Goal: Transaction & Acquisition: Book appointment/travel/reservation

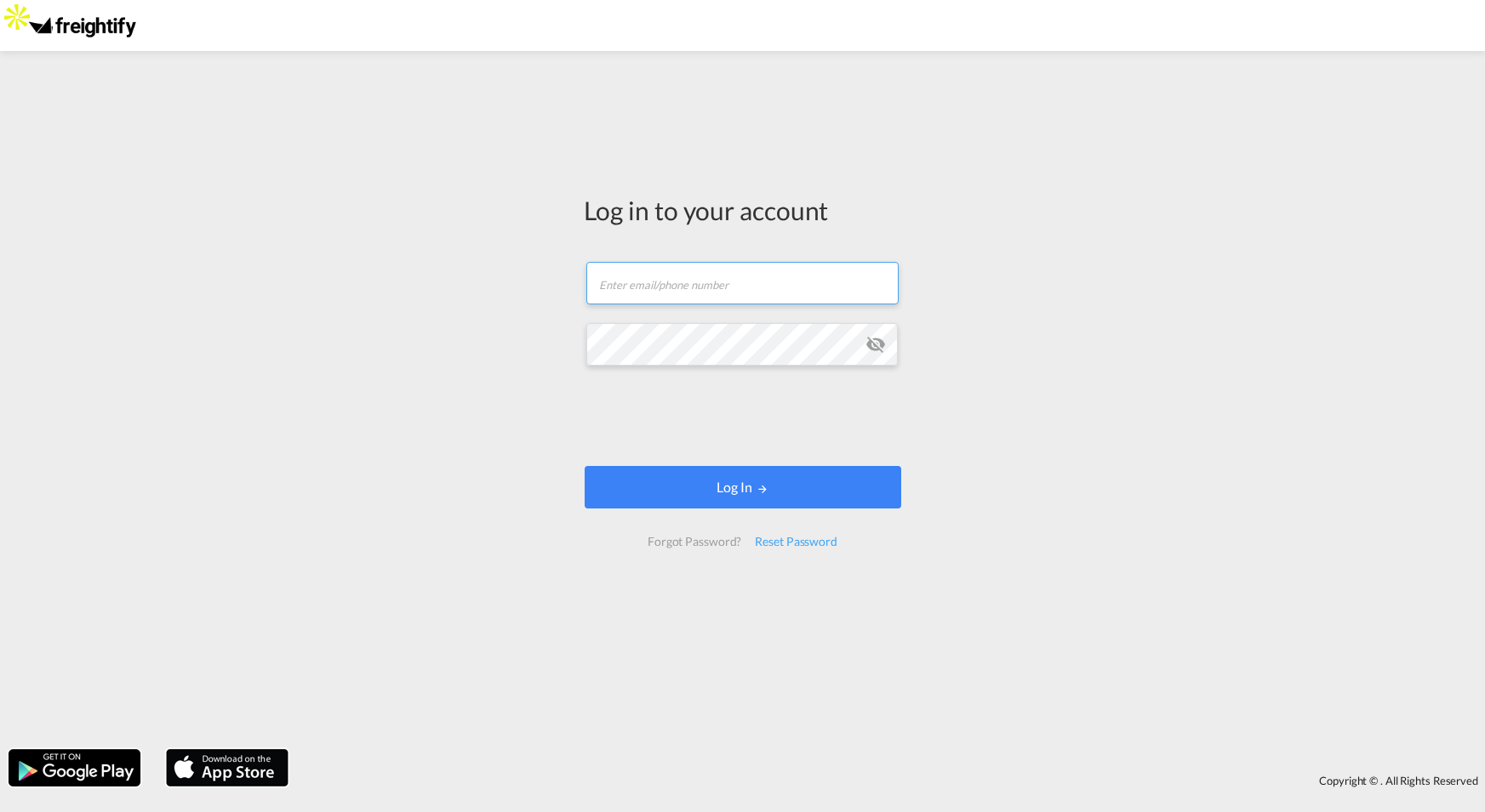
type input "[PERSON_NAME][EMAIL_ADDRESS][DOMAIN_NAME]"
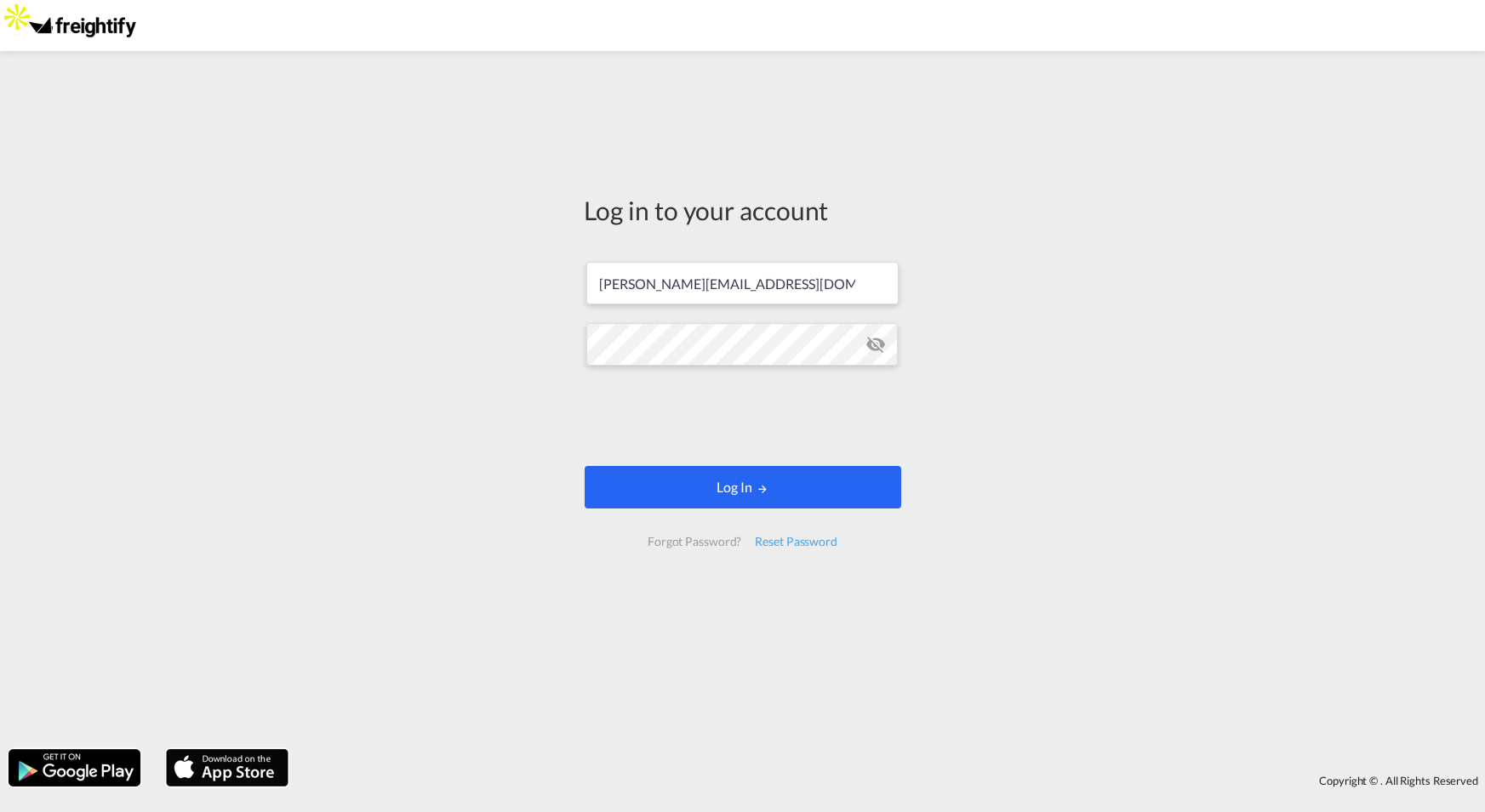
click at [643, 484] on button "Log In" at bounding box center [742, 487] width 316 height 42
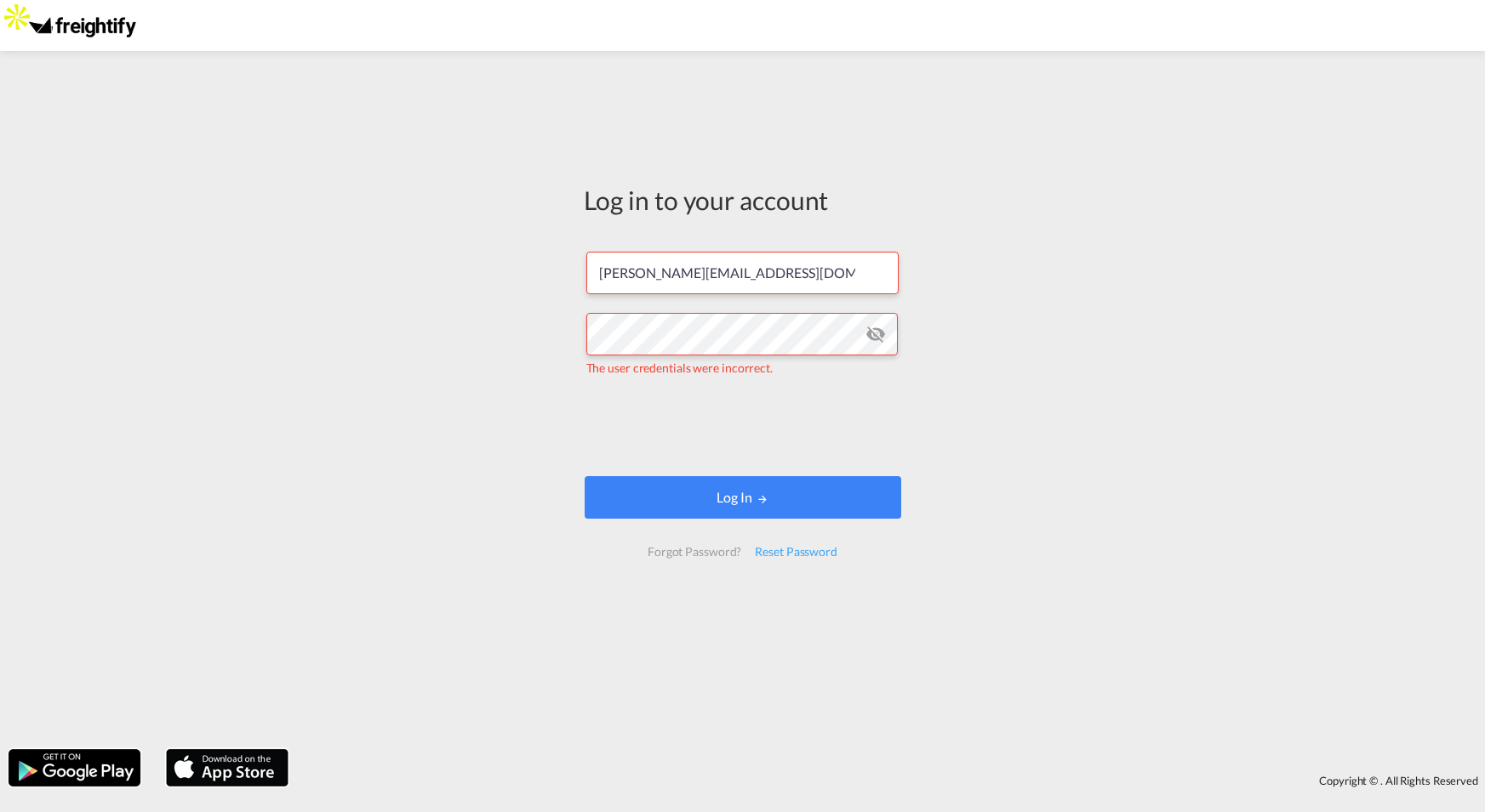
click at [882, 333] on md-icon "icon-eye-off" at bounding box center [876, 334] width 21 height 21
click at [704, 501] on button "Log In" at bounding box center [742, 497] width 316 height 42
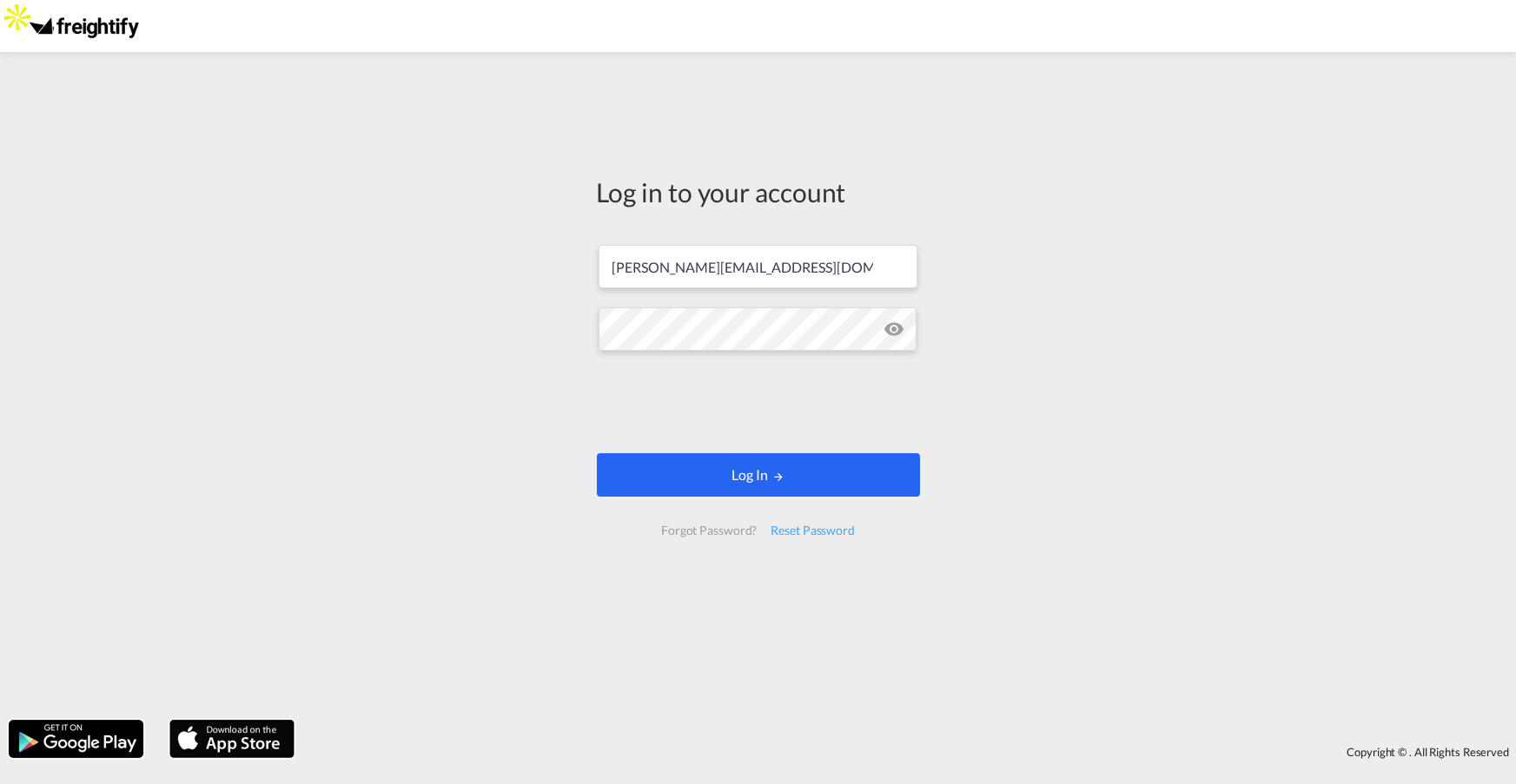
click at [760, 476] on button "Log In" at bounding box center [758, 474] width 323 height 43
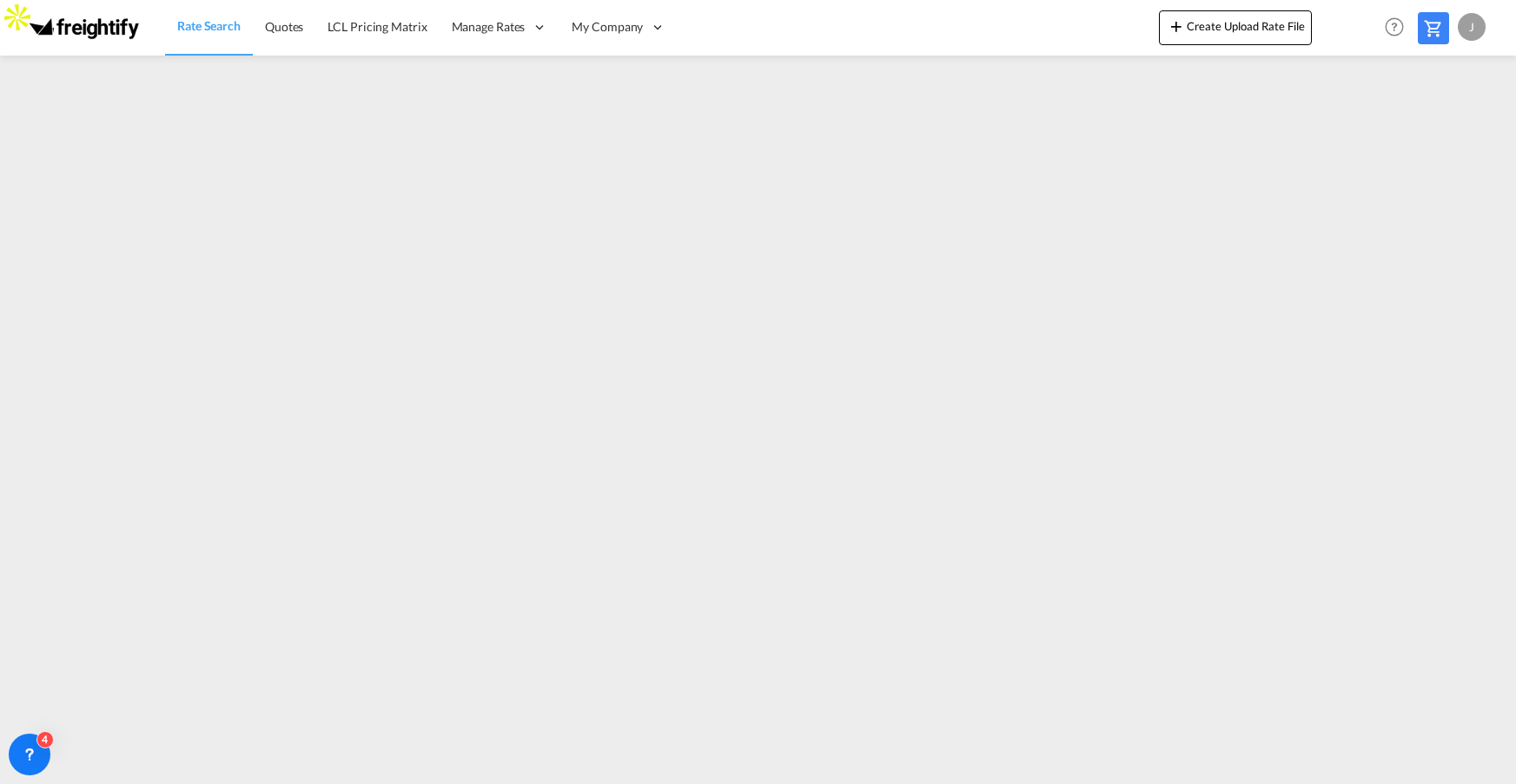
click at [1021, 24] on div "Rate Search Quotes LCL Pricing Matrix Manage Rates Contract Rates Tariffs" at bounding box center [758, 27] width 1464 height 54
click at [1194, 35] on button "Create Upload Rate File" at bounding box center [1235, 28] width 153 height 35
click at [267, 33] on span "Quotes" at bounding box center [284, 27] width 39 height 17
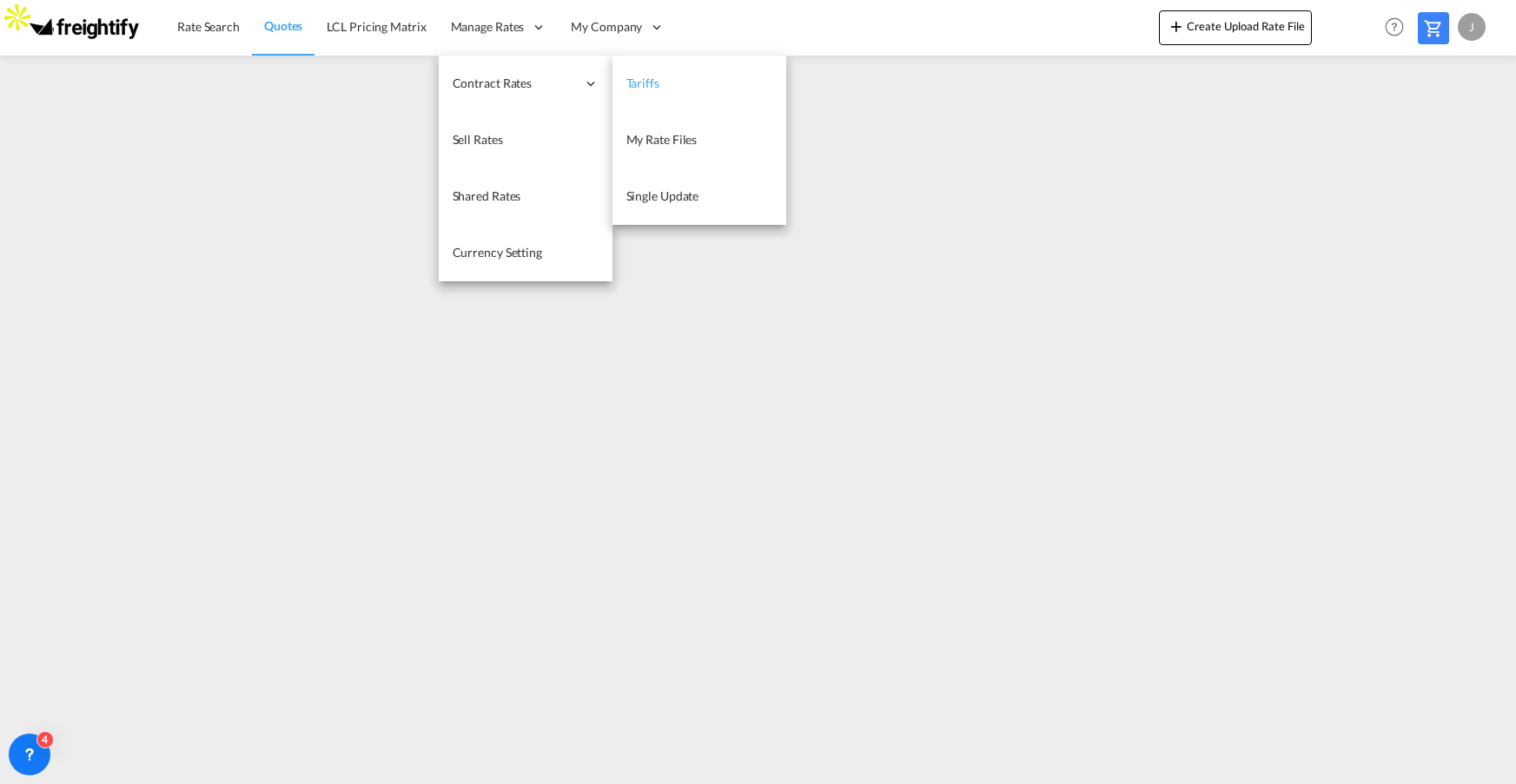
click at [649, 84] on span "Tariffs" at bounding box center [642, 82] width 33 height 14
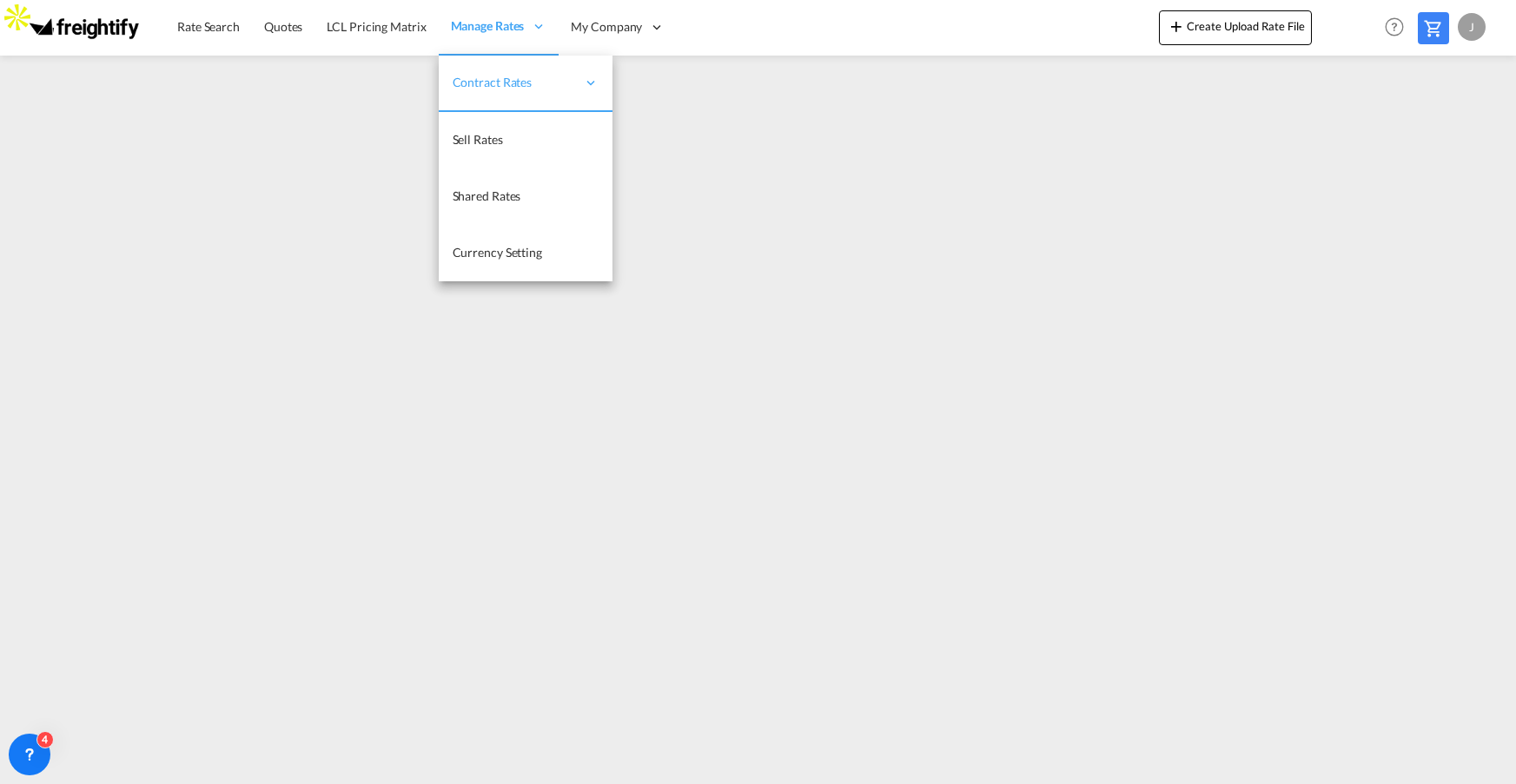
click at [470, 15] on div "Manage Rates" at bounding box center [499, 27] width 121 height 57
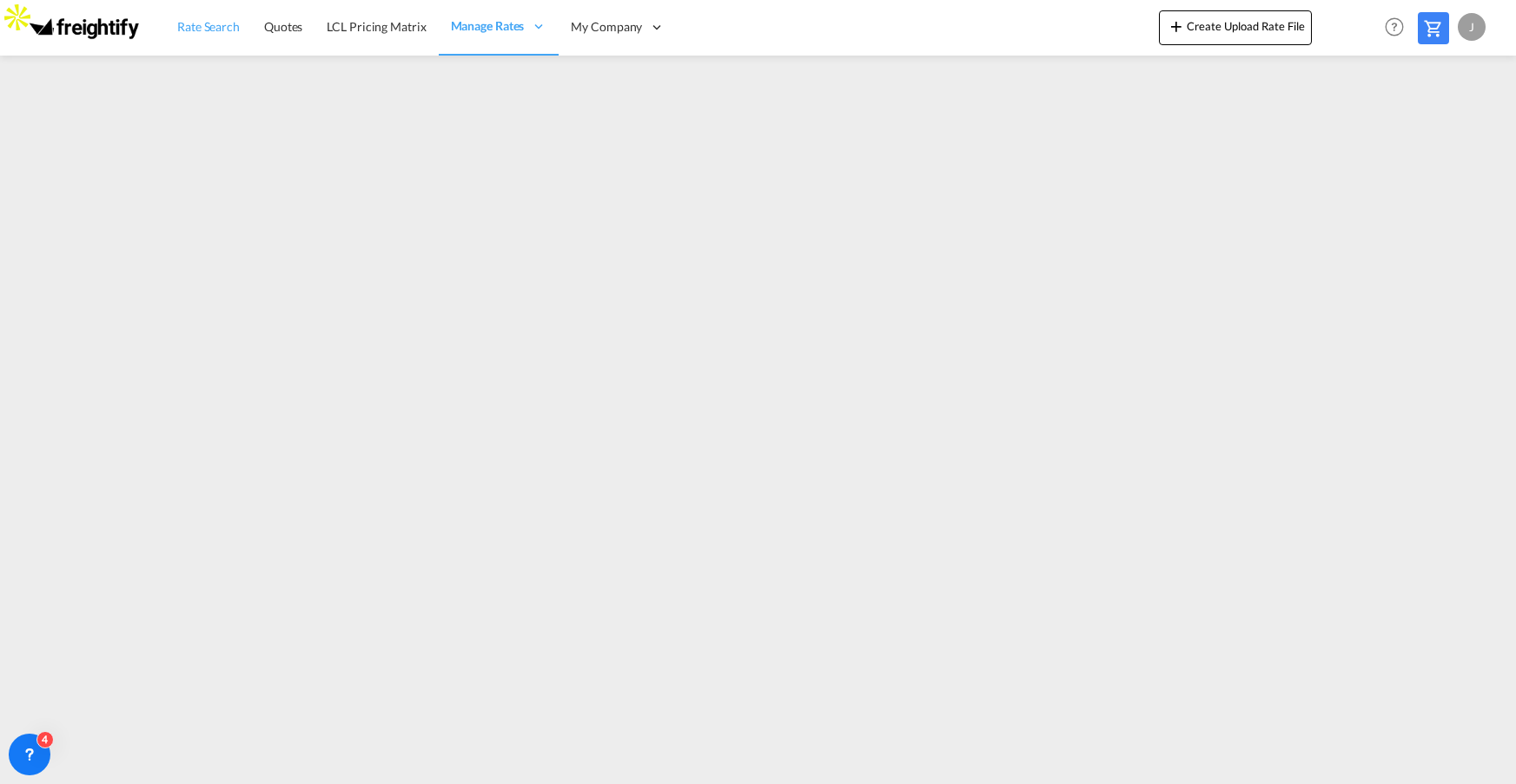
click at [201, 30] on span "Rate Search" at bounding box center [208, 26] width 63 height 14
click at [231, 34] on span "Rate Search" at bounding box center [209, 26] width 64 height 17
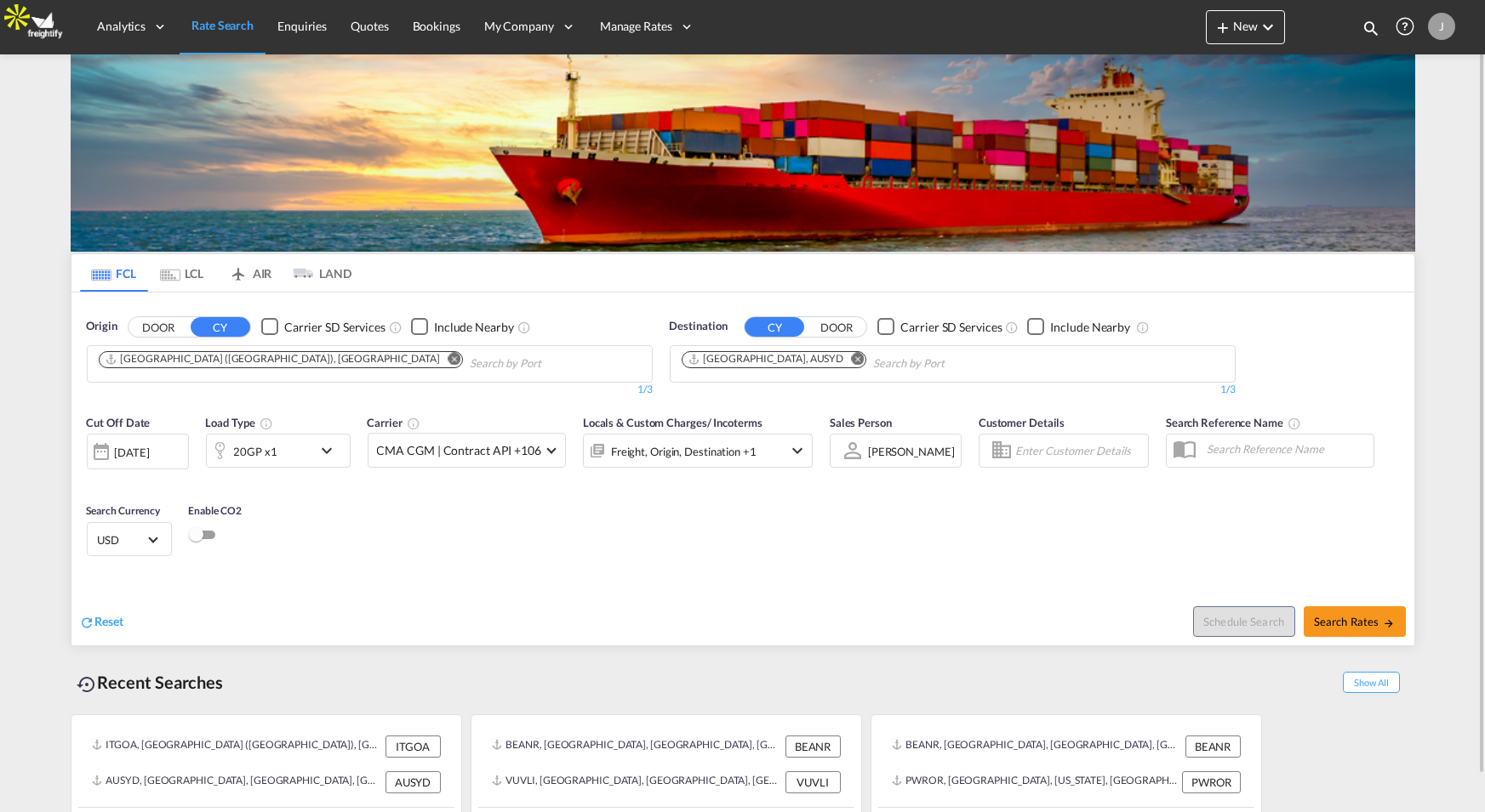
click at [469, 362] on input "Chips input." at bounding box center [550, 364] width 162 height 27
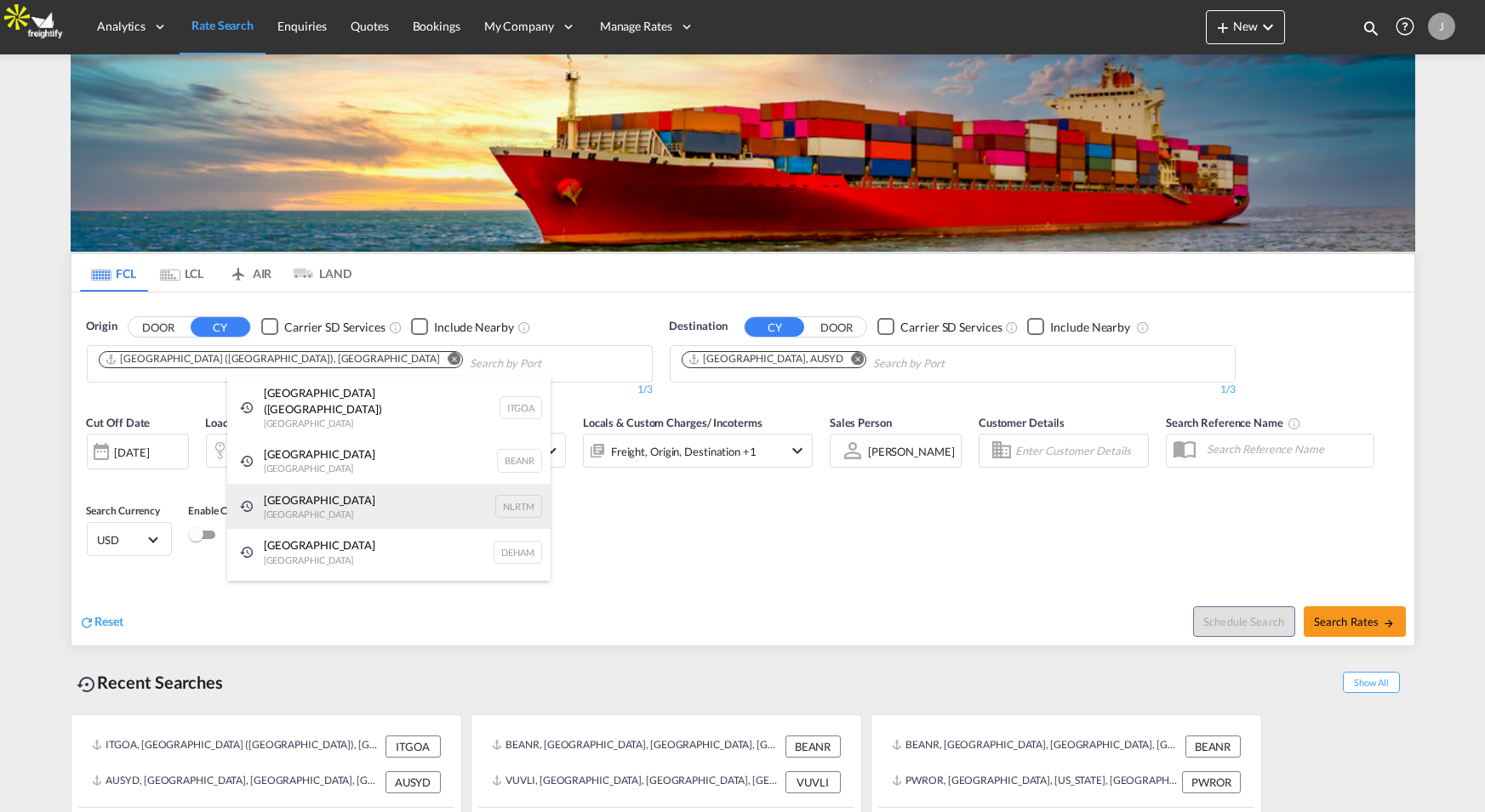
scroll to position [1, 0]
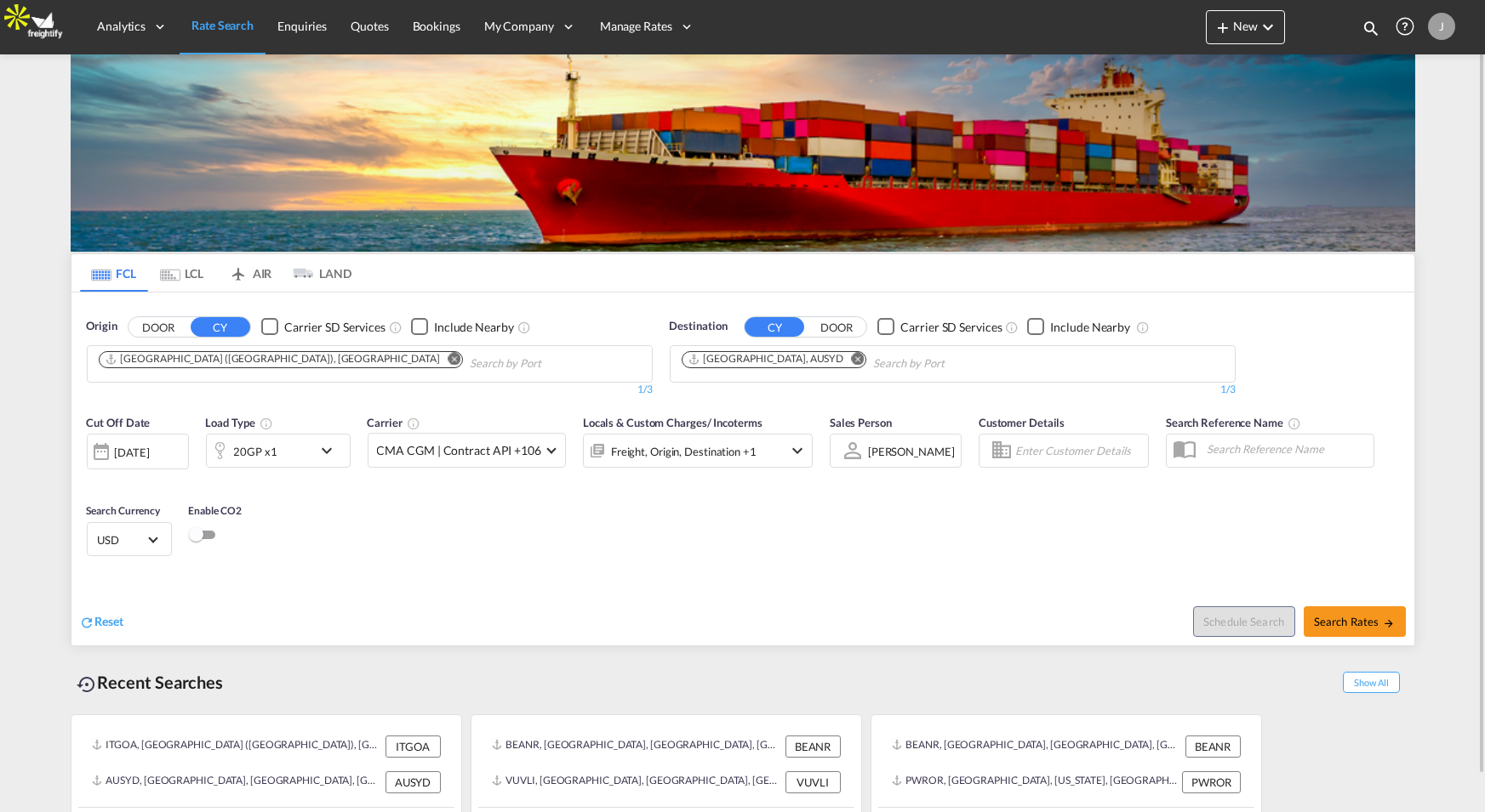
click at [448, 356] on md-icon "Remove" at bounding box center [454, 359] width 13 height 13
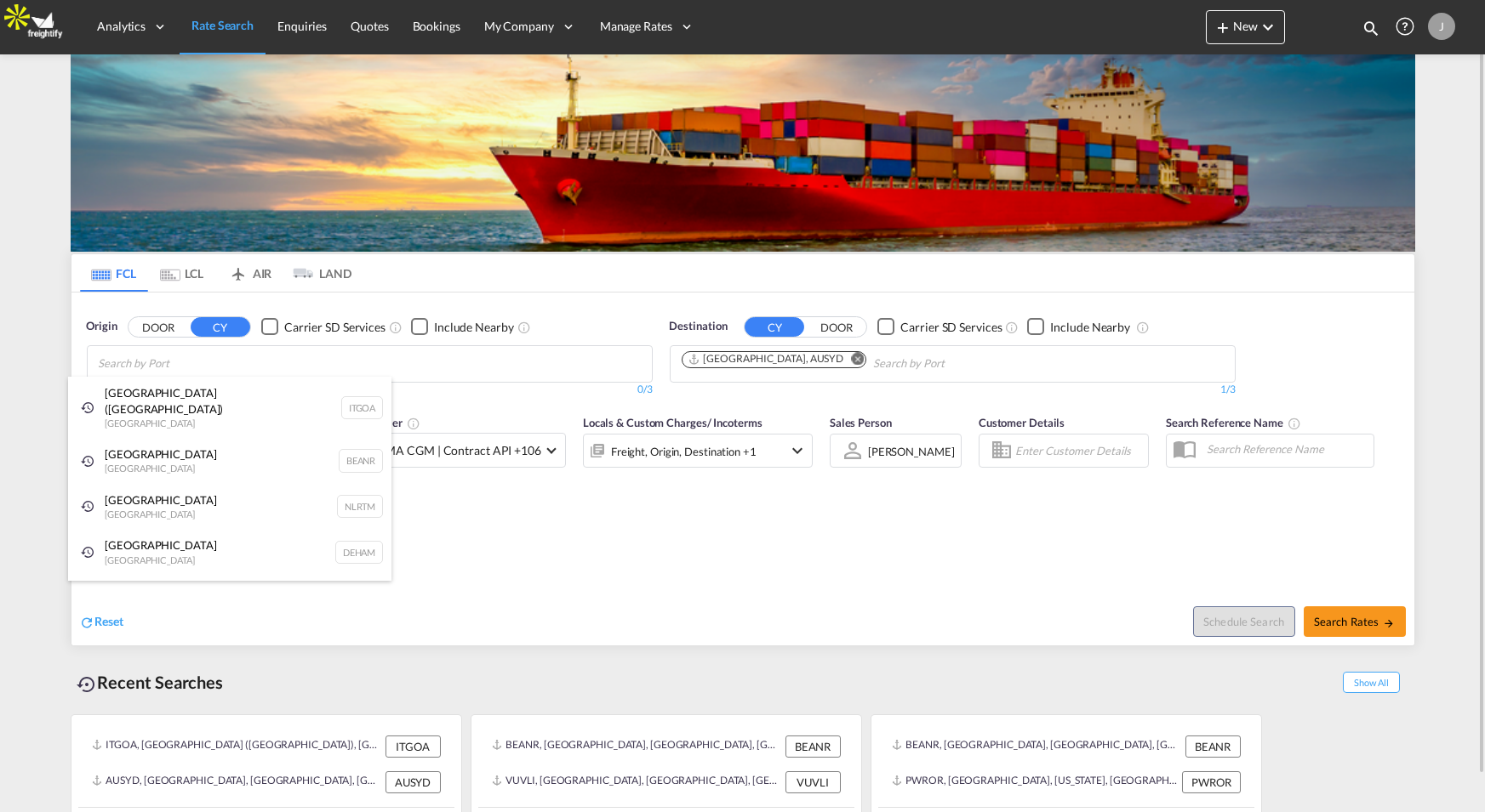
scroll to position [0, 0]
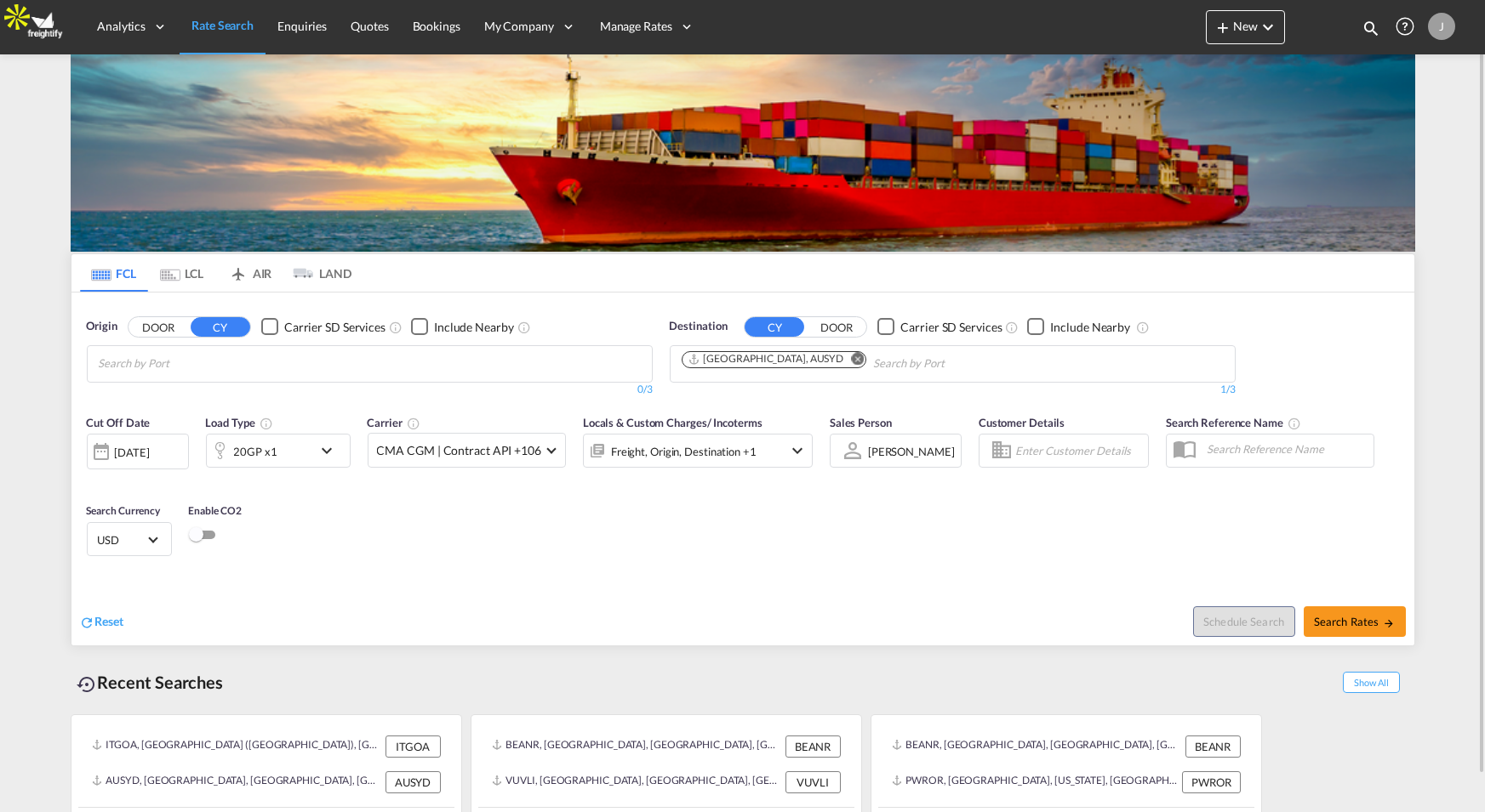
click at [155, 330] on button "DOOR" at bounding box center [158, 327] width 60 height 20
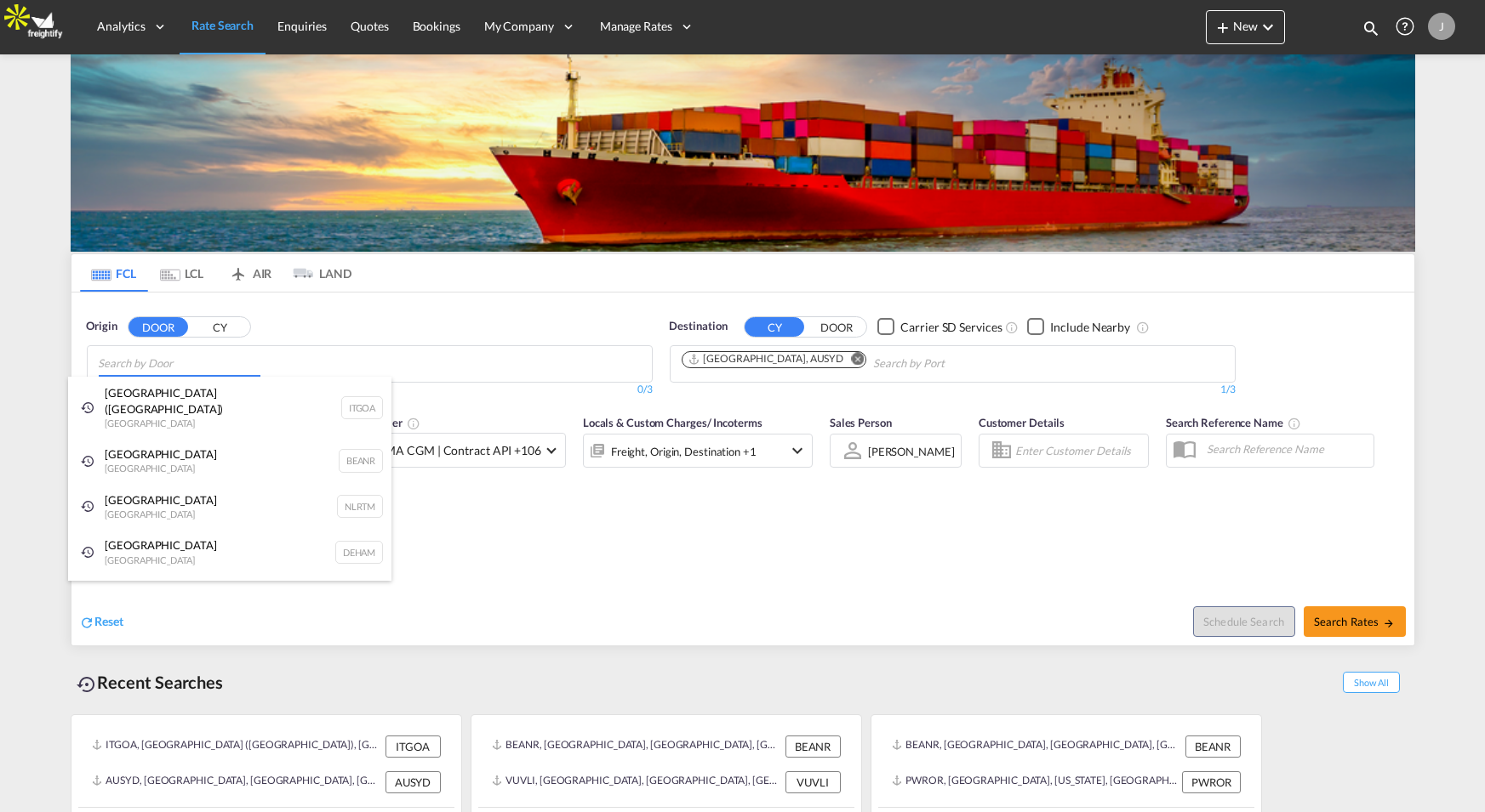
click at [178, 362] on body "Analytics Reports Dashboard Rate Search Enquiries Quotes Bookings" at bounding box center [742, 406] width 1485 height 812
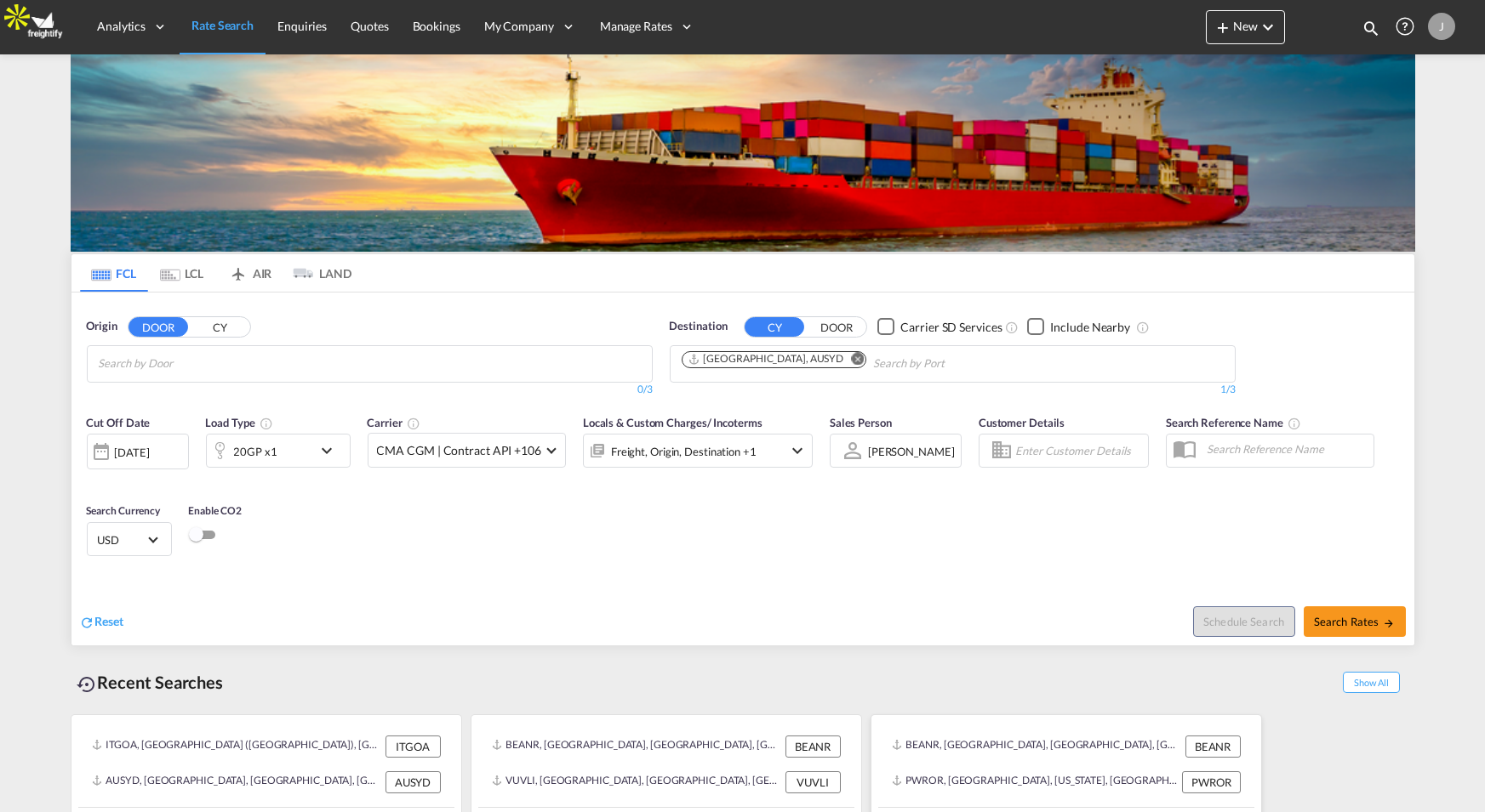
scroll to position [39, 0]
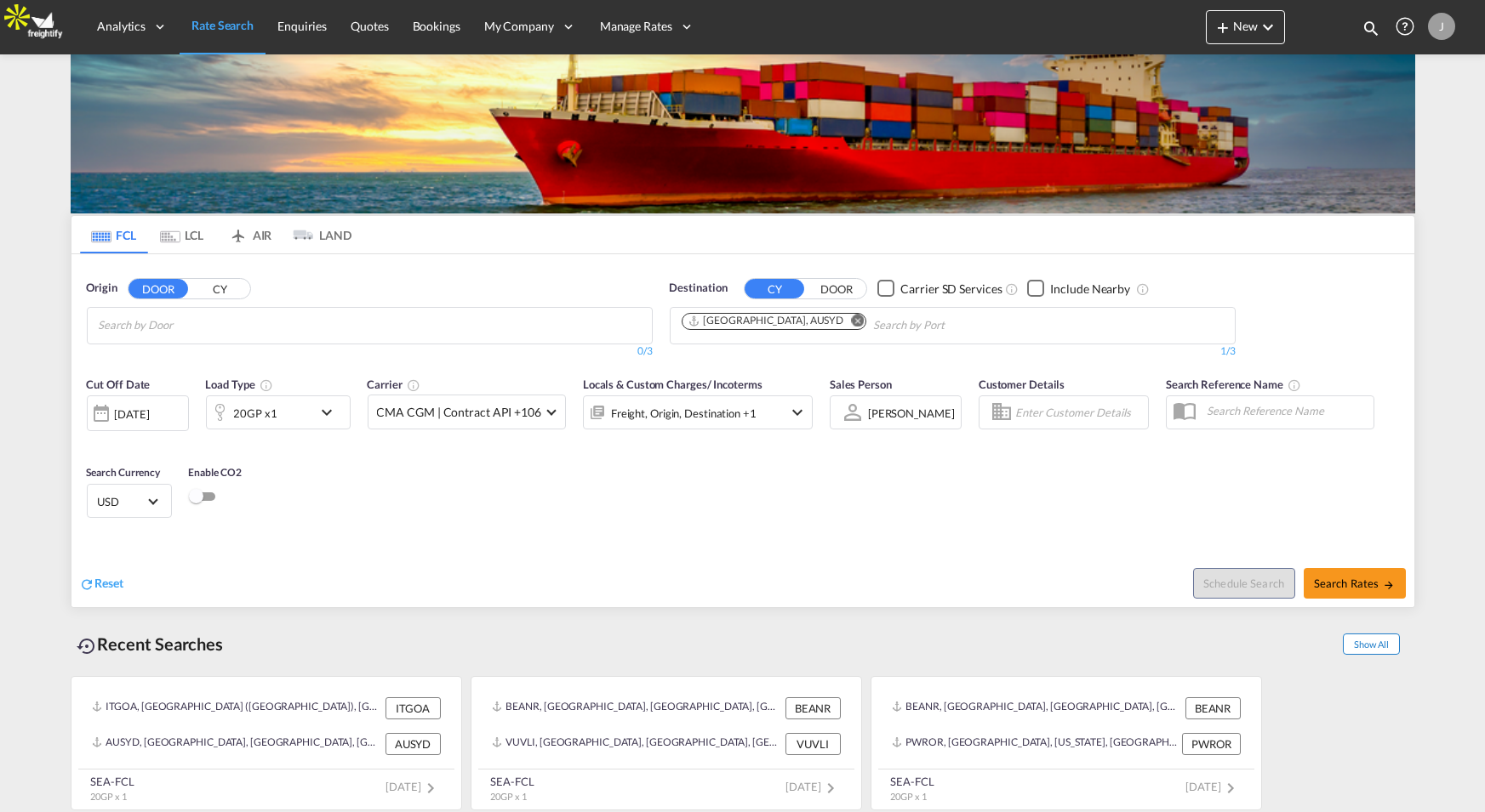
click at [1364, 643] on span "Show All" at bounding box center [1371, 644] width 56 height 22
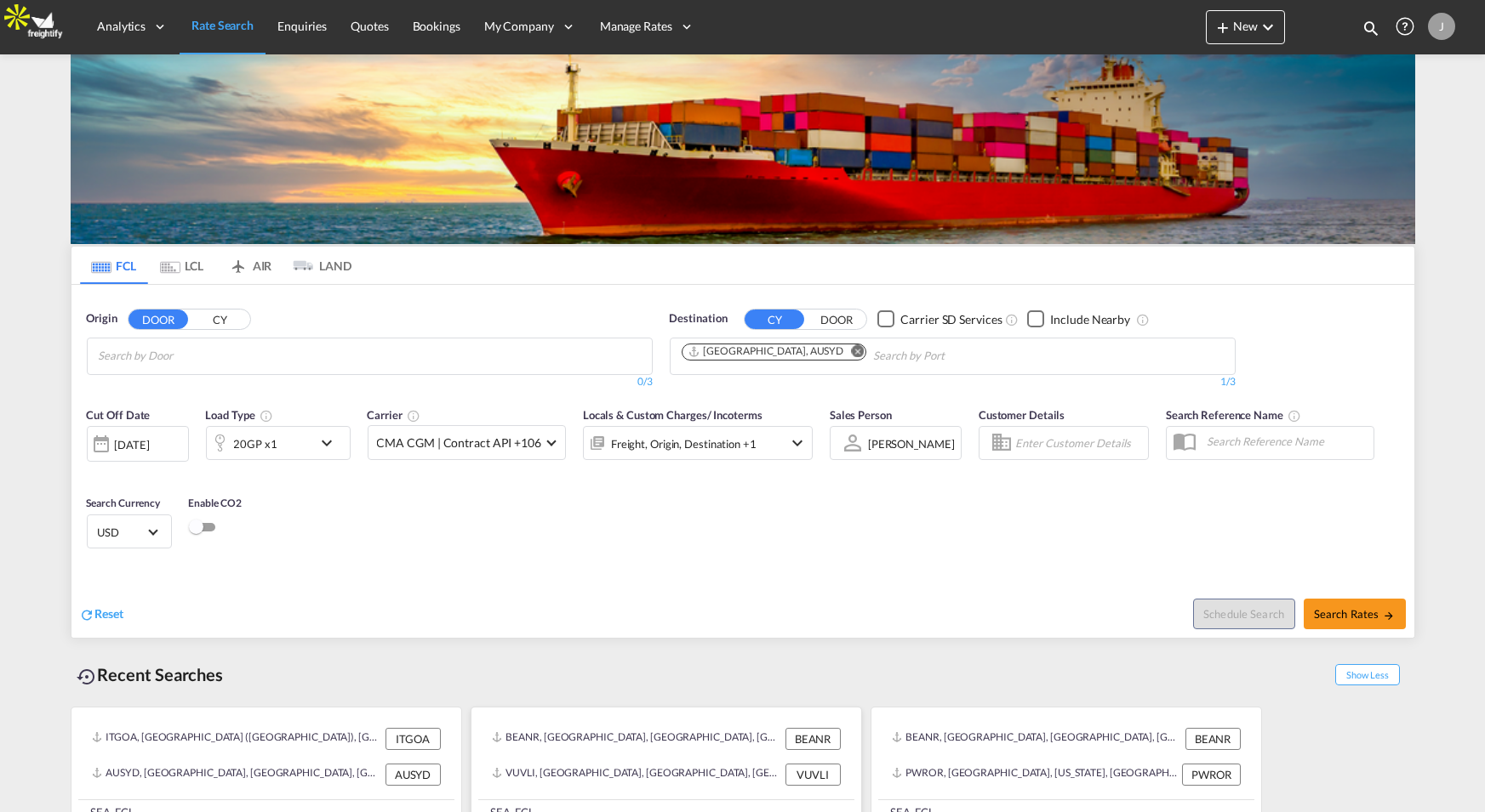
scroll to position [3, 0]
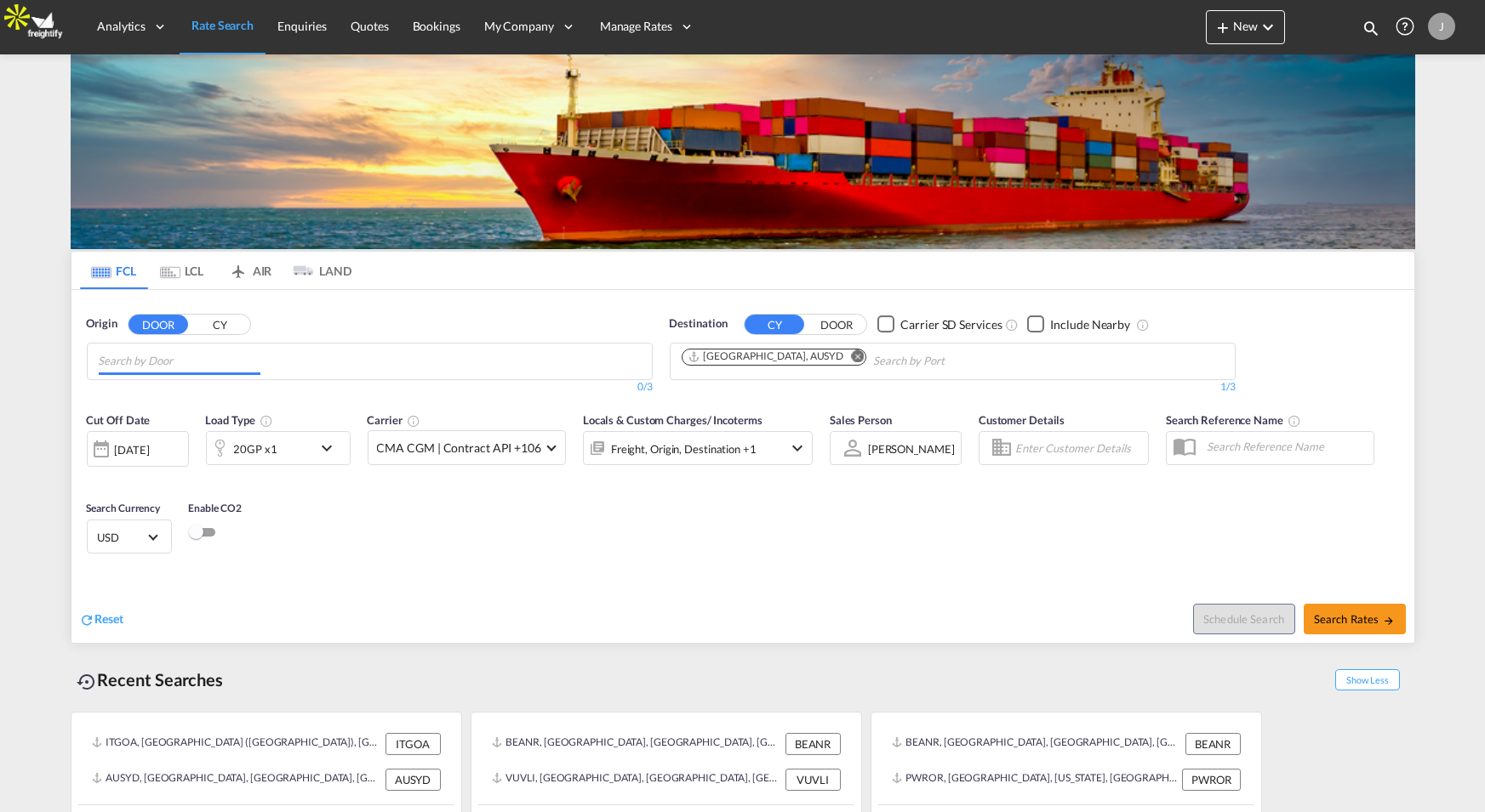
click at [226, 356] on input "Chips input." at bounding box center [179, 361] width 162 height 27
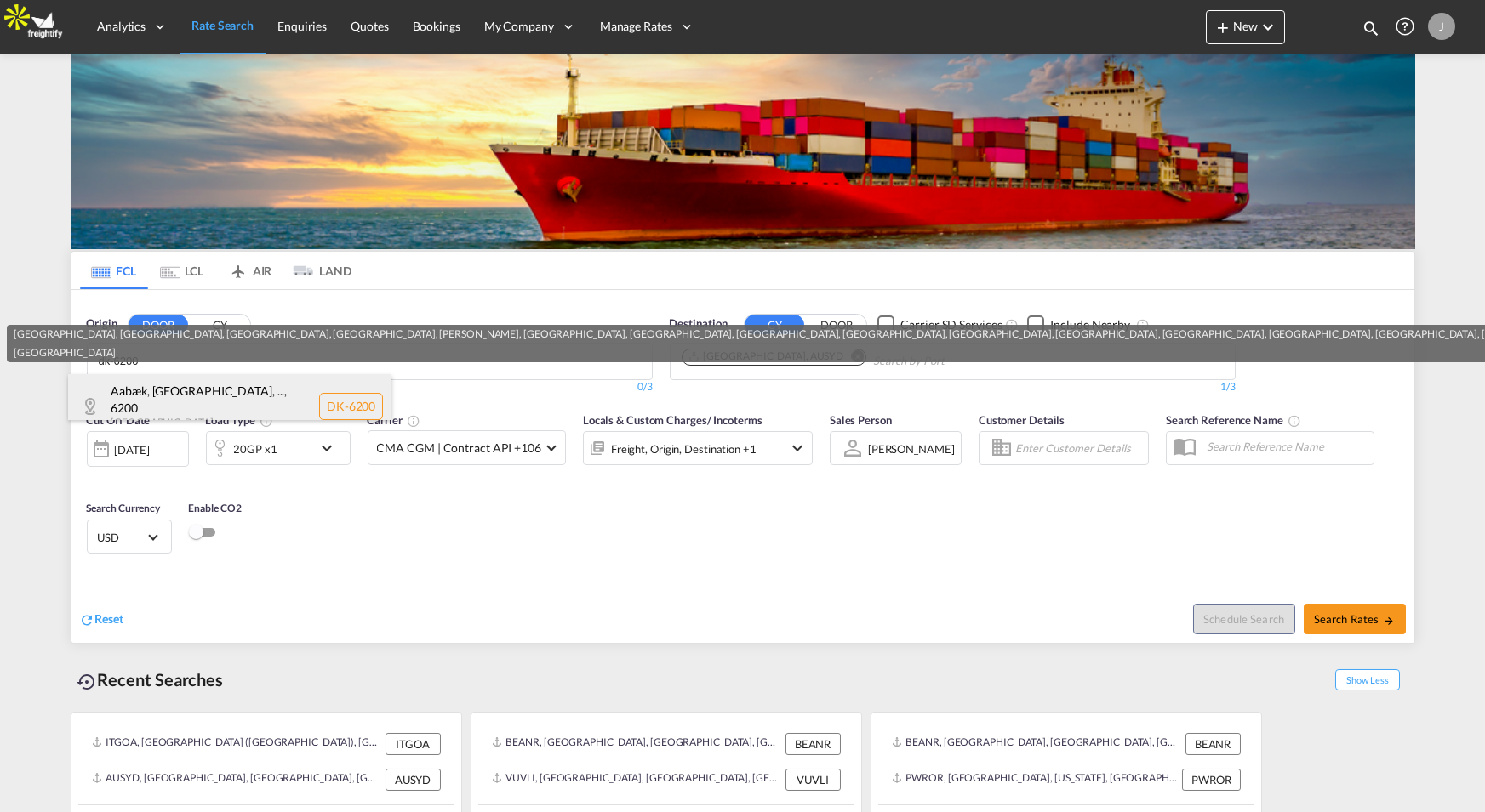
type input "dk-6200"
click at [136, 390] on div "Aabæk, Aabenraa, ... , 6200 Denmark DK-6200" at bounding box center [230, 406] width 323 height 64
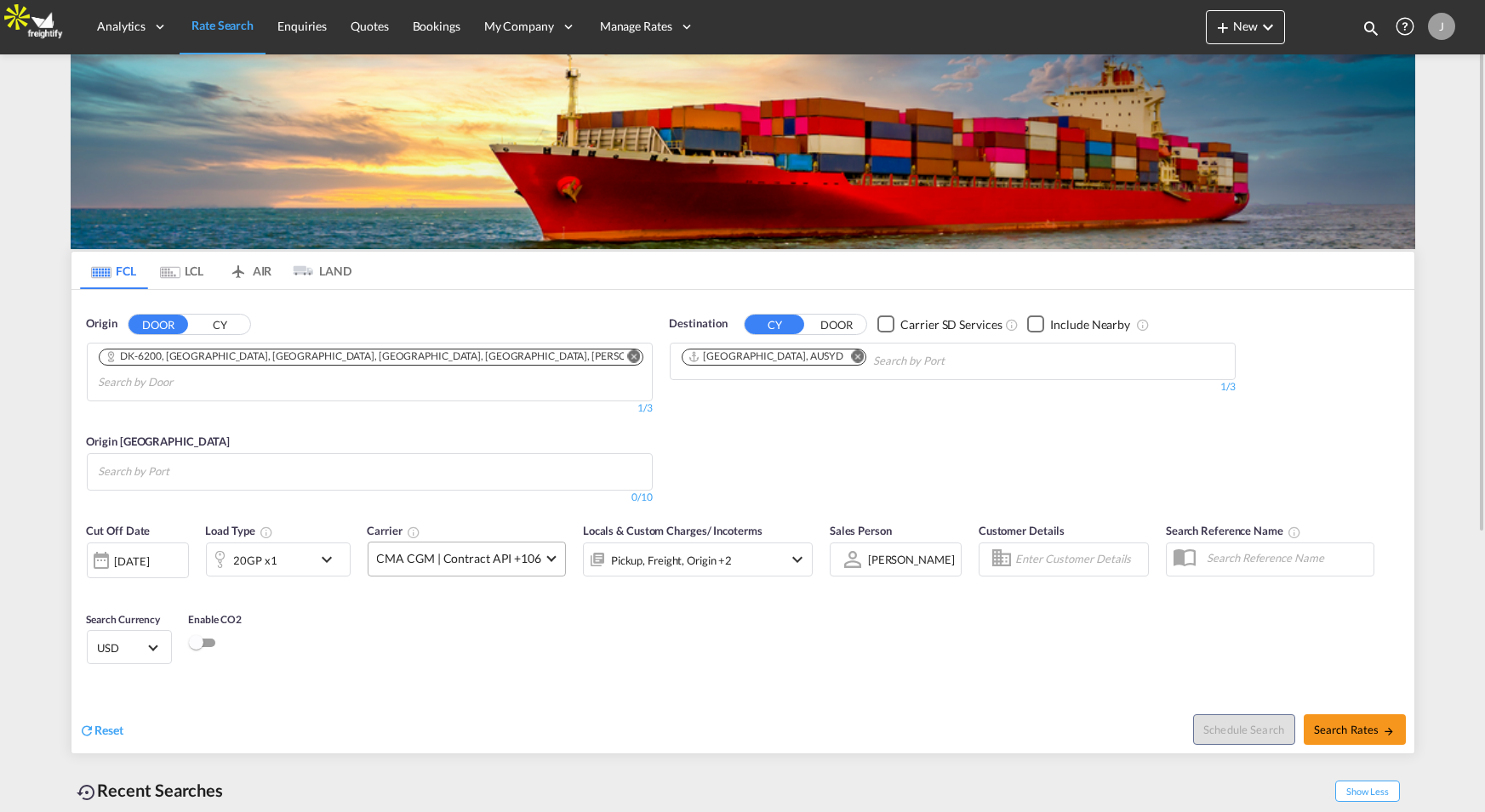
click at [528, 562] on span "CMA CGM | Contract API +106" at bounding box center [459, 559] width 164 height 17
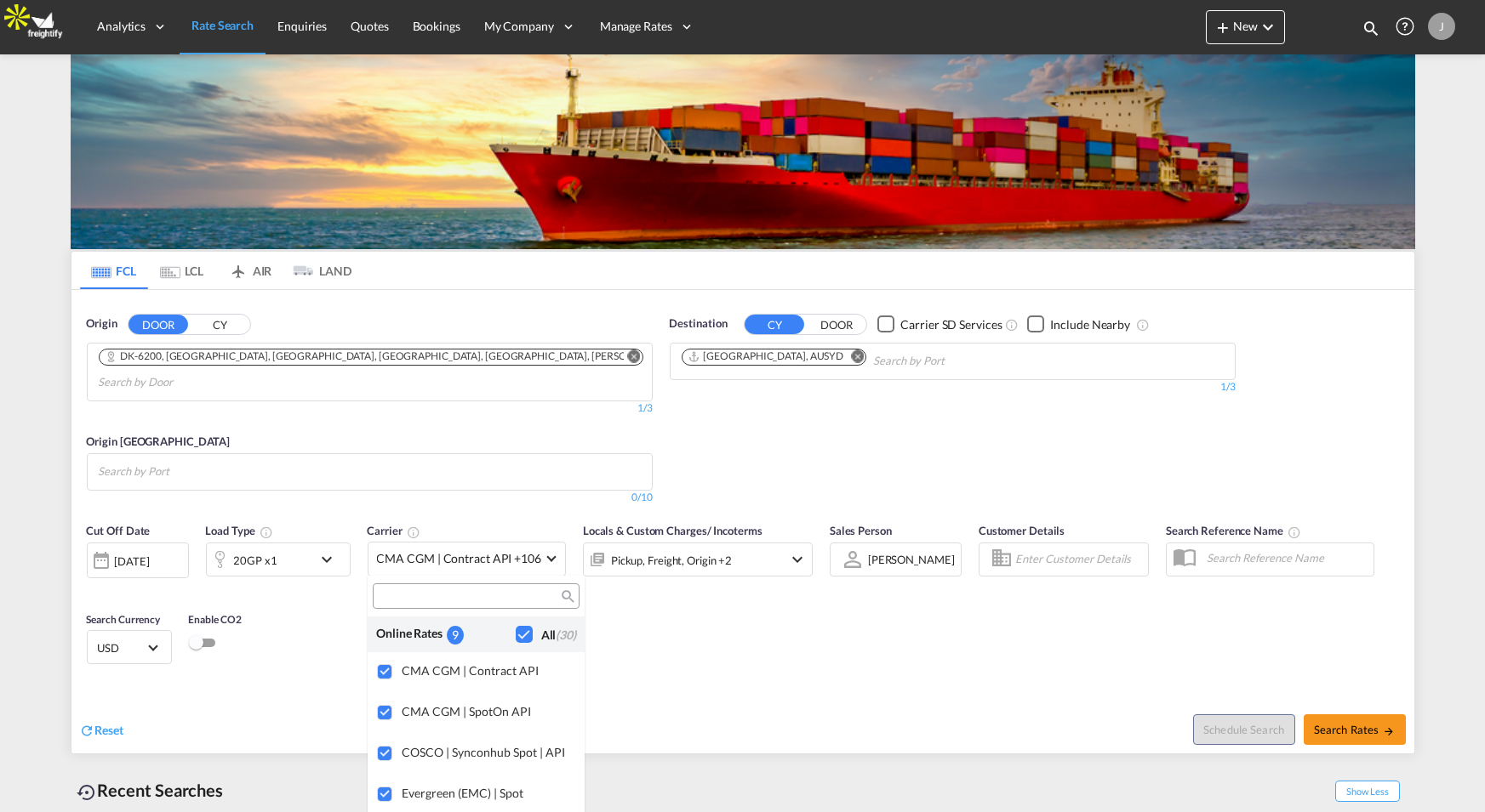
click at [343, 479] on md-backdrop at bounding box center [742, 406] width 1485 height 812
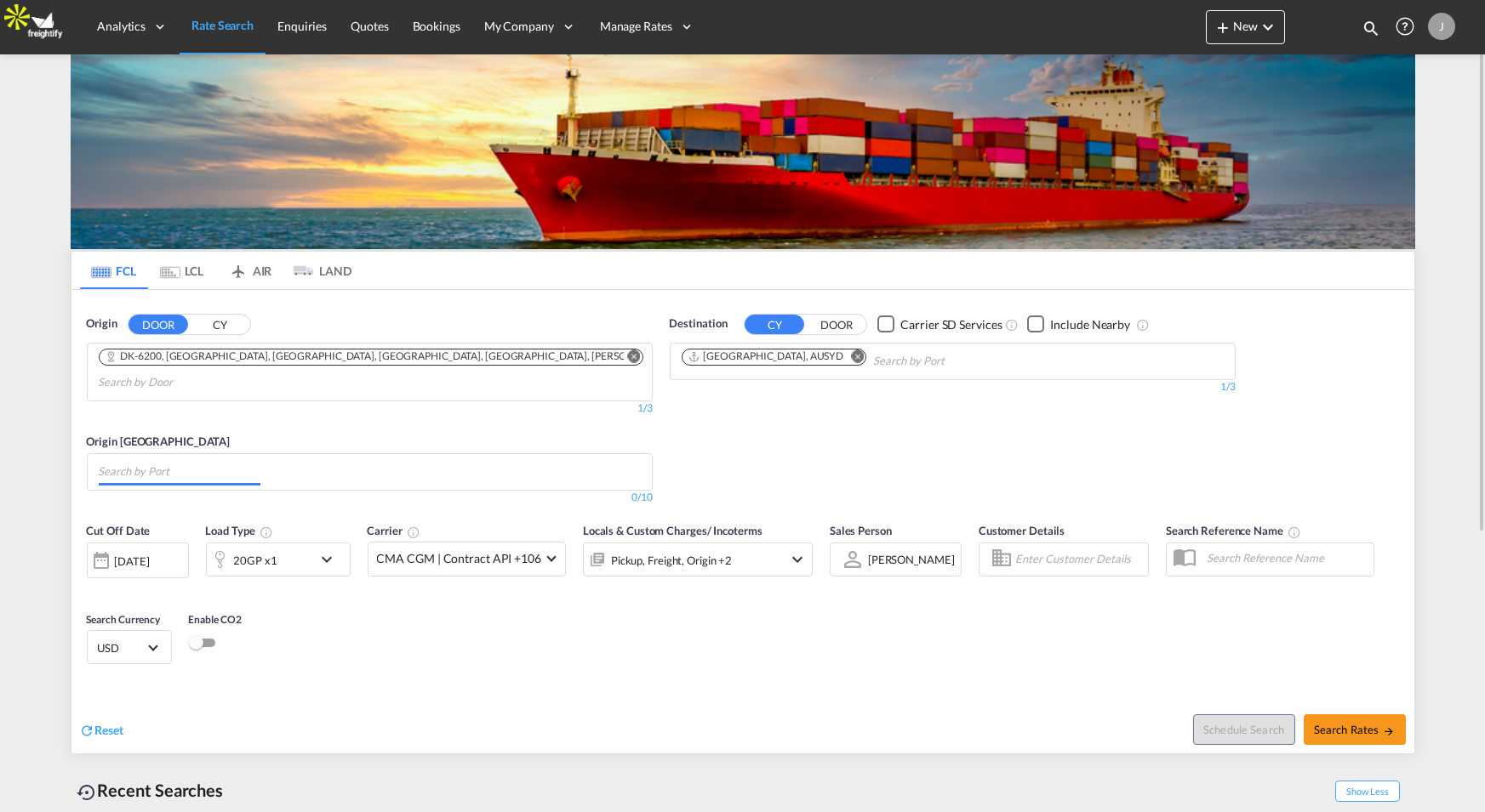
click at [333, 467] on md-chips at bounding box center [369, 472] width 564 height 36
type input "[GEOGRAPHIC_DATA]"
click at [249, 526] on div "Shanghai China CNSHA" at bounding box center [230, 510] width 323 height 51
click at [337, 462] on md-icon "Remove" at bounding box center [344, 467] width 13 height 13
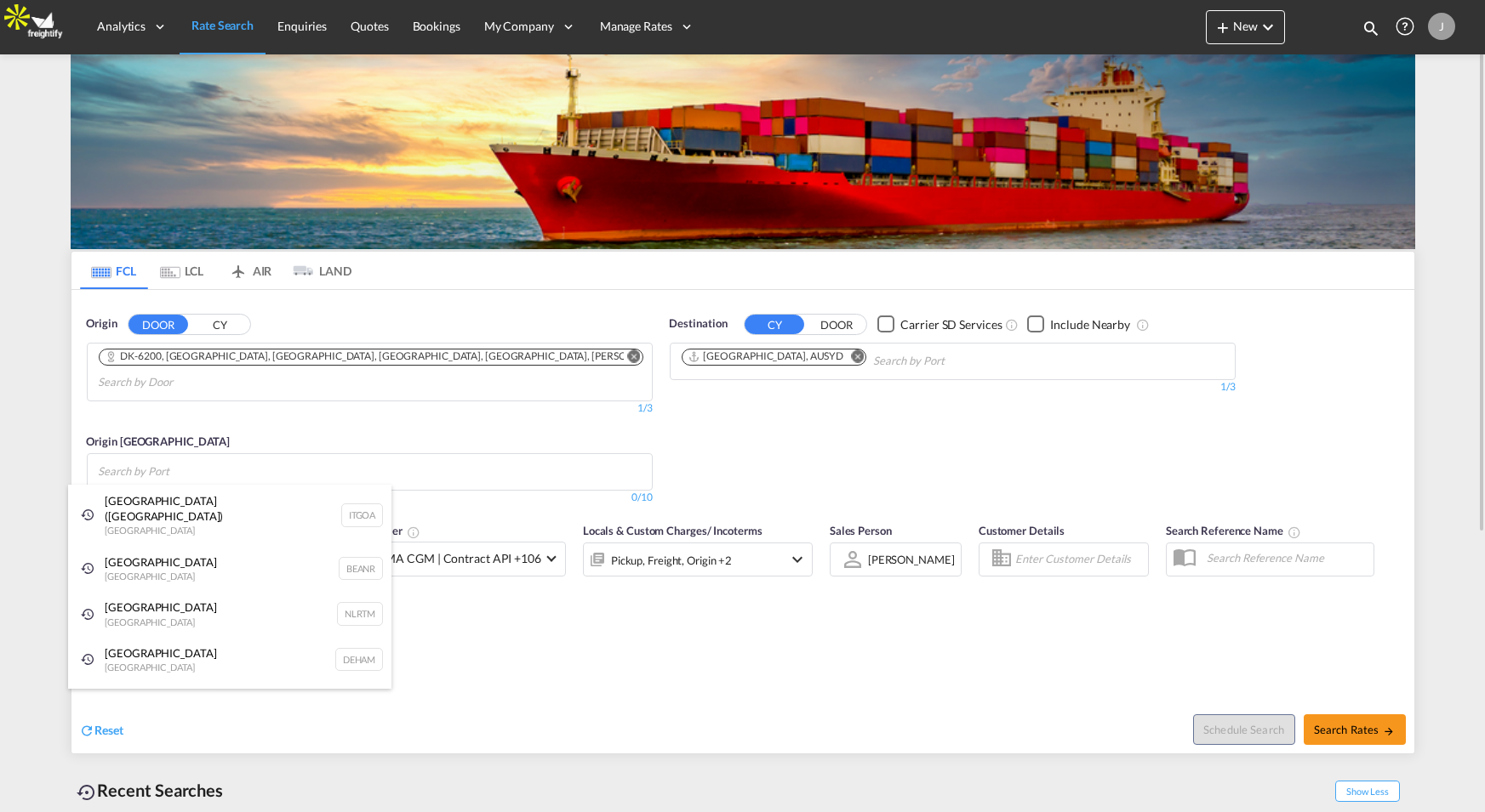
type input "j"
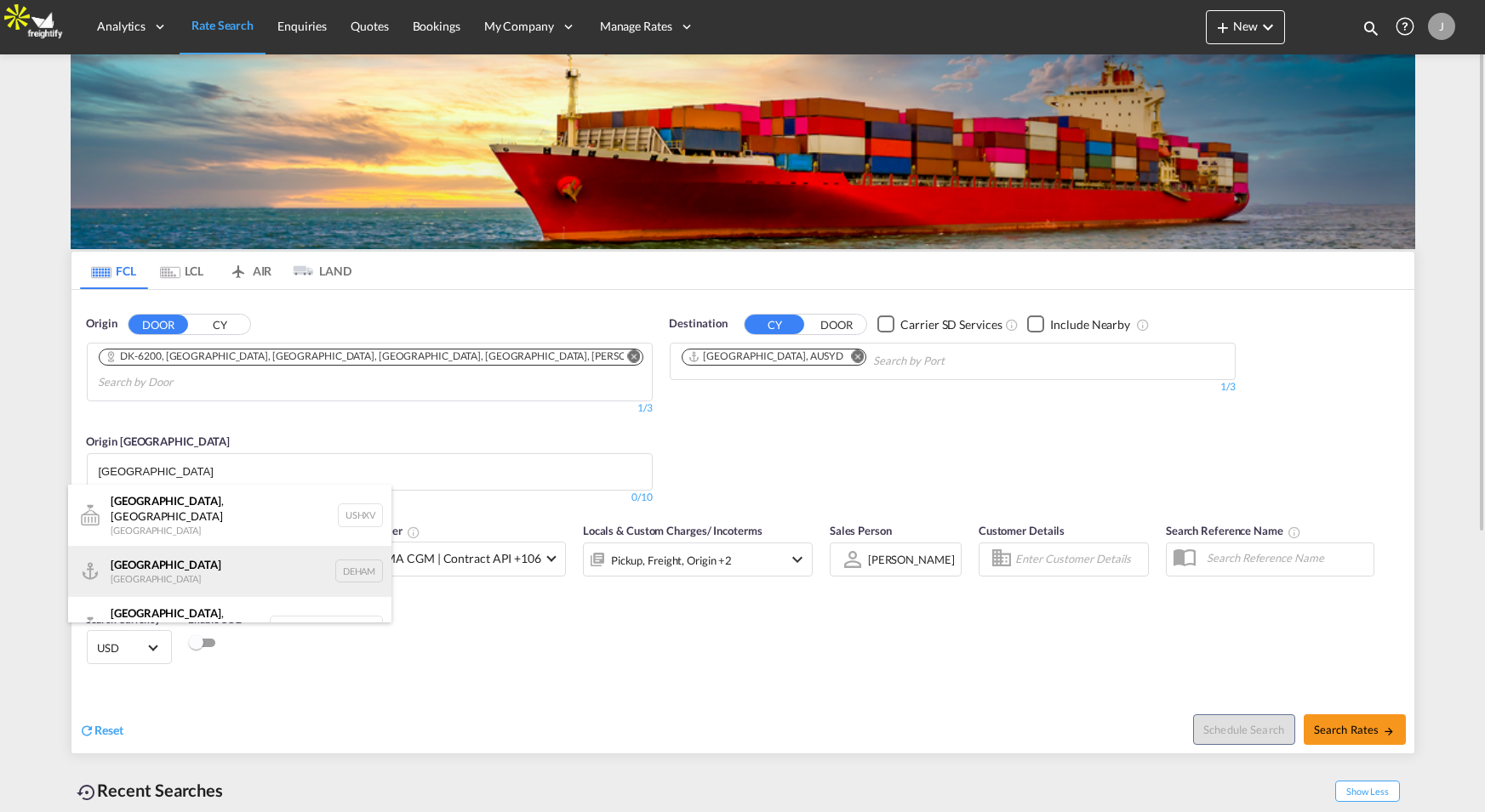
type input "[GEOGRAPHIC_DATA]"
click at [361, 570] on div "Hamburg Germany DEHAM" at bounding box center [230, 571] width 323 height 51
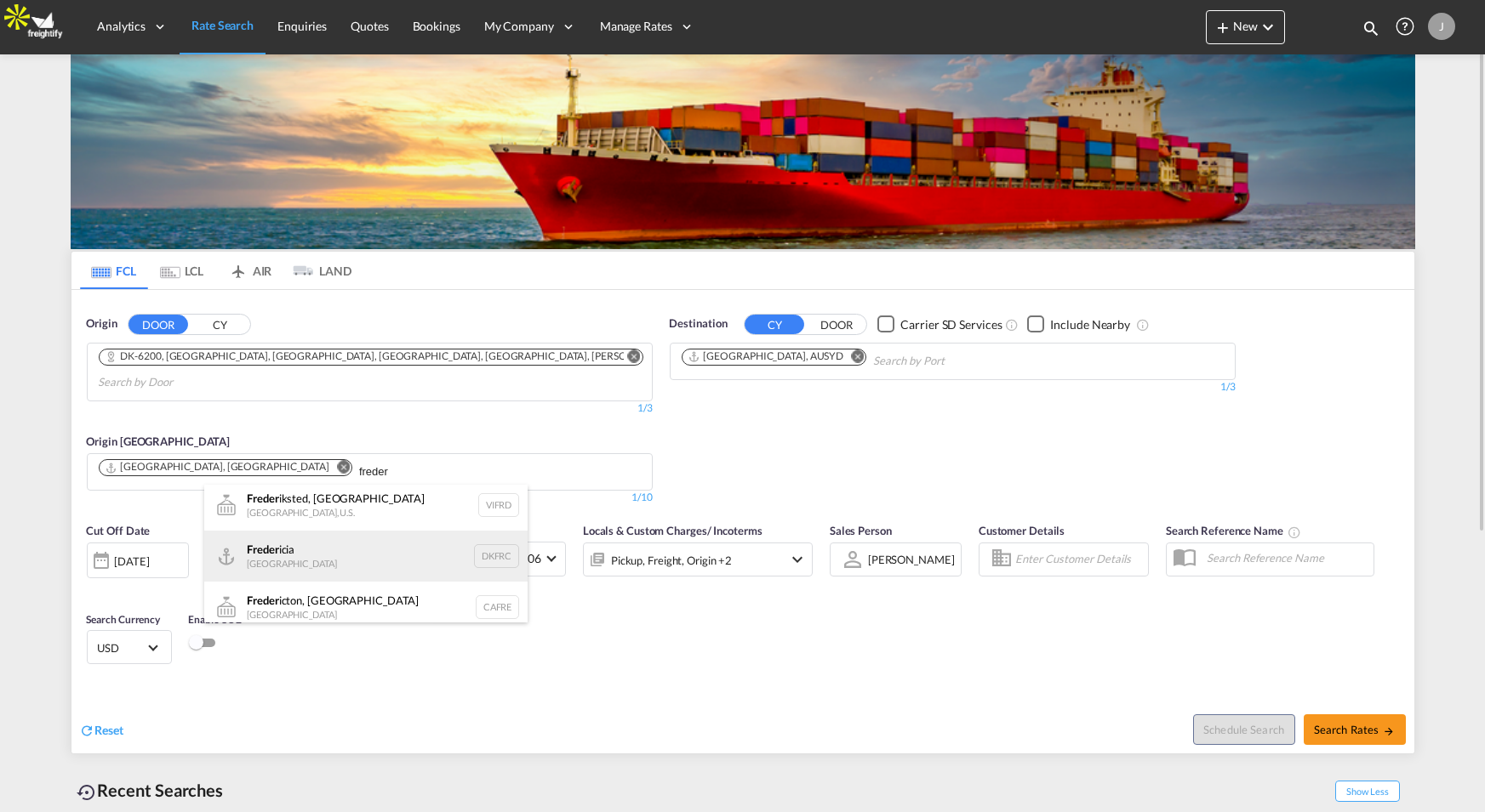
type input "freder"
click at [308, 546] on div "Freder icia Denmark DKFRC" at bounding box center [366, 555] width 323 height 51
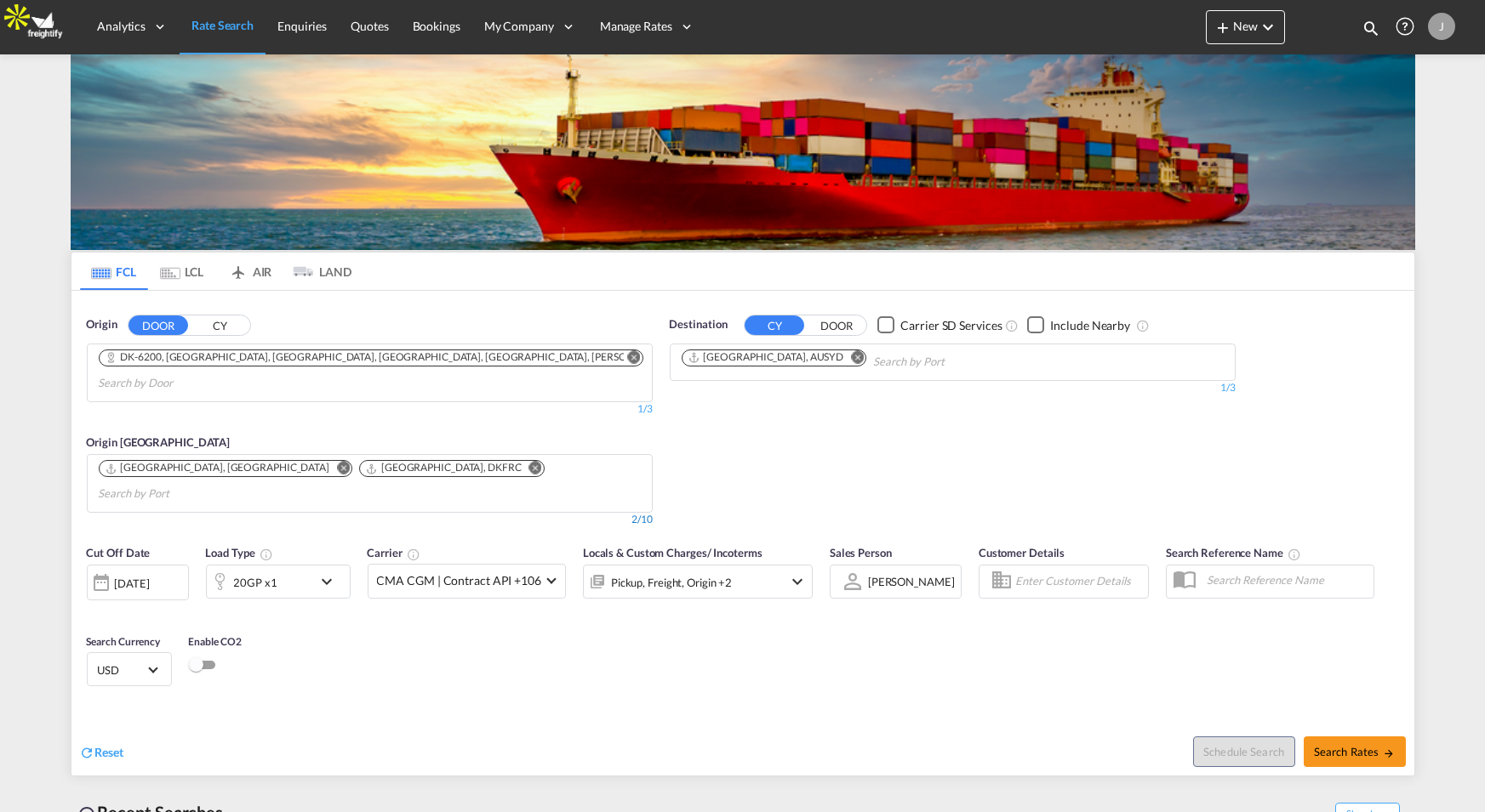
scroll to position [0, 0]
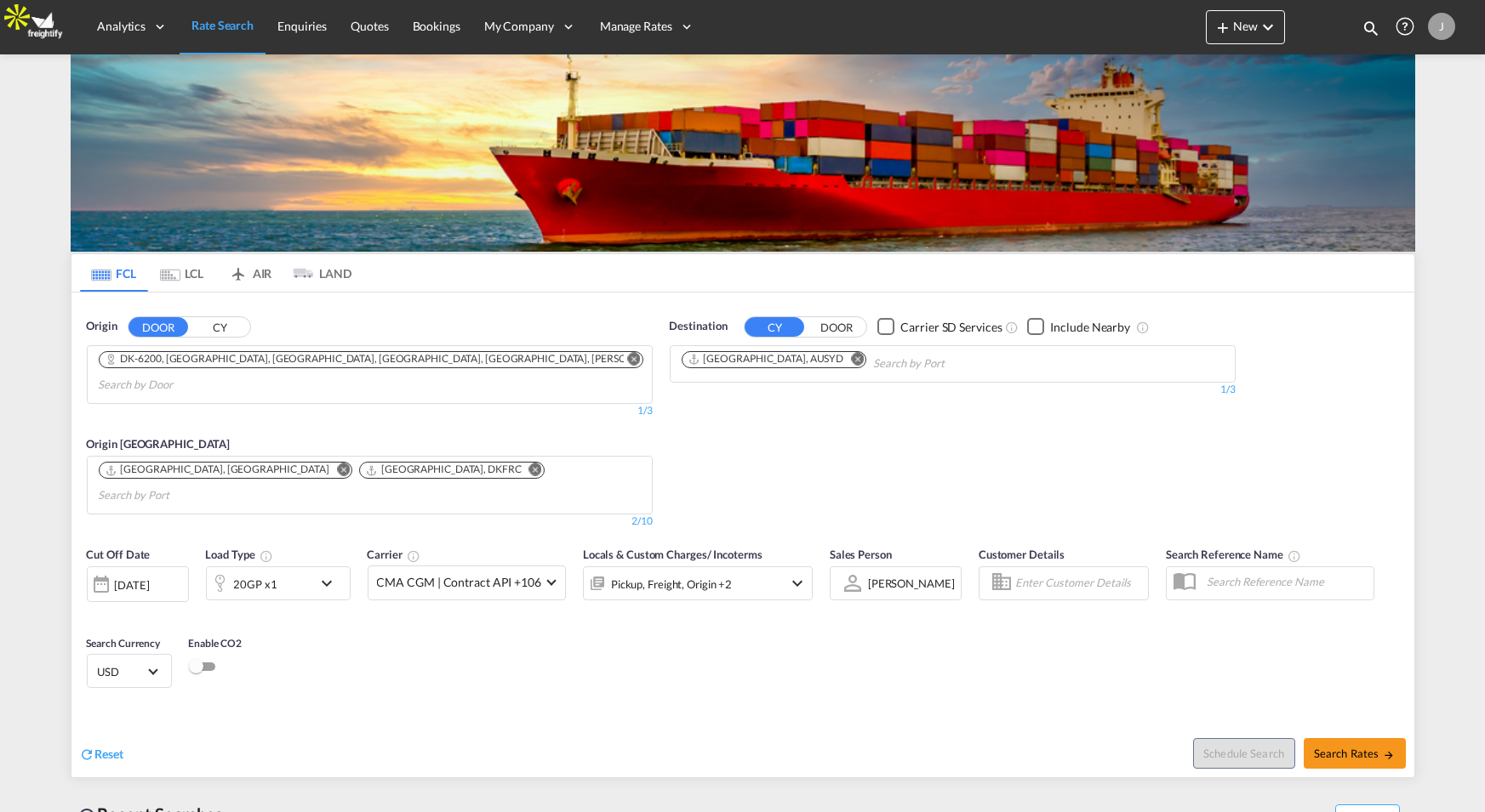
click at [459, 465] on body "Analytics Reports Dashboard Rate Search Enquiries Quotes Bookings" at bounding box center [742, 406] width 1485 height 812
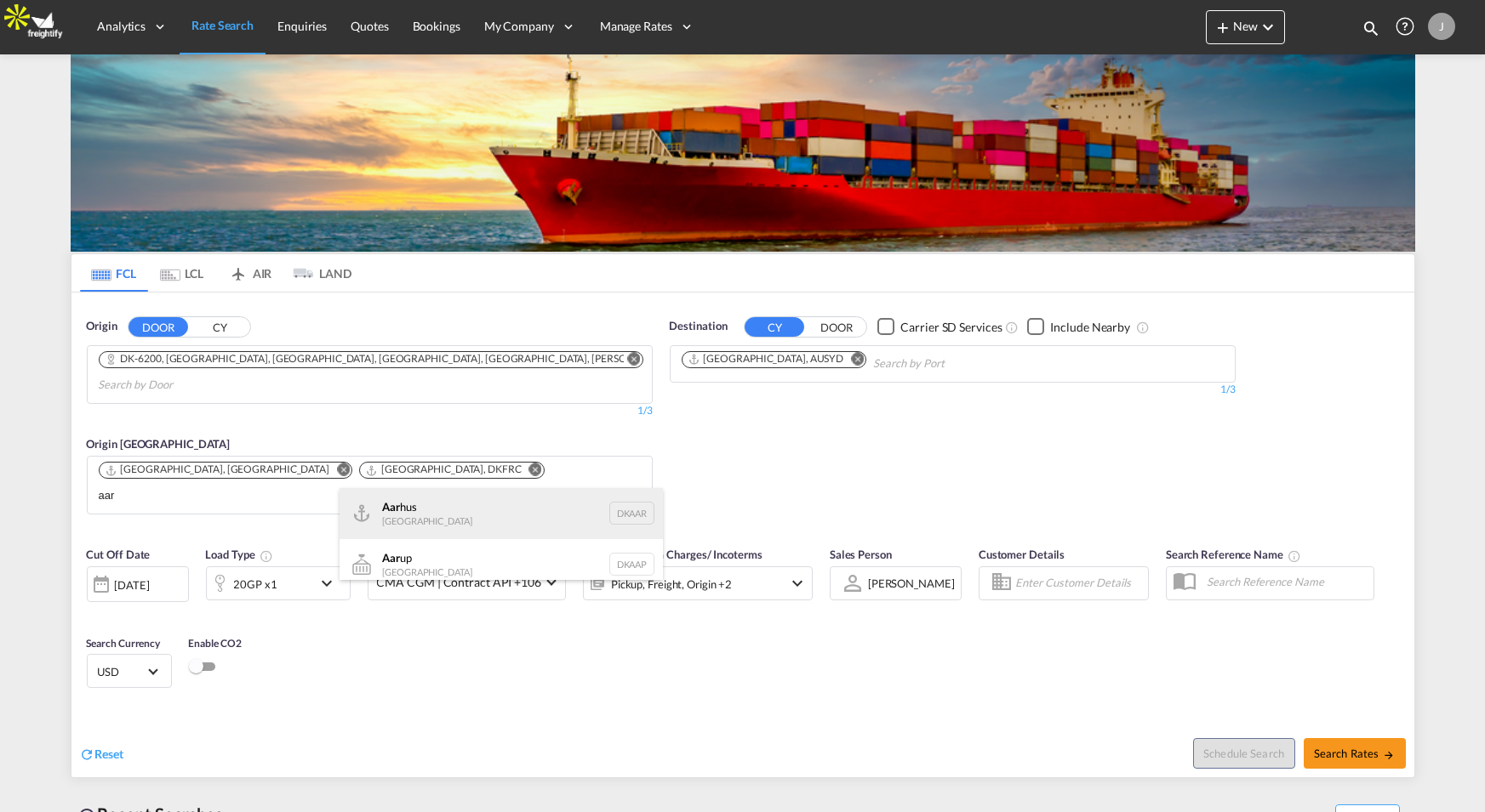
type input "aar"
click at [439, 524] on div "Aar hus Denmark DKAAR" at bounding box center [501, 514] width 323 height 51
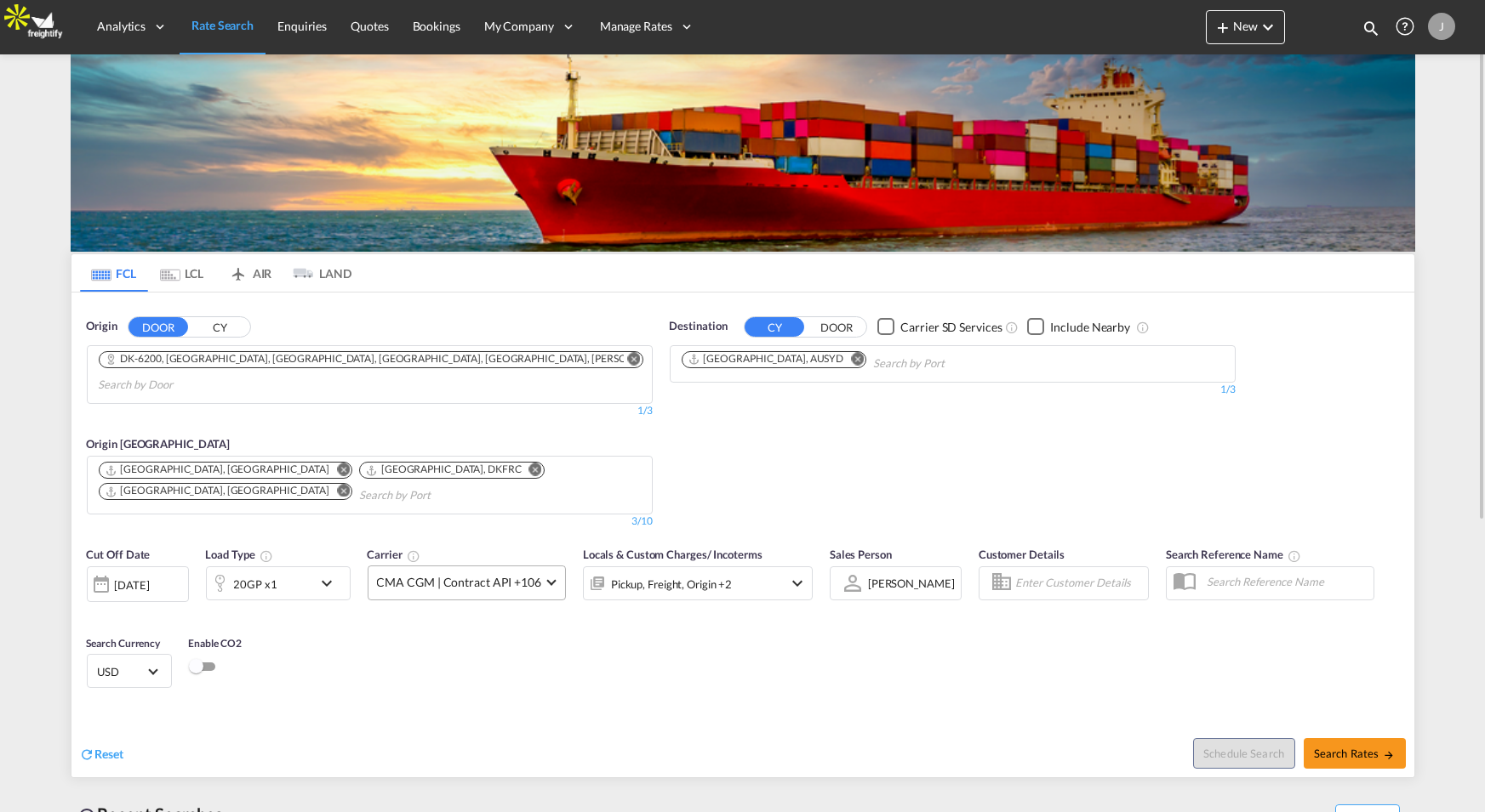
click at [473, 572] on md-select-value "CMA CGM | Contract API +106" at bounding box center [467, 583] width 196 height 33
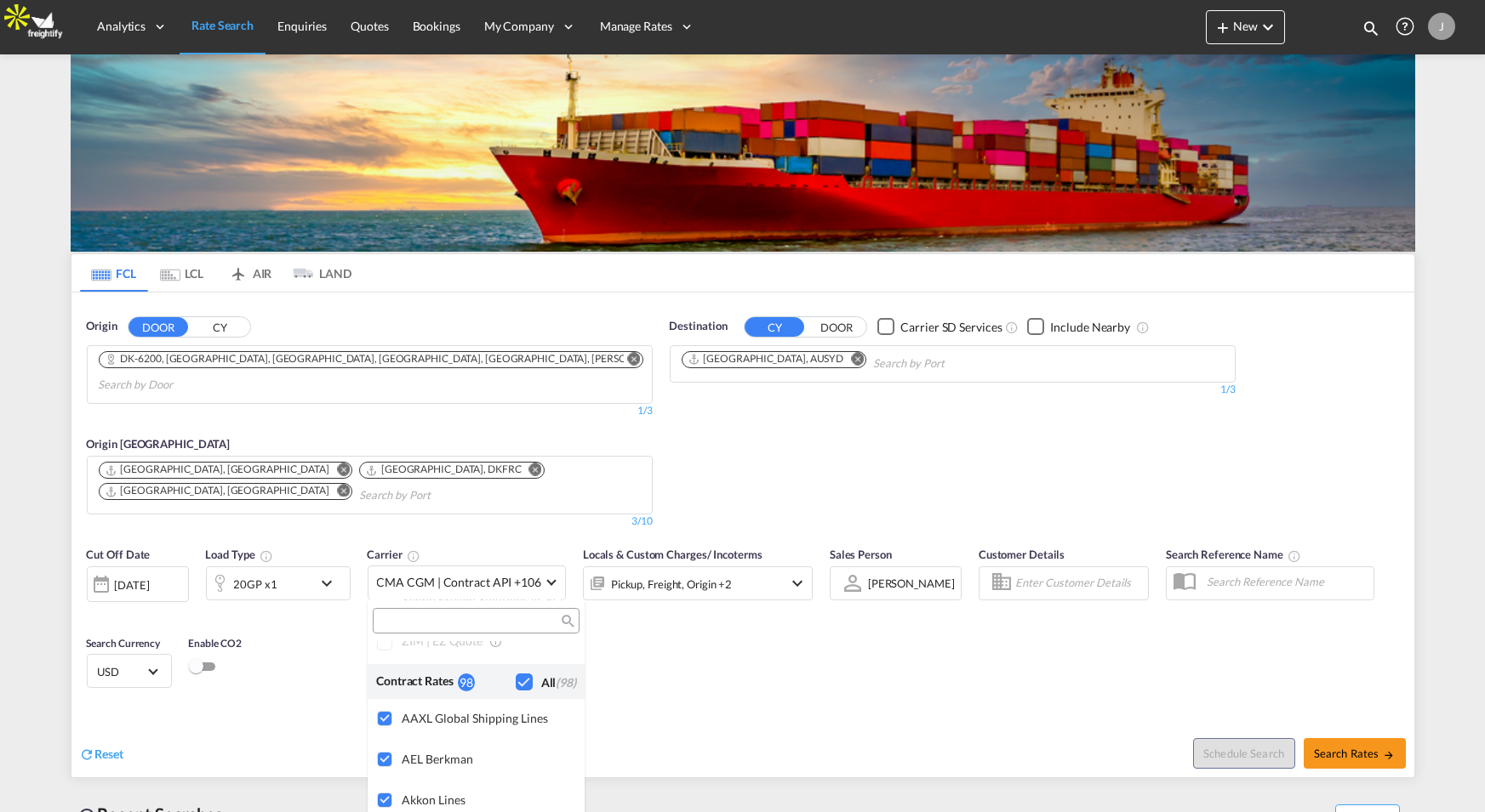
scroll to position [1238, 0]
click at [637, 676] on md-backdrop at bounding box center [742, 406] width 1485 height 812
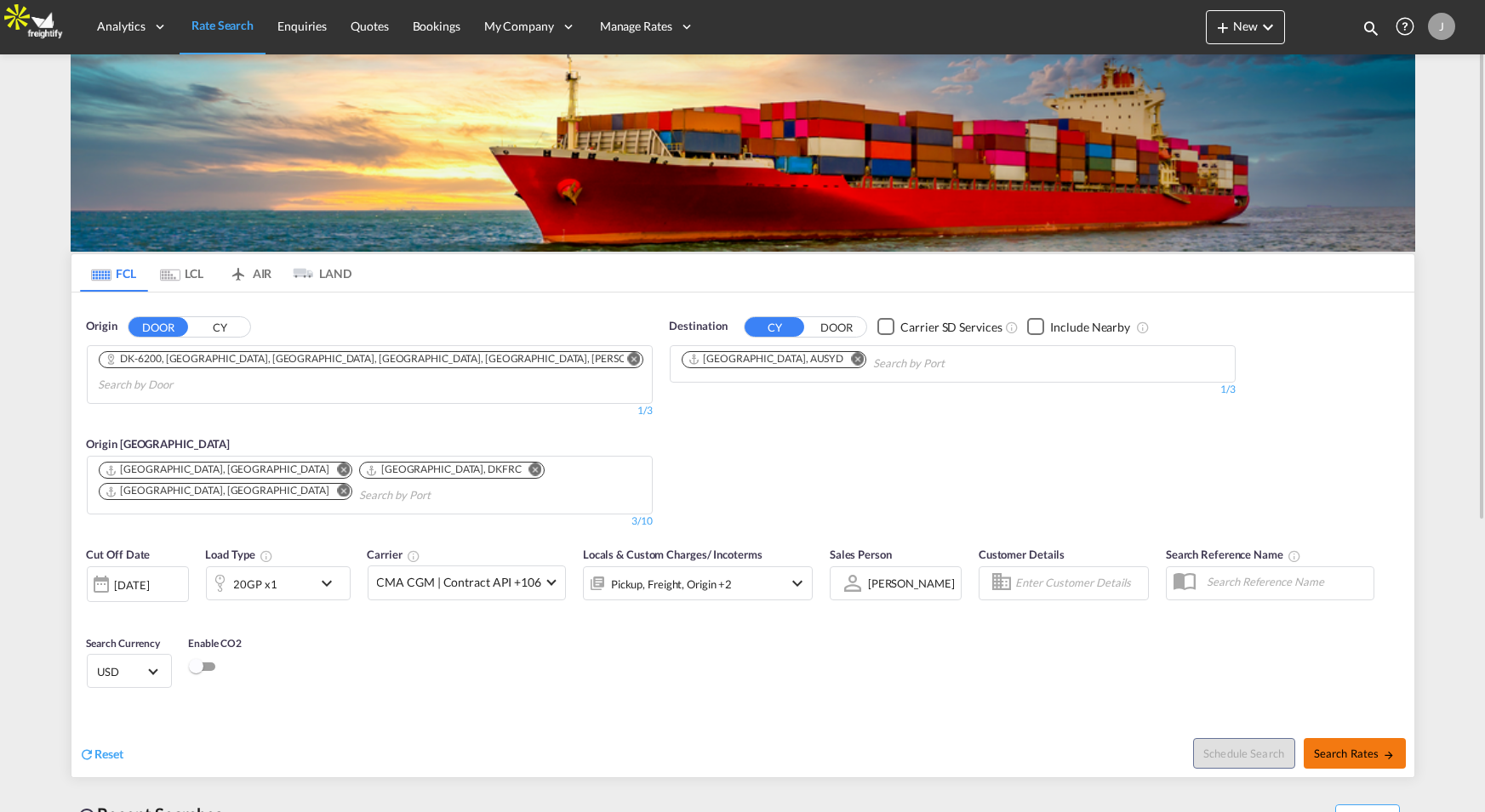
click at [1343, 756] on span "Search Rates" at bounding box center [1355, 753] width 81 height 13
type input "6200 to AUSYD / 2 Oct 2025"
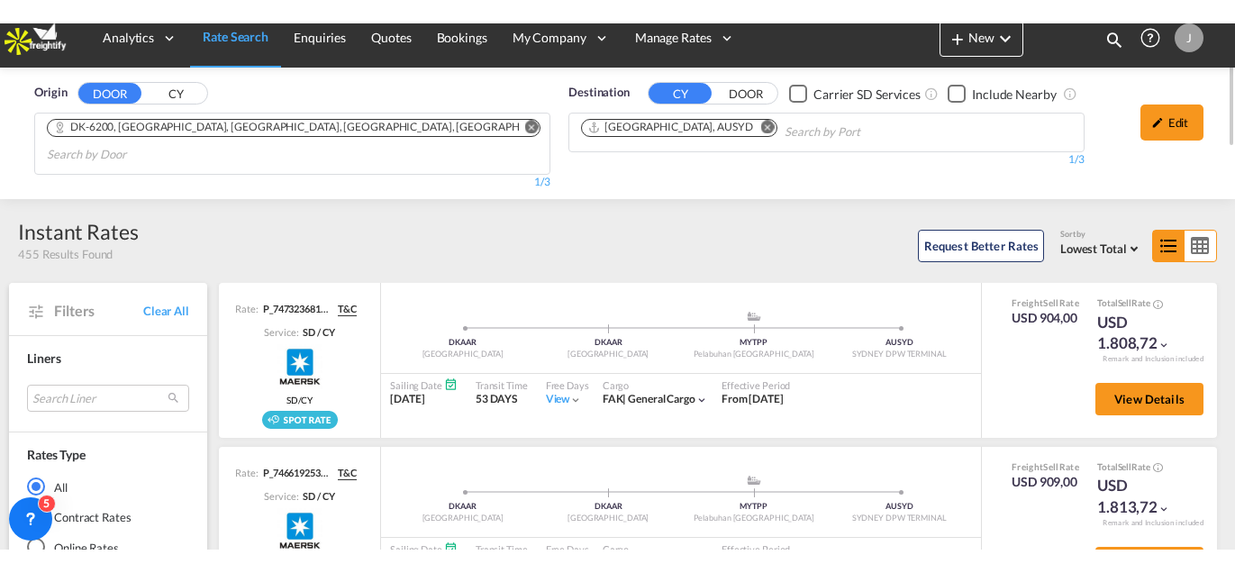
scroll to position [14, 0]
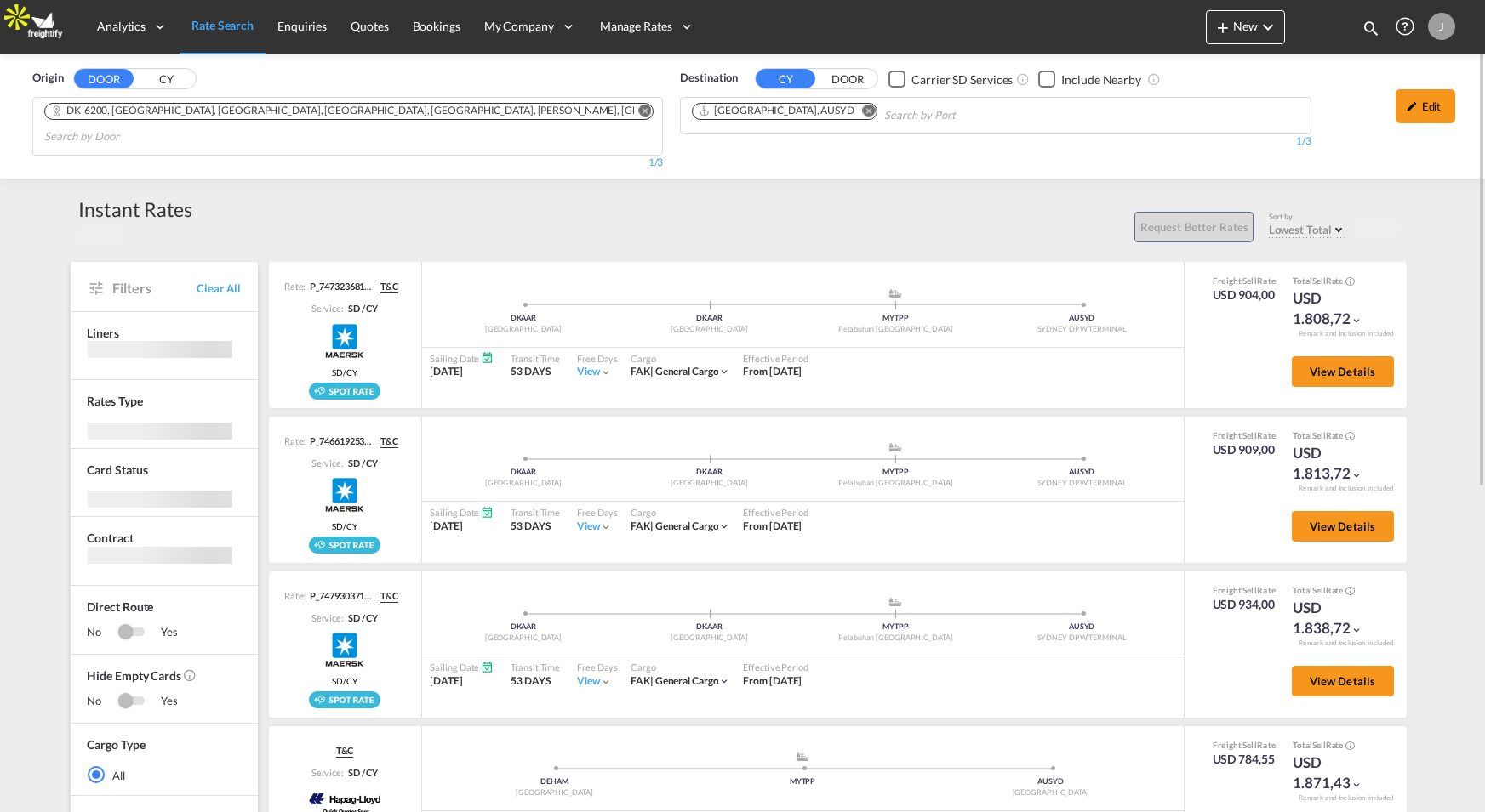
click at [1438, 29] on div "J" at bounding box center [1442, 26] width 27 height 27
click at [760, 243] on md-backdrop at bounding box center [742, 406] width 1485 height 812
click at [640, 107] on md-backdrop at bounding box center [742, 406] width 1485 height 812
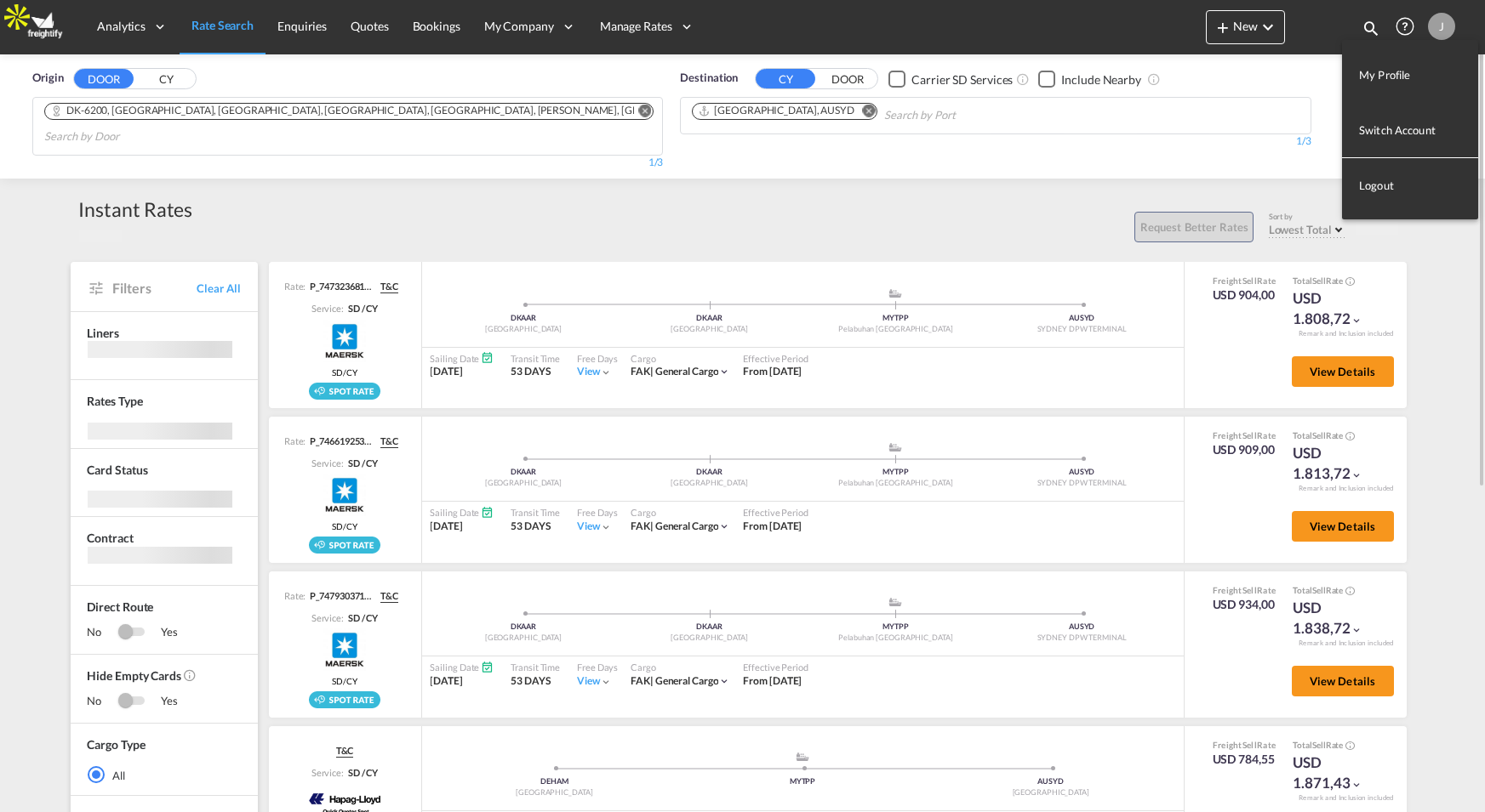
click at [640, 113] on md-backdrop at bounding box center [742, 406] width 1485 height 812
click at [930, 222] on div "Request Better Rates Sort by Lowest Total Lowest Freight Lowest Total Fastest T…" at bounding box center [804, 225] width 1222 height 36
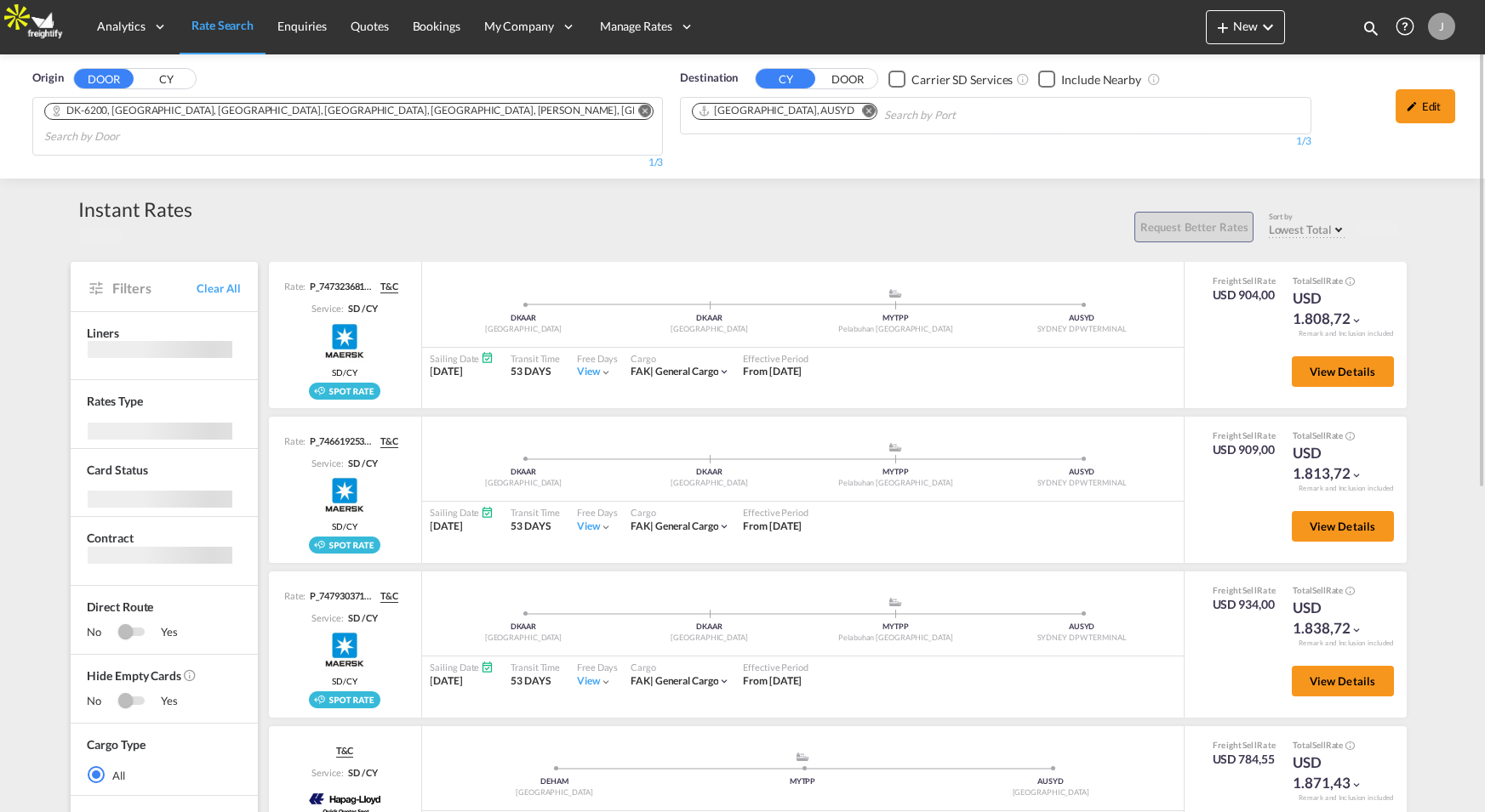
click at [646, 111] on md-icon "Remove" at bounding box center [645, 111] width 13 height 13
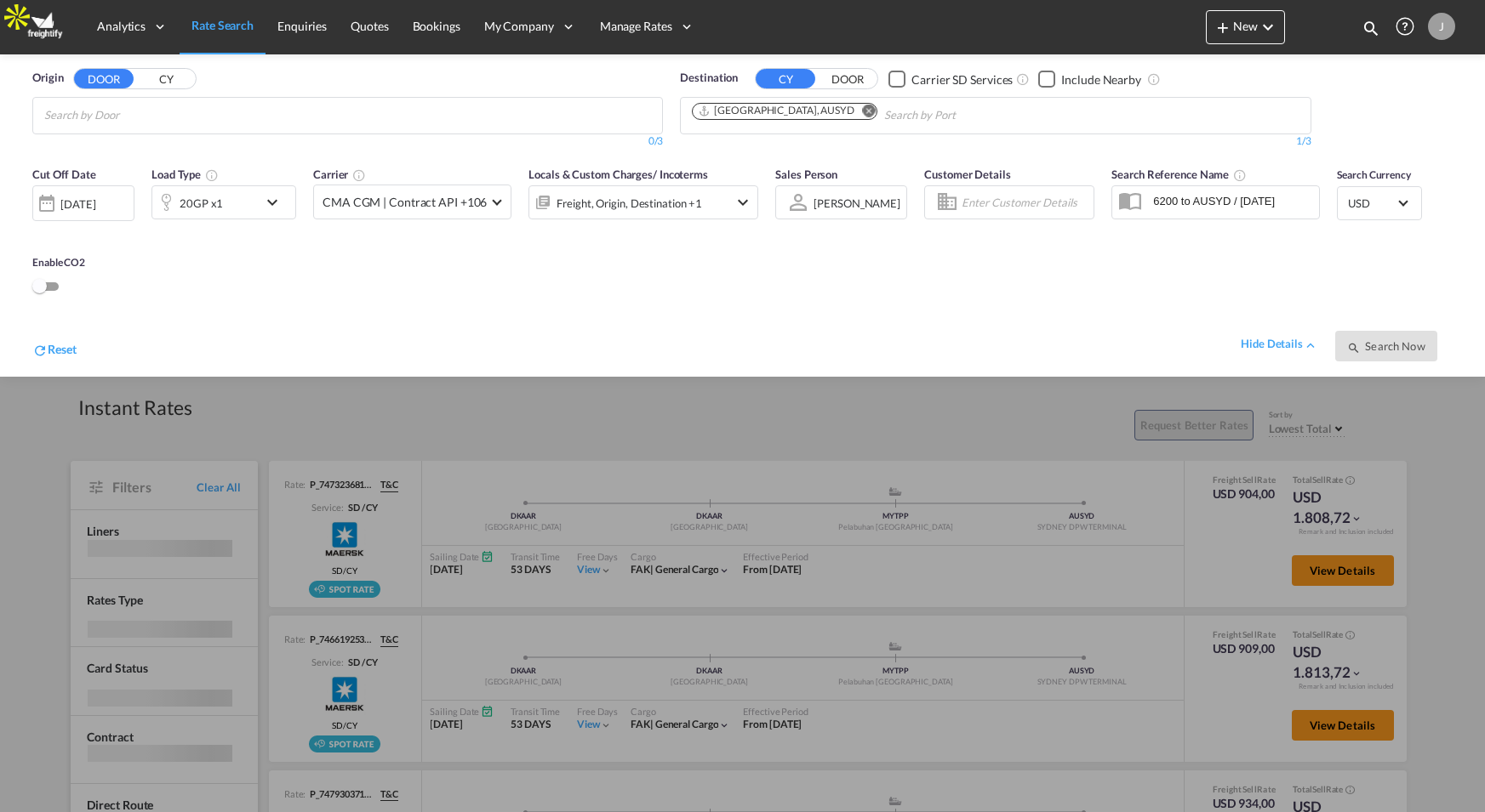
click at [573, 438] on div at bounding box center [742, 406] width 1485 height 812
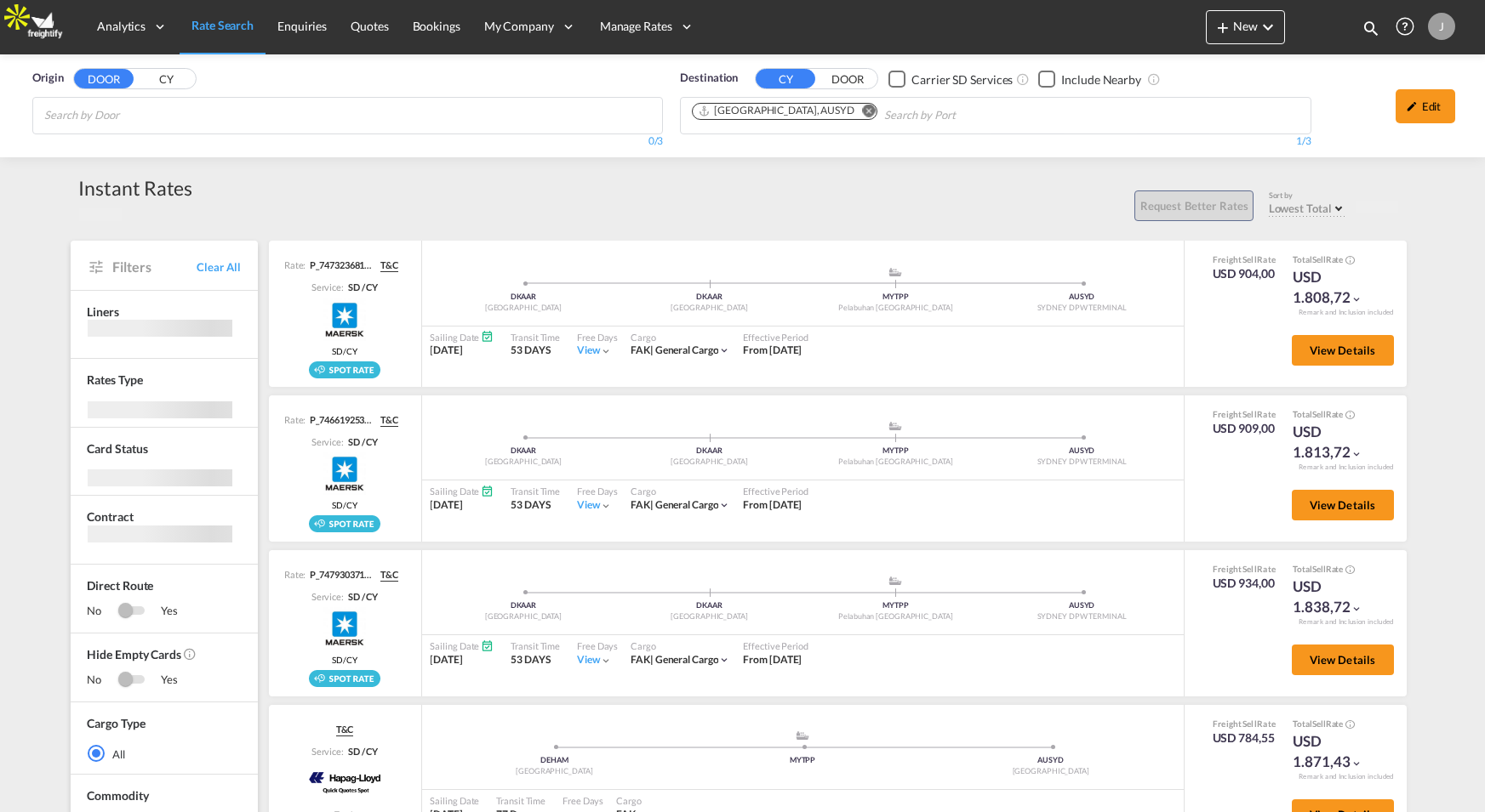
click at [210, 124] on md-chips-wrap "Chips container with autocompletion. Enter the text area, type text to search, …" at bounding box center [127, 113] width 171 height 31
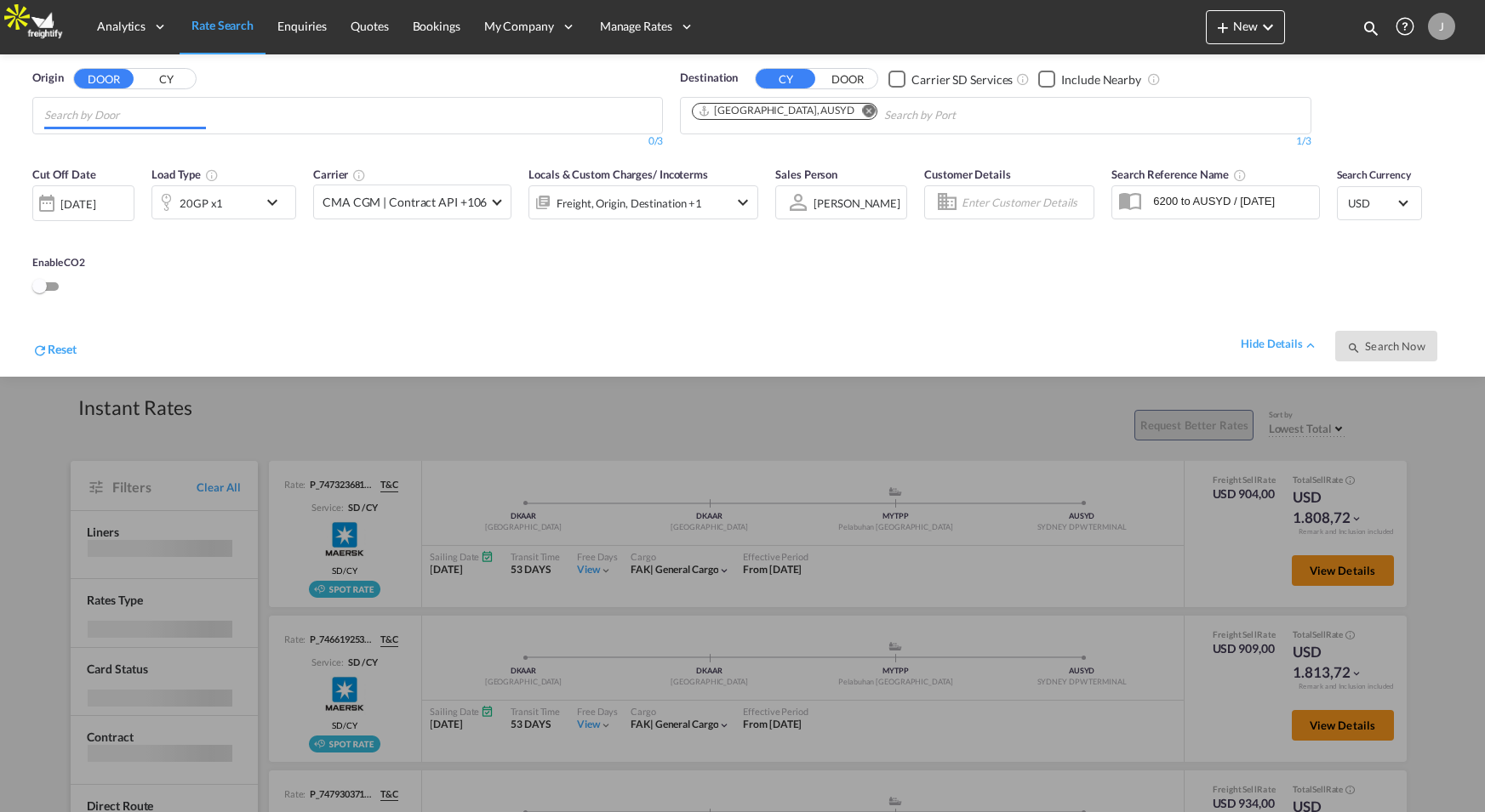
click at [167, 80] on button "CY" at bounding box center [165, 79] width 60 height 20
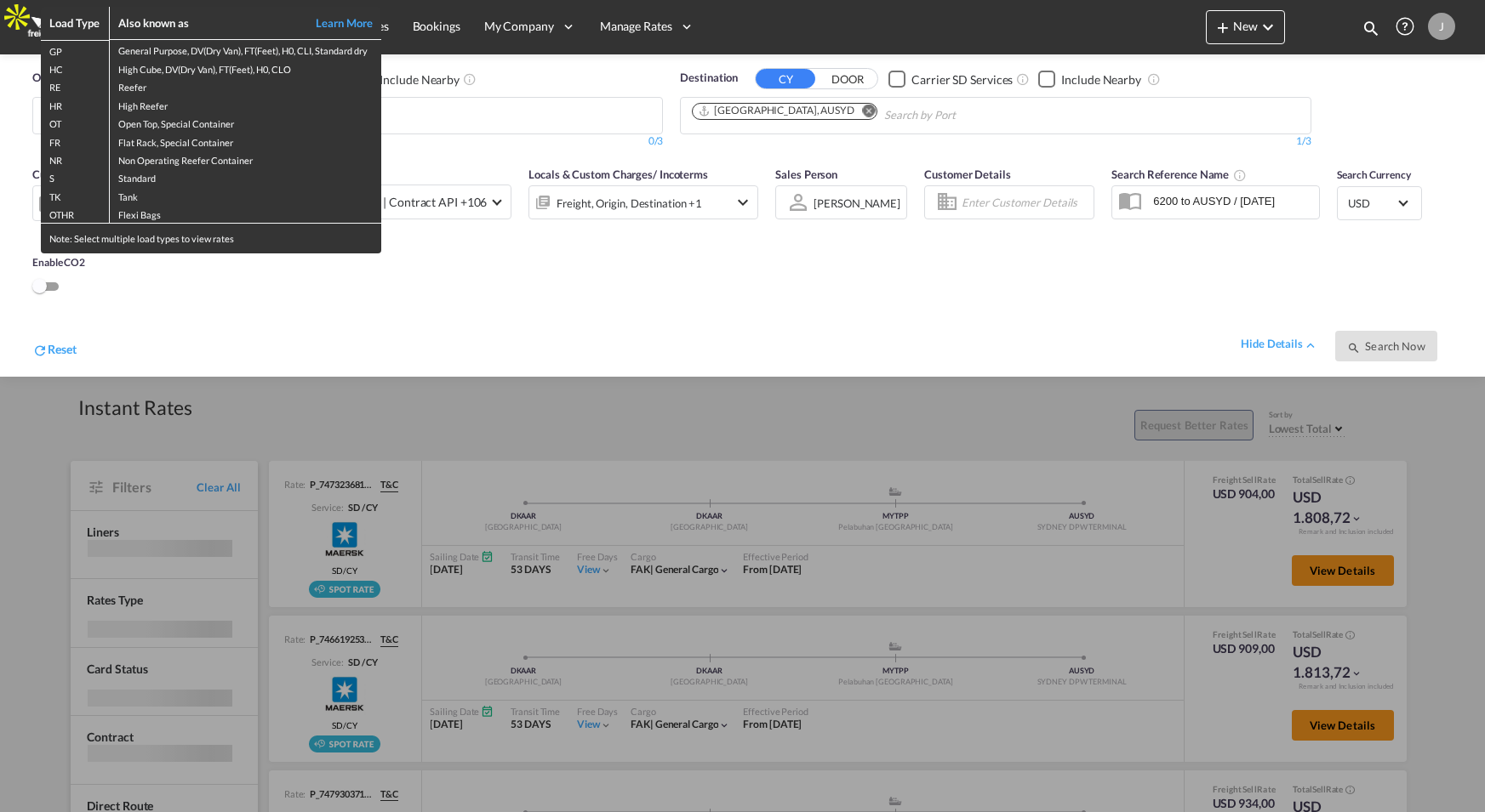
click at [760, 314] on div "Load Type Also known as Learn More GP General Purpose, DV(Dry Van), FT(Feet), H…" at bounding box center [742, 406] width 1485 height 812
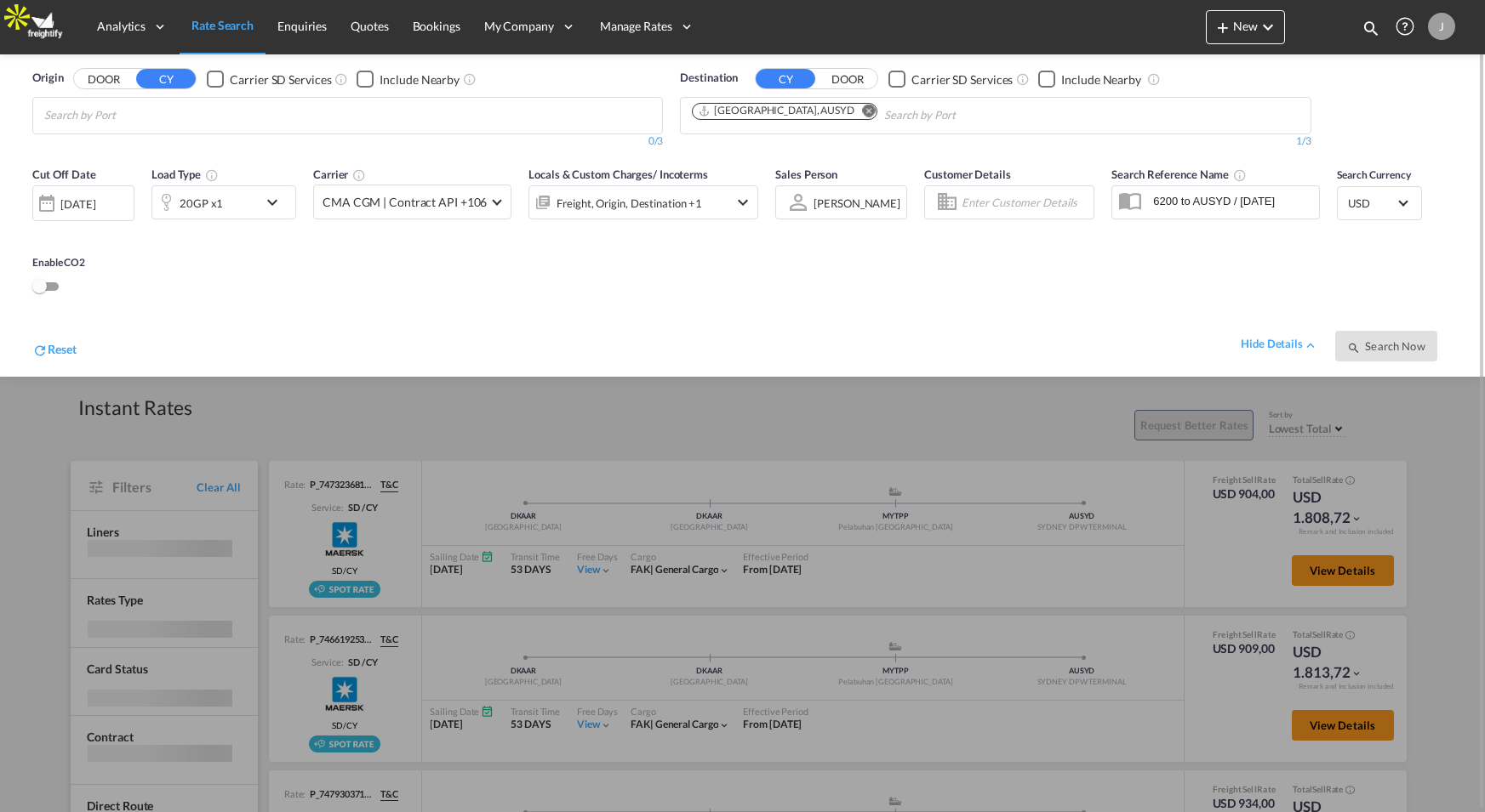
click at [175, 120] on body "Analytics Reports Dashboard Rate Search Enquiries Quotes Bookings" at bounding box center [742, 406] width 1485 height 812
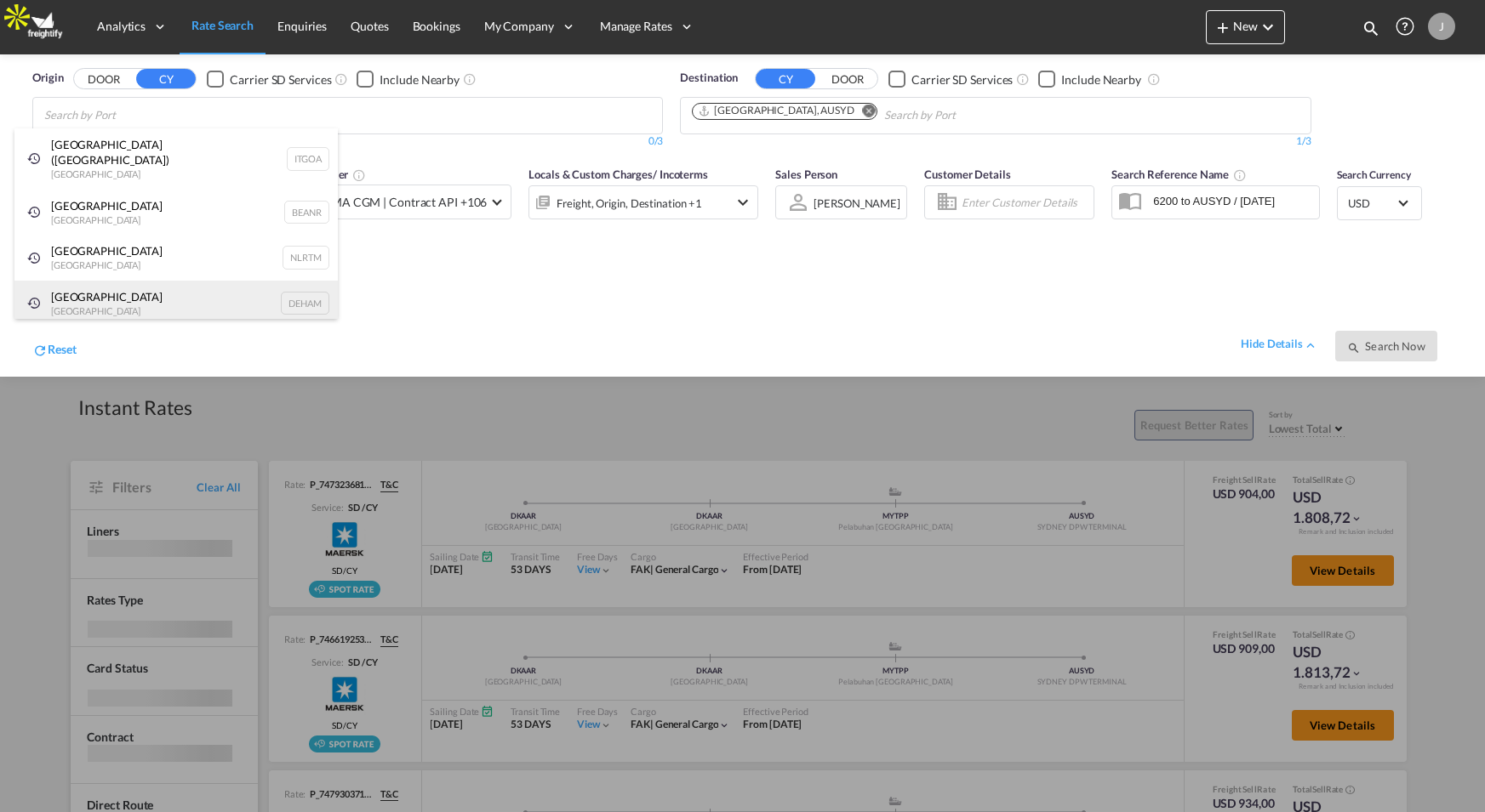
click at [163, 304] on div "Hamburg Germany DEHAM" at bounding box center [176, 303] width 323 height 46
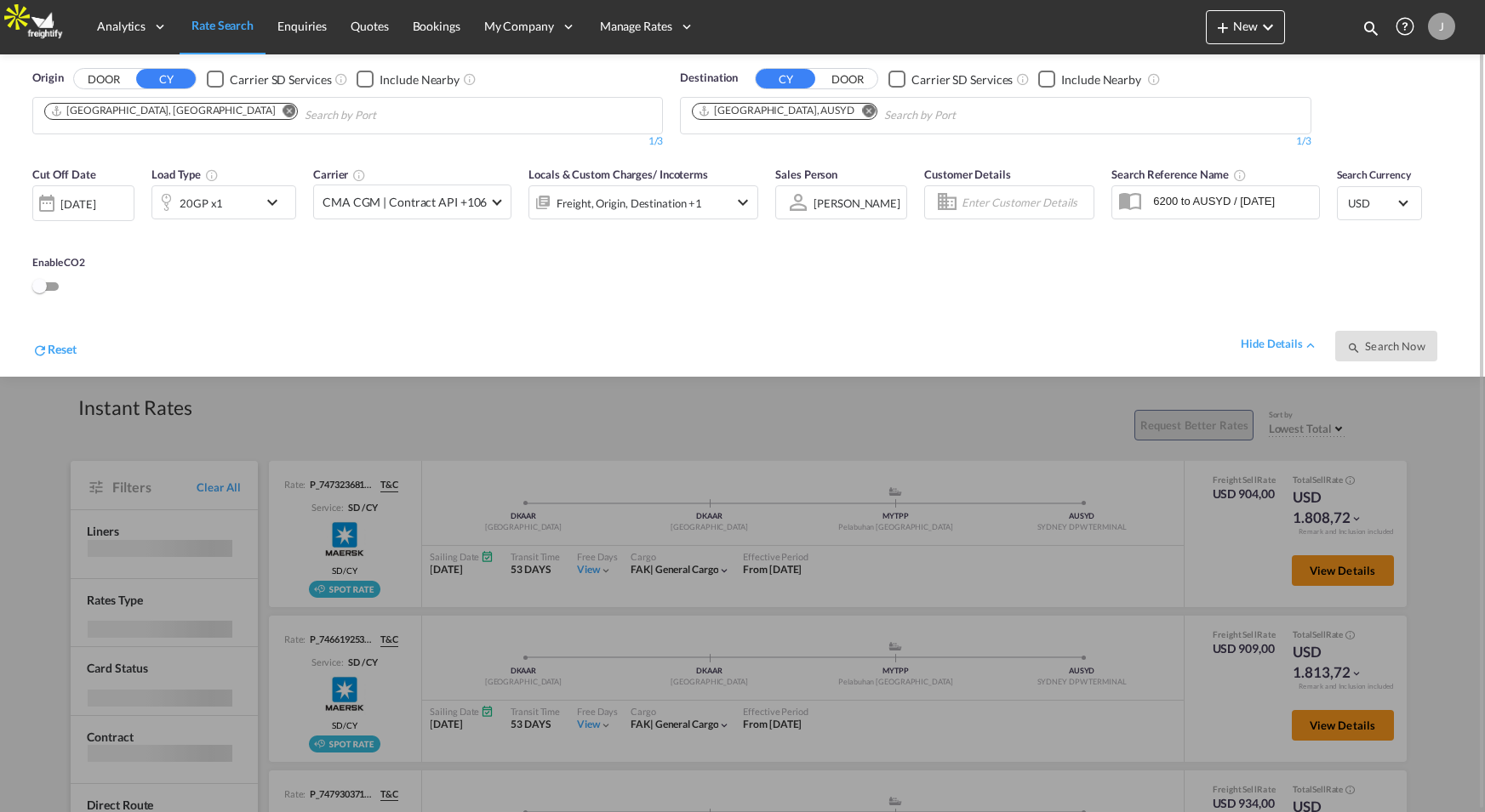
click at [862, 106] on md-icon "Remove" at bounding box center [869, 111] width 13 height 13
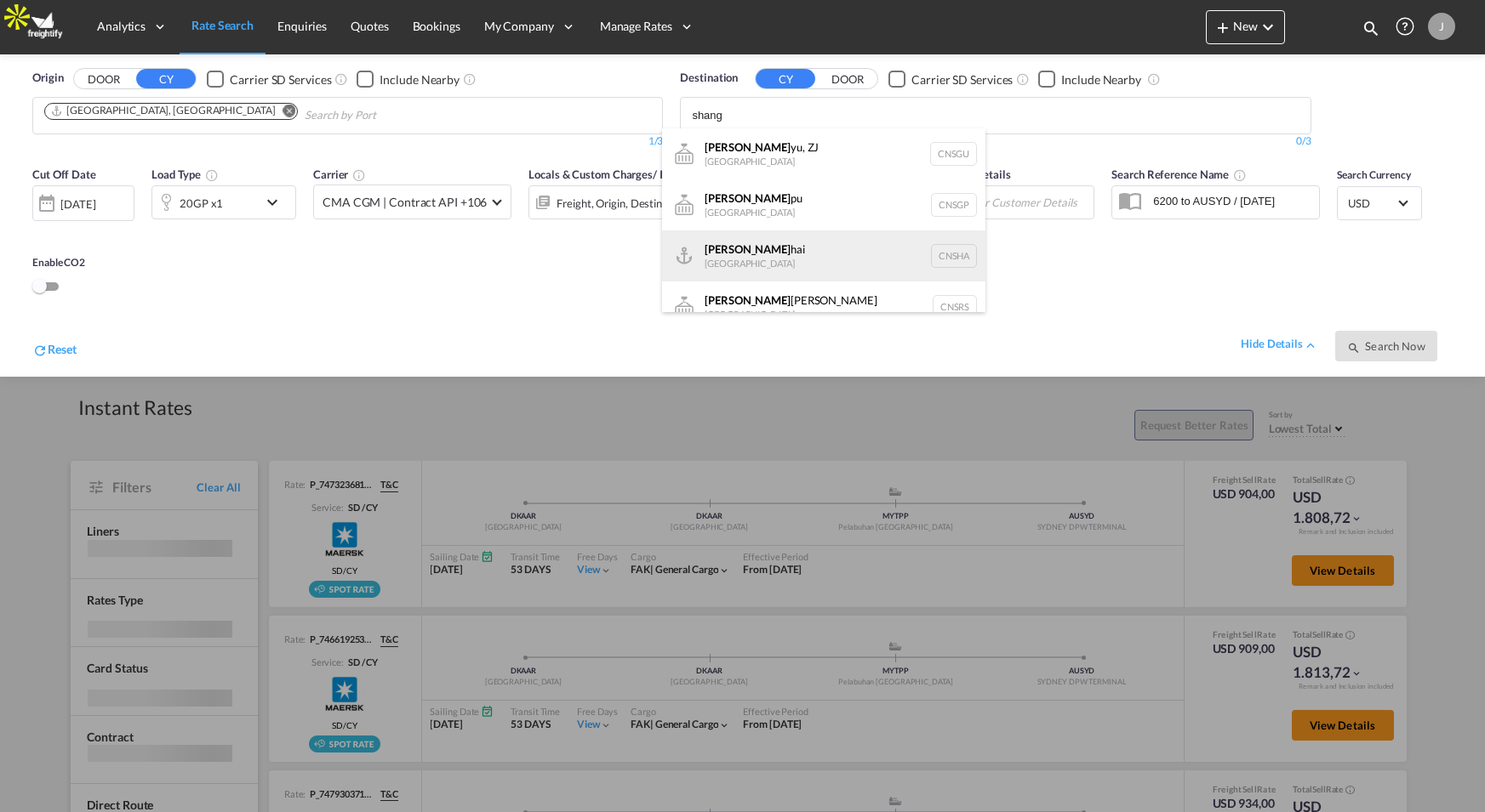
type input "shang"
click at [774, 258] on div "Shang hai China CNSHA" at bounding box center [824, 256] width 323 height 51
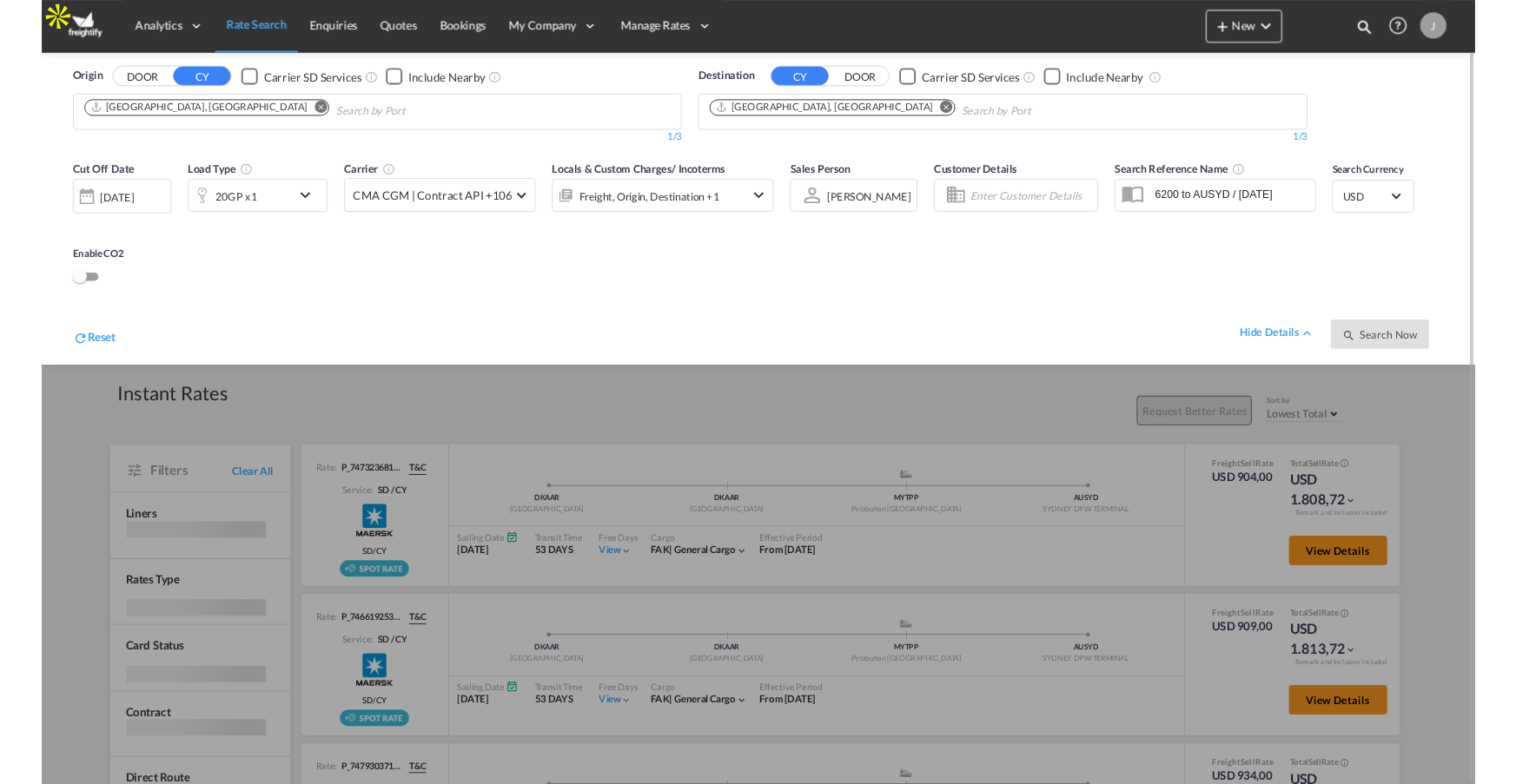
scroll to position [1, 0]
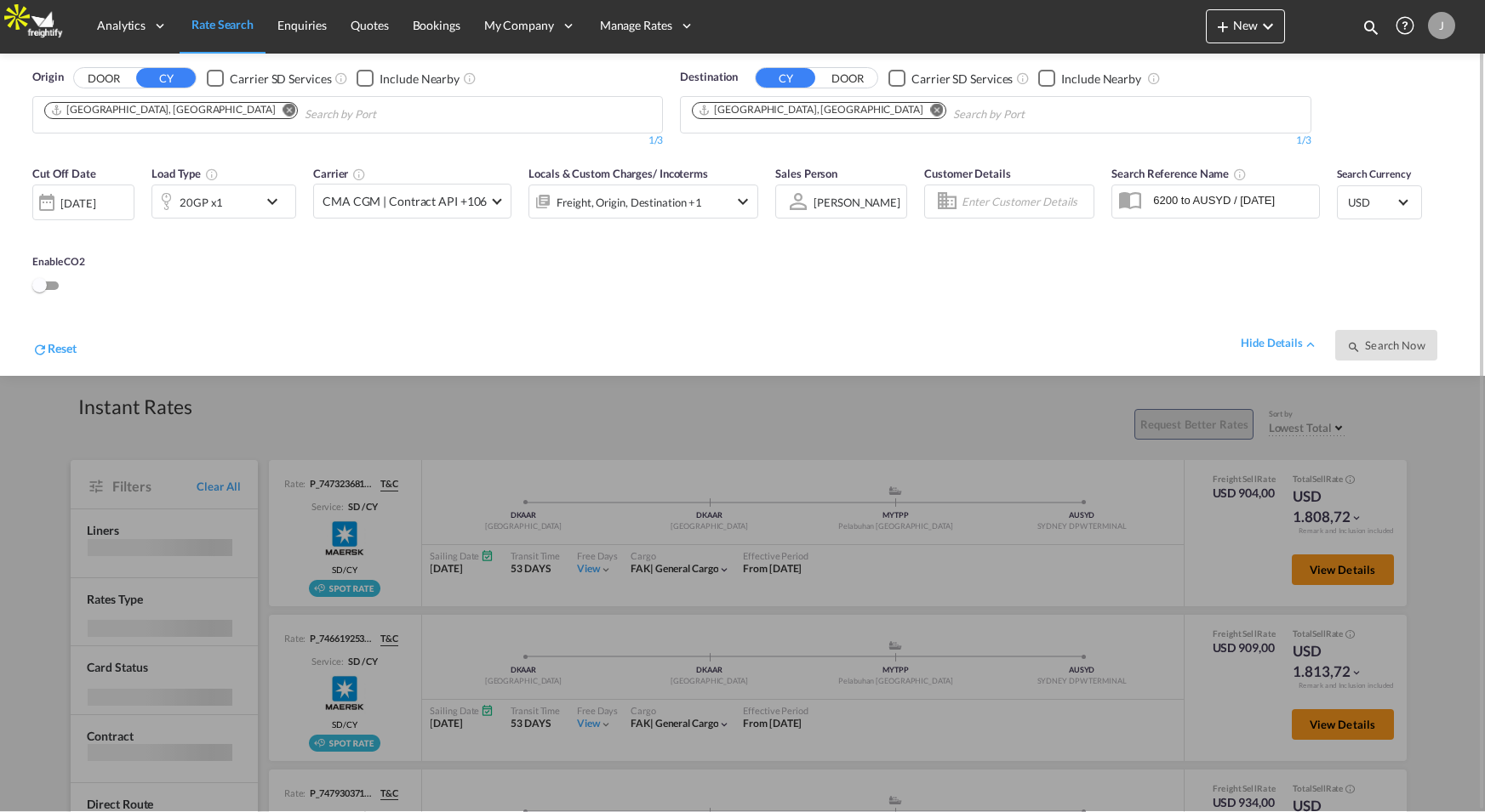
click at [828, 353] on div "hide details Search Now" at bounding box center [764, 337] width 1376 height 47
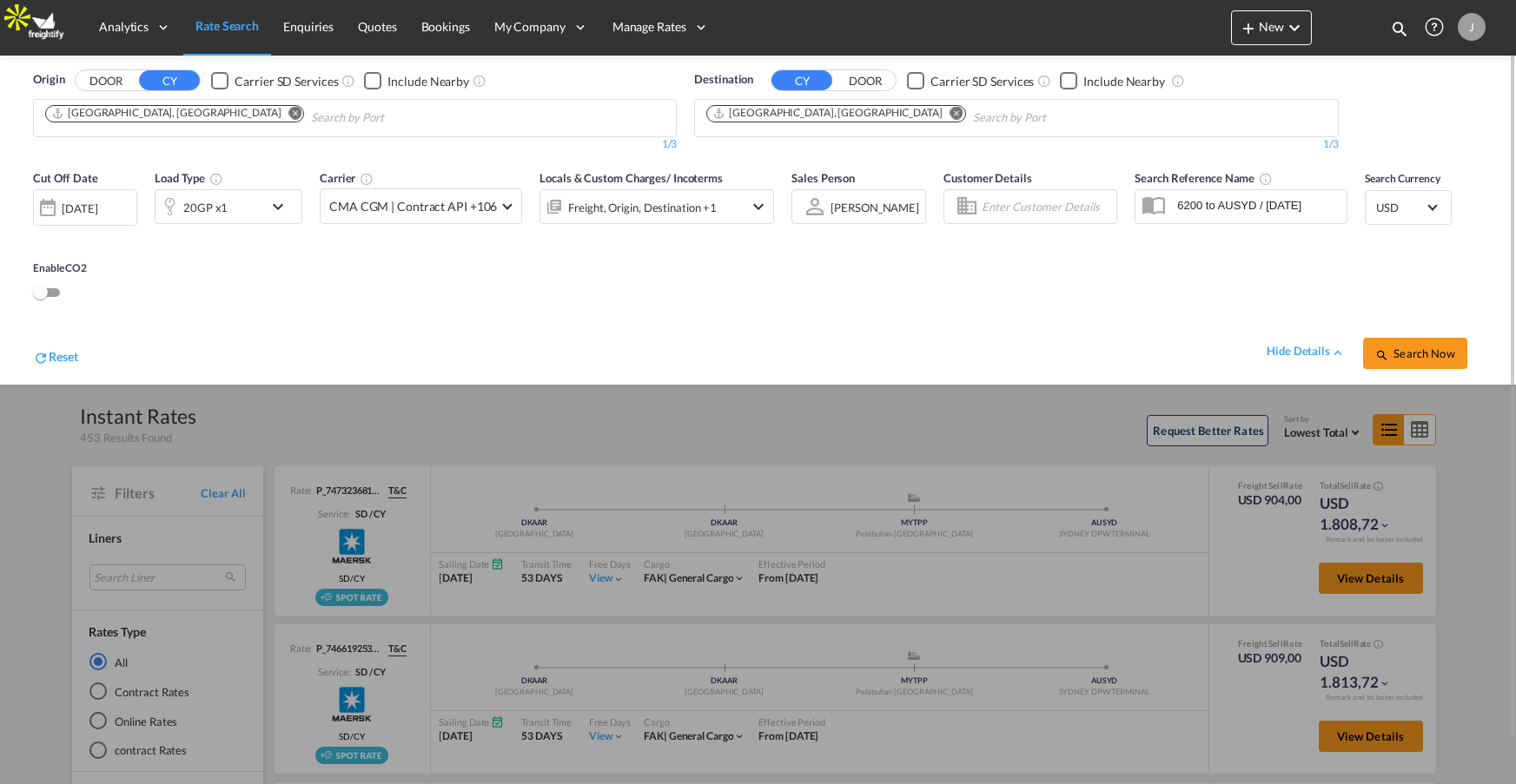
scroll to position [2, 0]
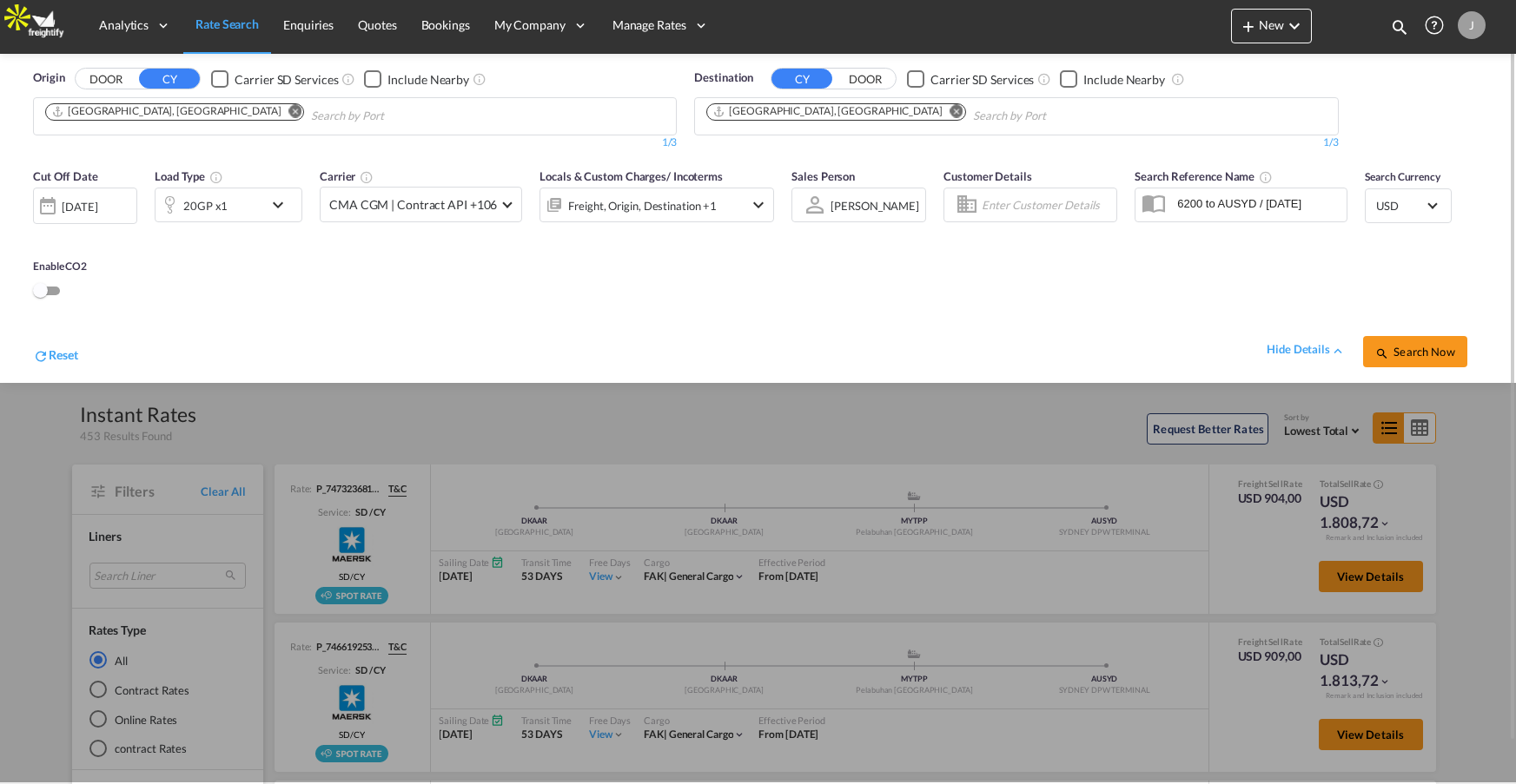
click at [760, 400] on div at bounding box center [758, 390] width 1516 height 784
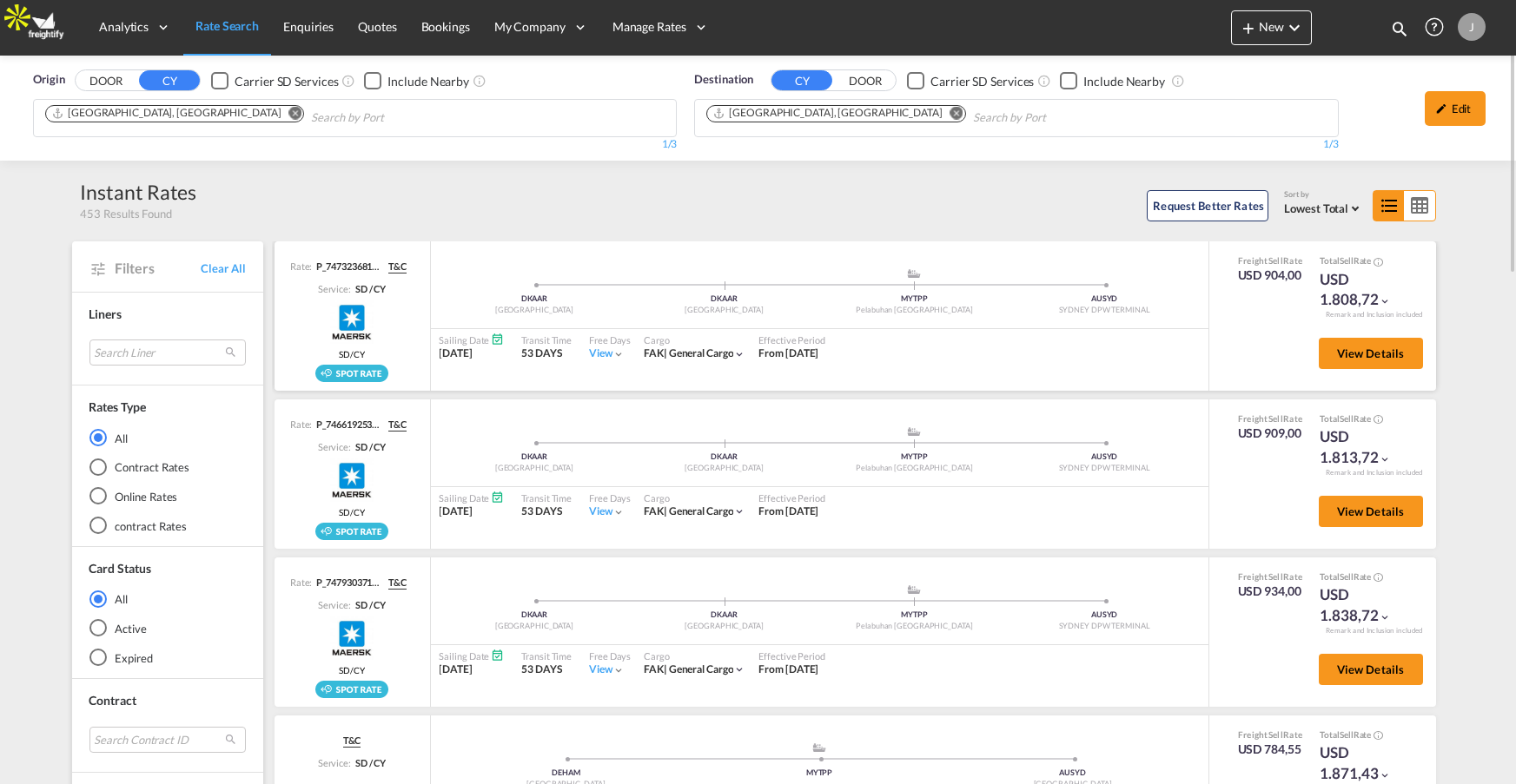
scroll to position [0, 0]
click at [1338, 208] on span "Lowest Total" at bounding box center [1315, 208] width 65 height 14
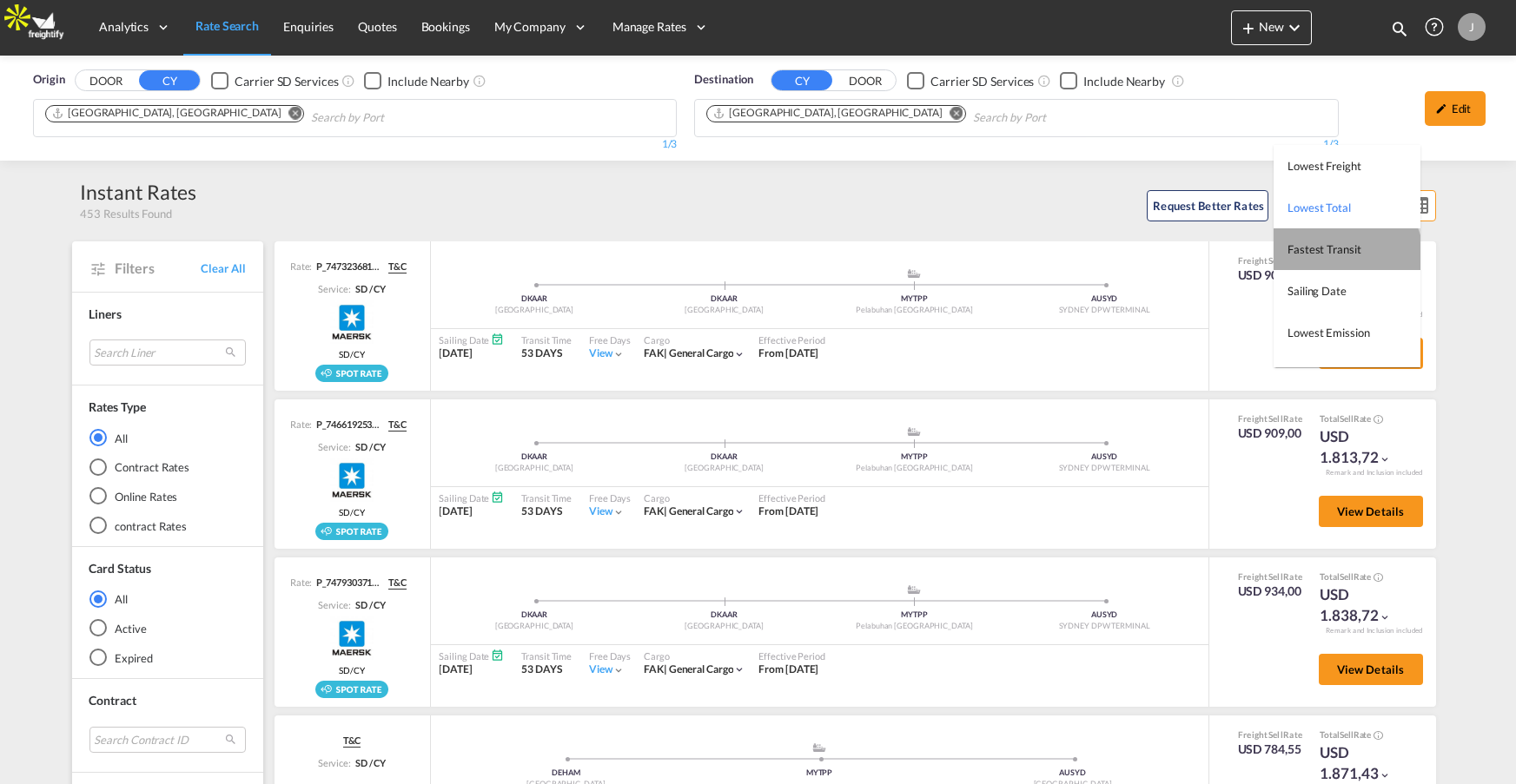
click at [1340, 257] on md-option "Fastest Transit" at bounding box center [1347, 249] width 147 height 41
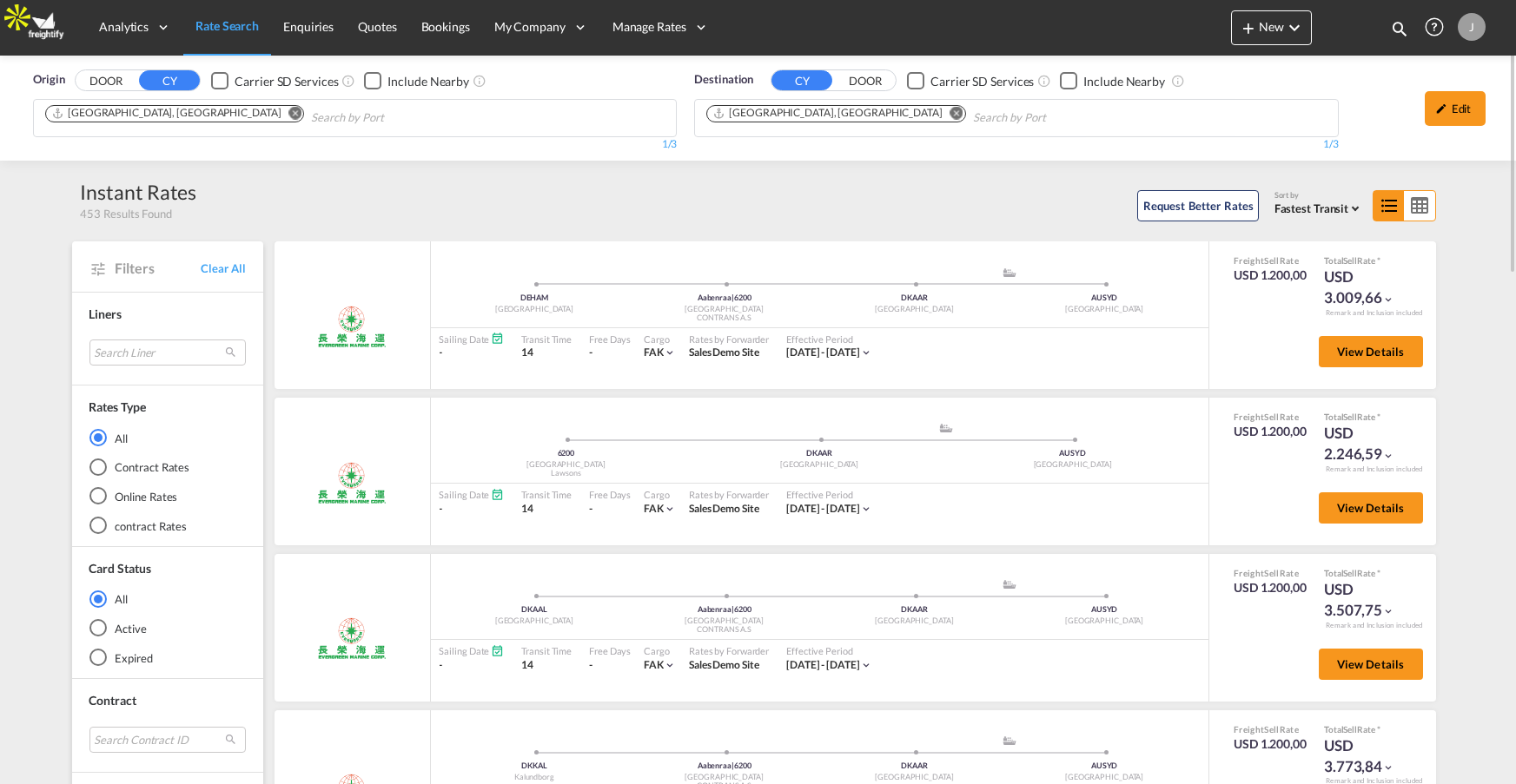
click at [1340, 202] on span "Fastest Transit" at bounding box center [1312, 208] width 74 height 14
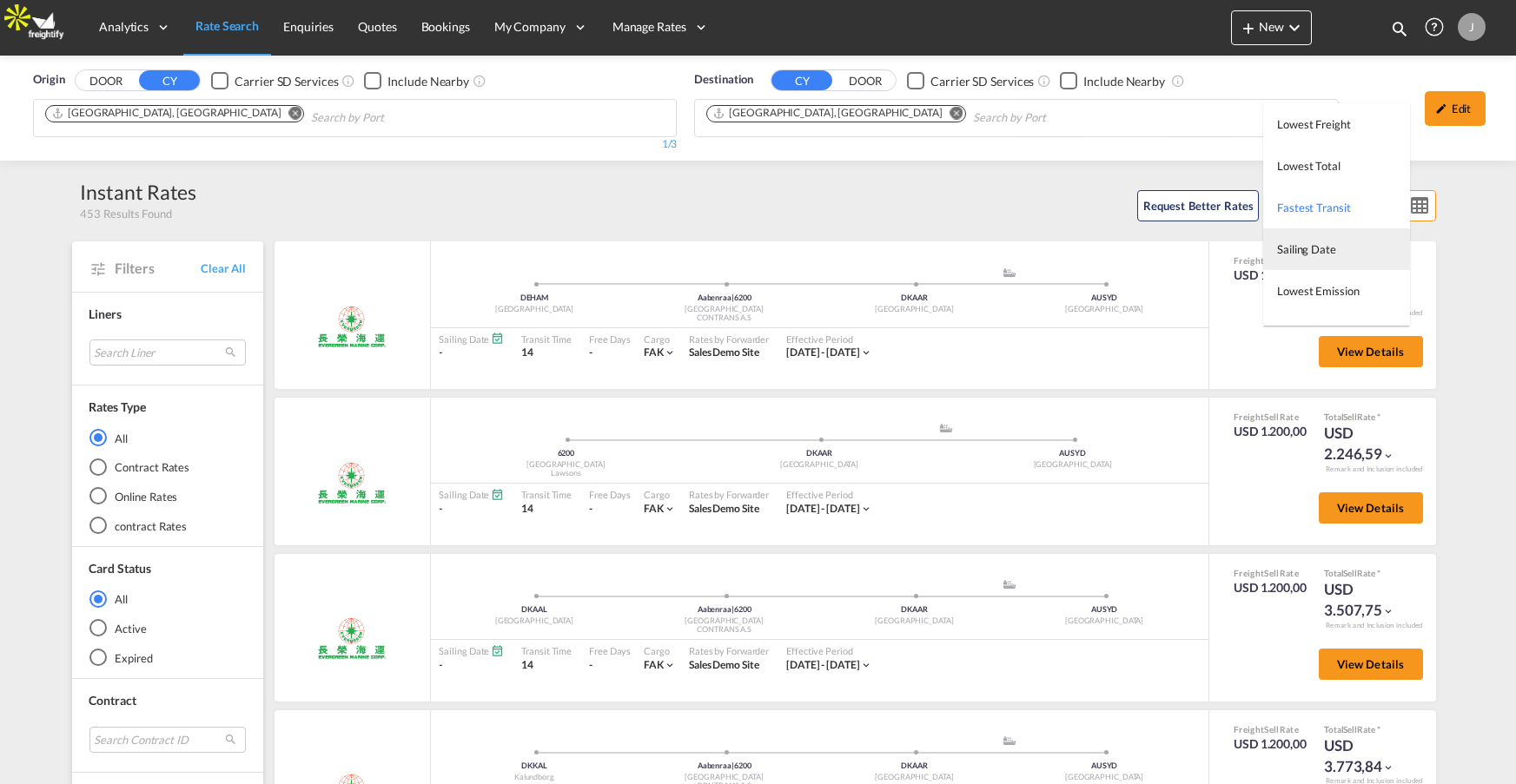
click at [1333, 244] on span "Sailing Date" at bounding box center [1306, 249] width 59 height 14
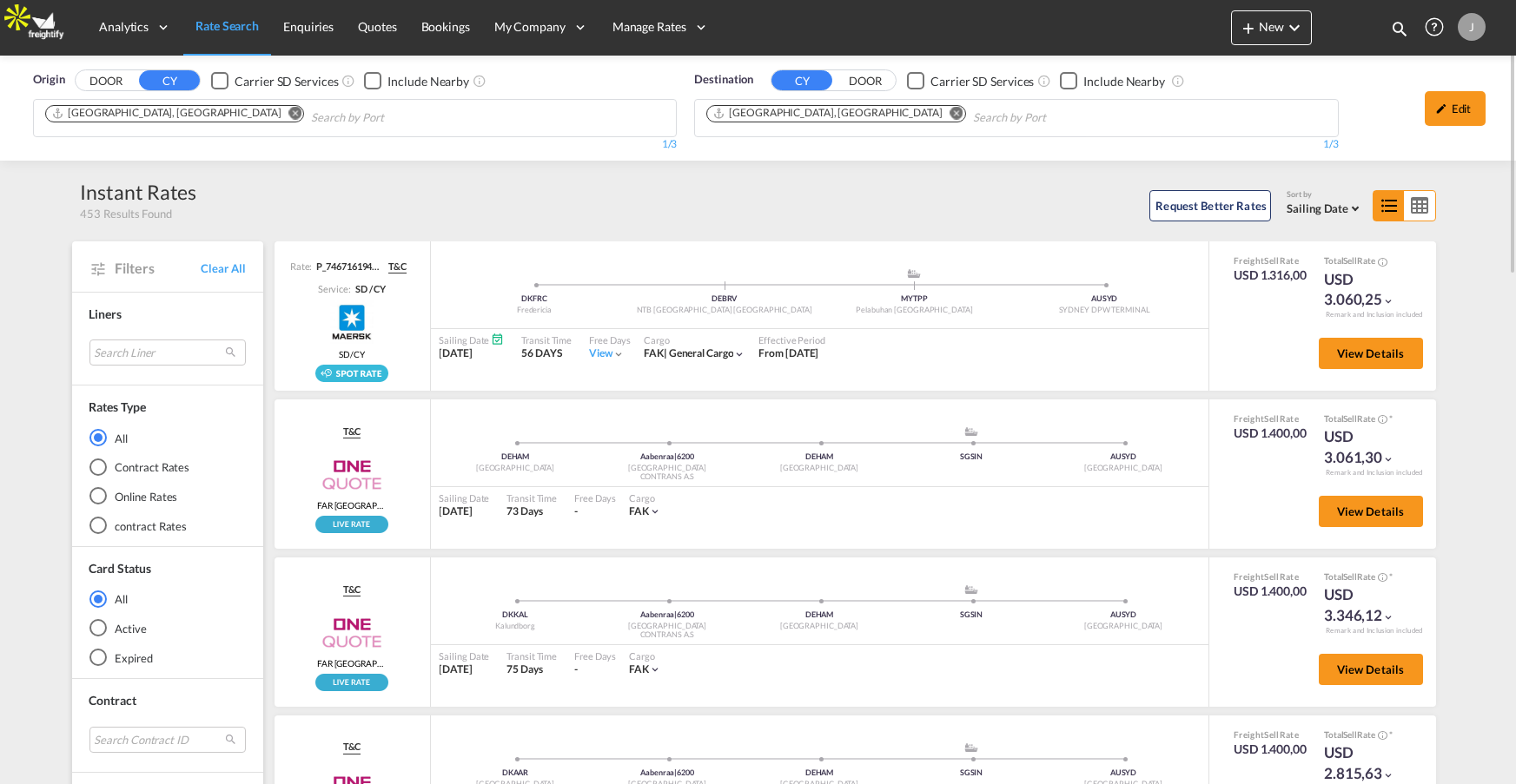
click at [94, 463] on div "Contract Rates" at bounding box center [98, 468] width 17 height 17
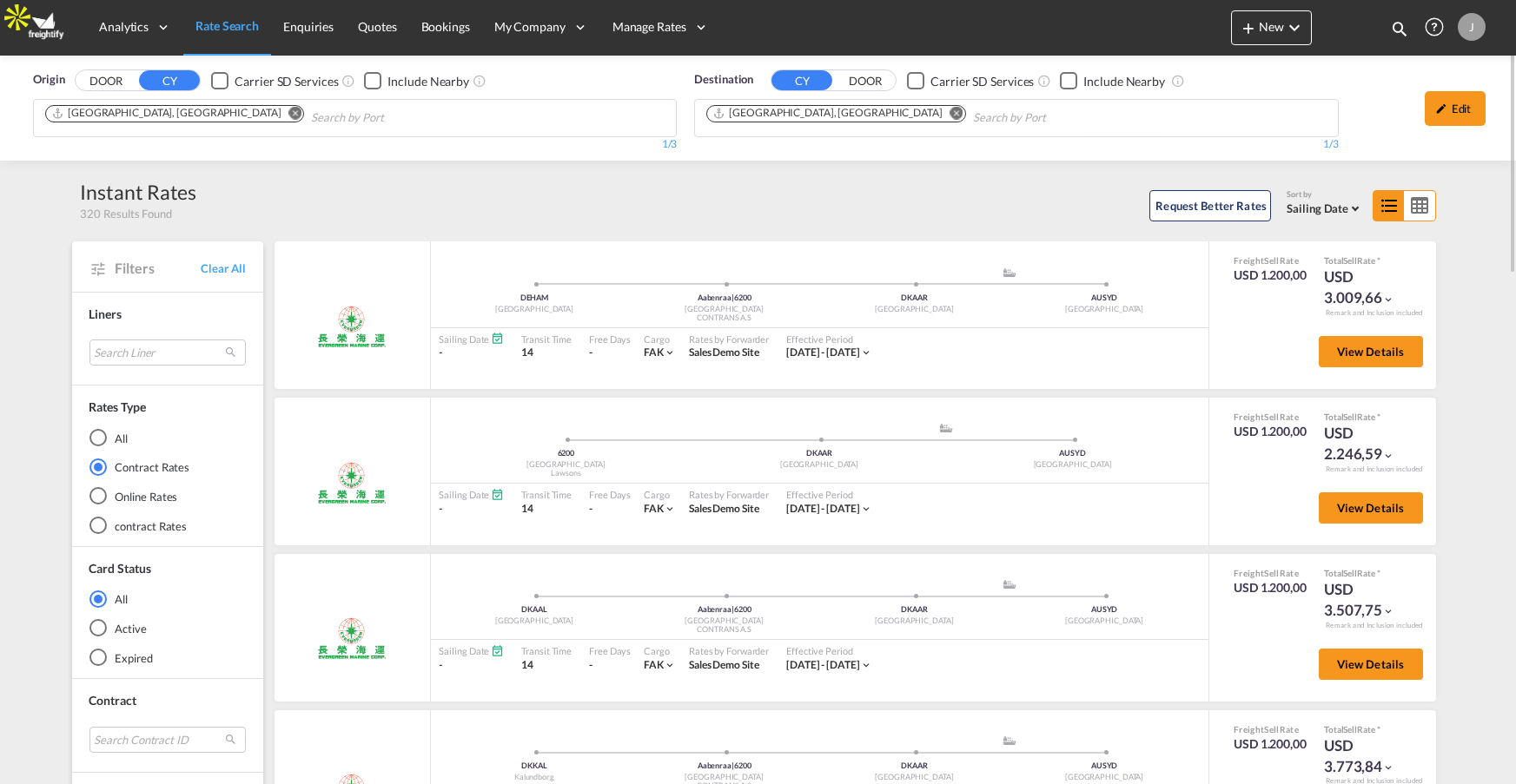
click at [101, 493] on div "Online Rates" at bounding box center [98, 496] width 17 height 17
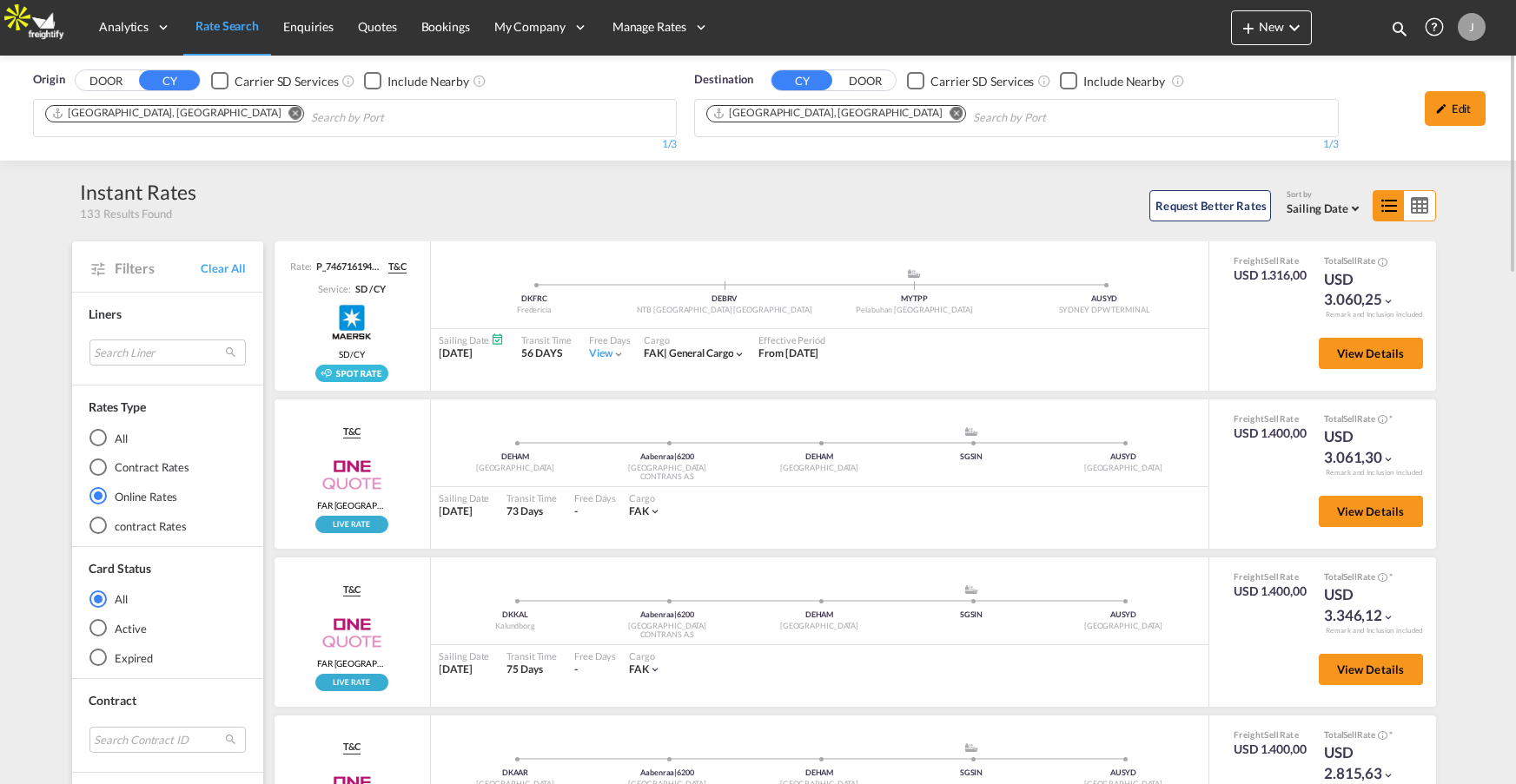
click at [96, 460] on div "Contract Rates" at bounding box center [98, 468] width 17 height 17
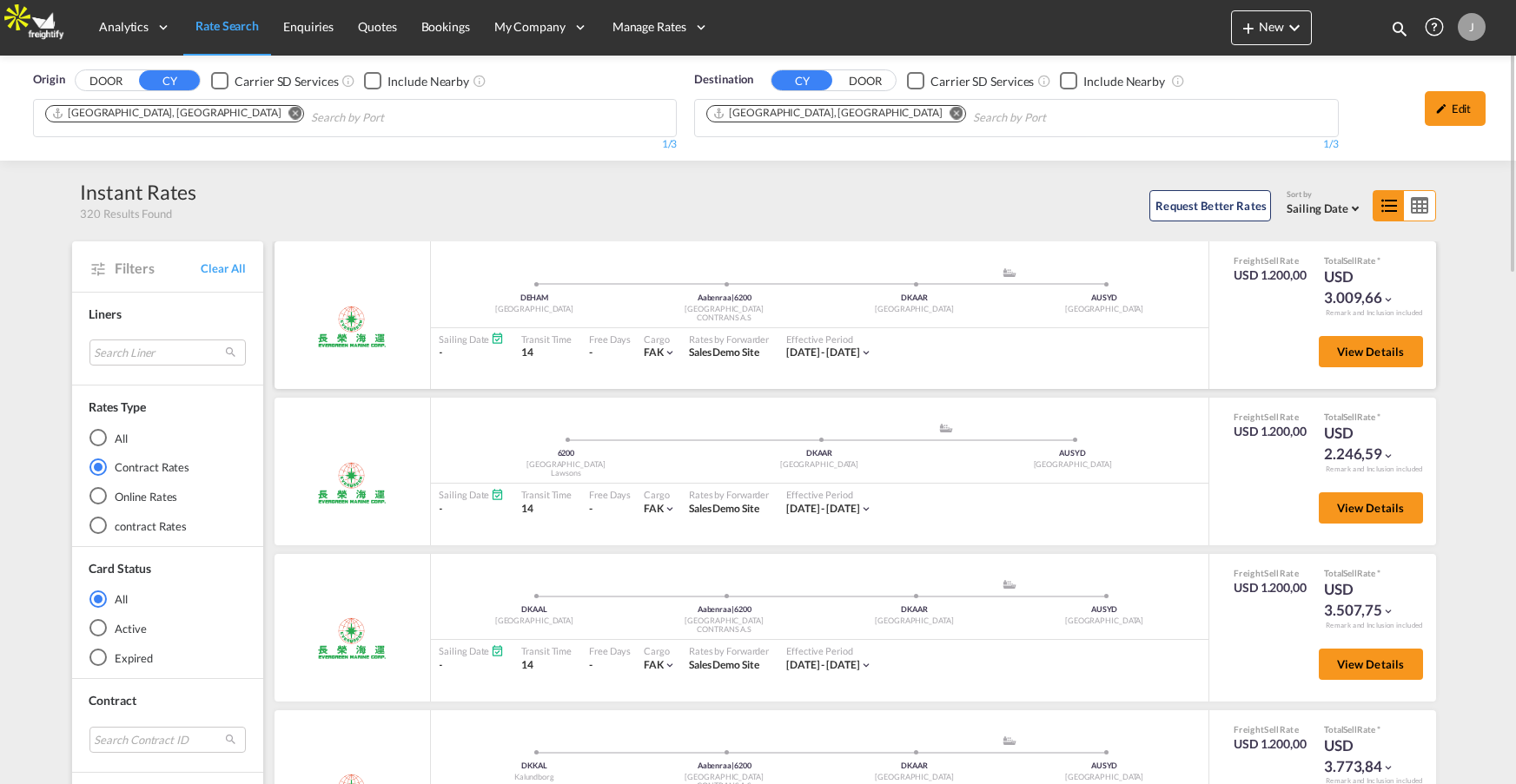
drag, startPoint x: 681, startPoint y: 354, endPoint x: 771, endPoint y: 353, distance: 90.0
click at [771, 353] on div "Rates by Forwarder Sales Demo Site" at bounding box center [728, 347] width 97 height 37
drag, startPoint x: 1322, startPoint y: 297, endPoint x: 1395, endPoint y: 297, distance: 73.0
click at [1395, 297] on div "Freight Sell Rate USD 1.200,00 Total Sell Rate * USD 3.009,66" at bounding box center [1322, 282] width 203 height 54
click at [97, 434] on div "All" at bounding box center [98, 438] width 17 height 17
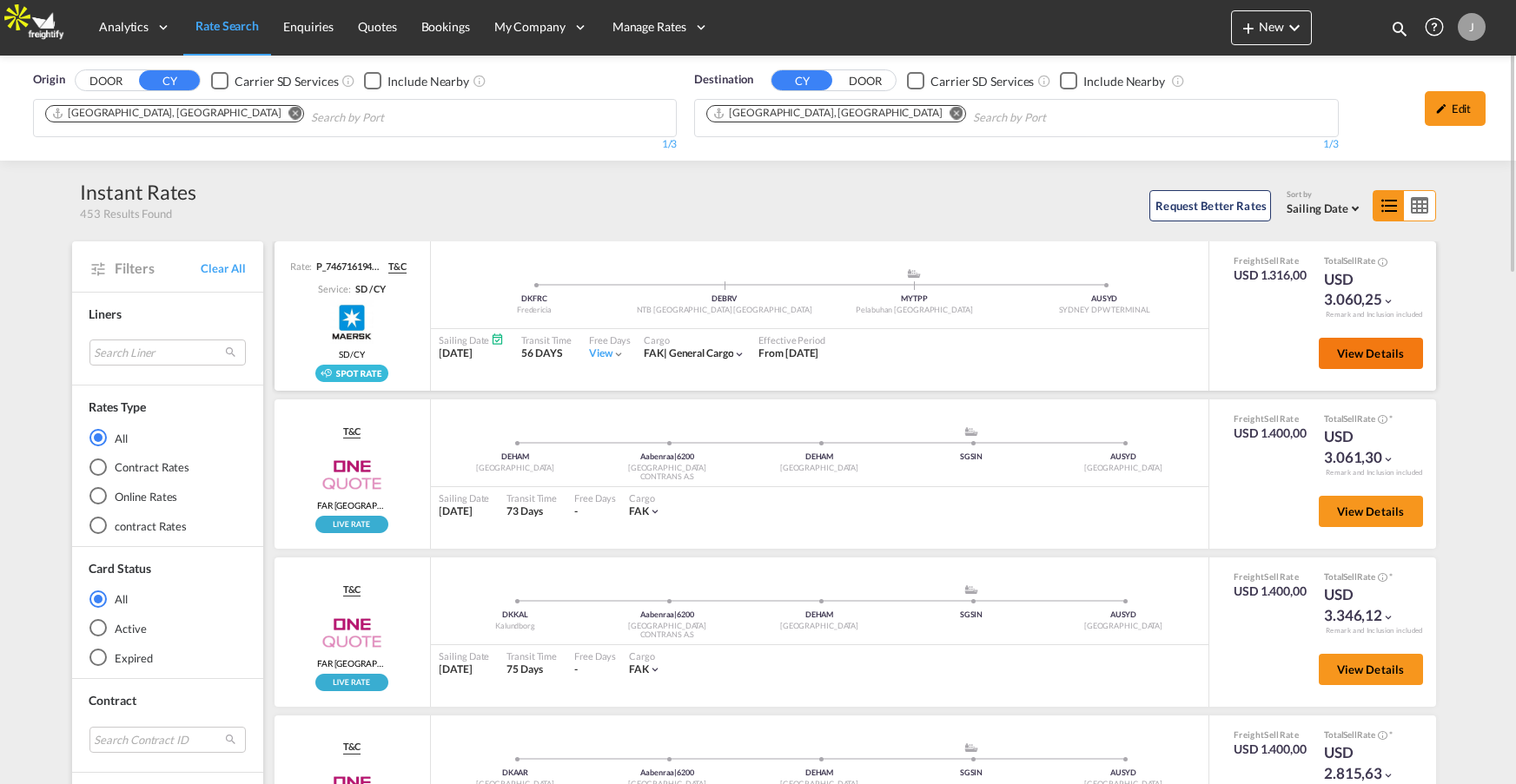
click at [1352, 353] on span "View Details" at bounding box center [1370, 353] width 68 height 14
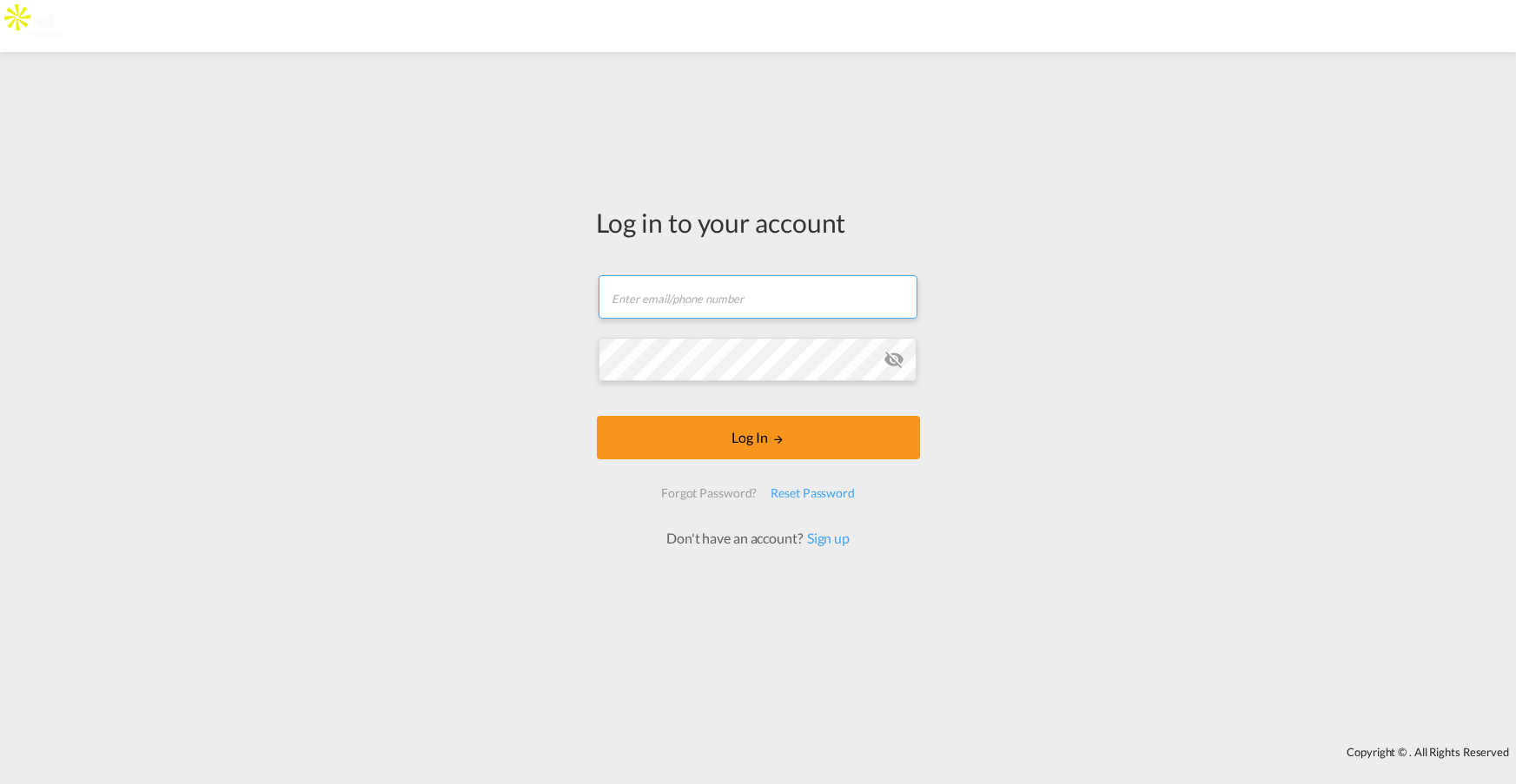
type input "jesper.johansen@freightify.com"
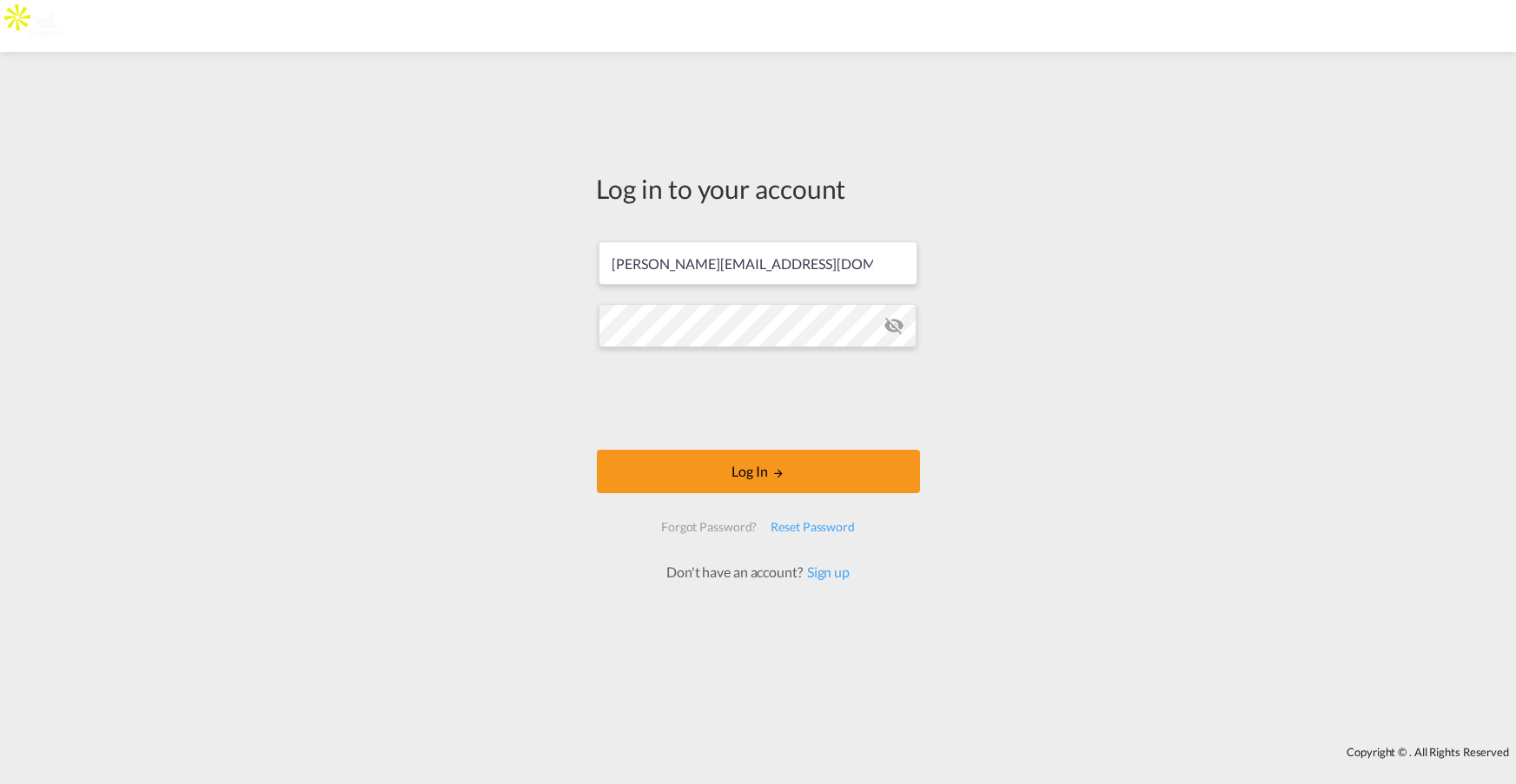
click at [893, 329] on md-icon "icon-eye-off" at bounding box center [894, 326] width 21 height 21
click at [891, 326] on md-icon "icon-eye-off" at bounding box center [894, 326] width 21 height 21
click at [895, 319] on md-icon "icon-eye-off" at bounding box center [894, 326] width 21 height 21
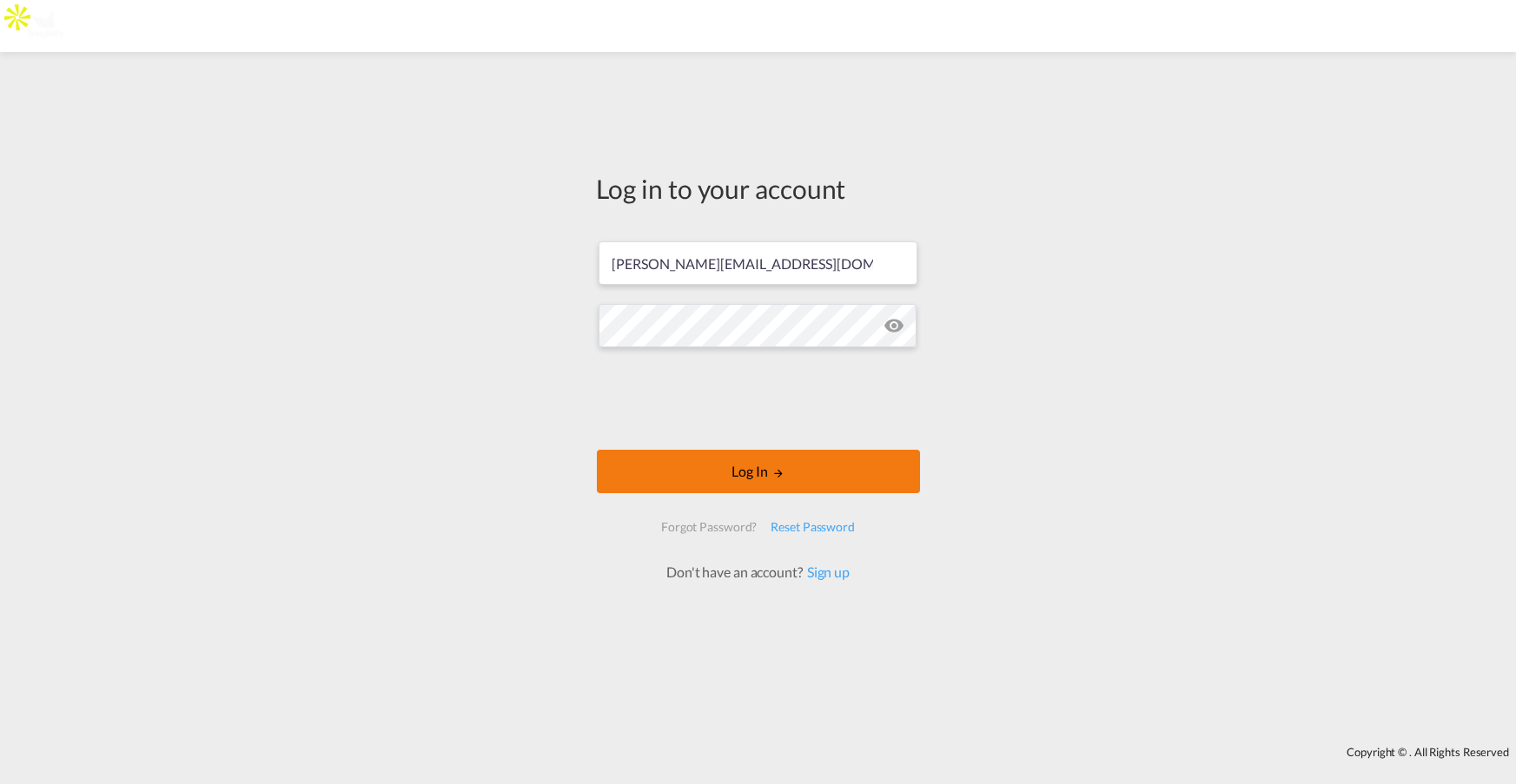
click at [769, 469] on button "Log In" at bounding box center [758, 472] width 323 height 43
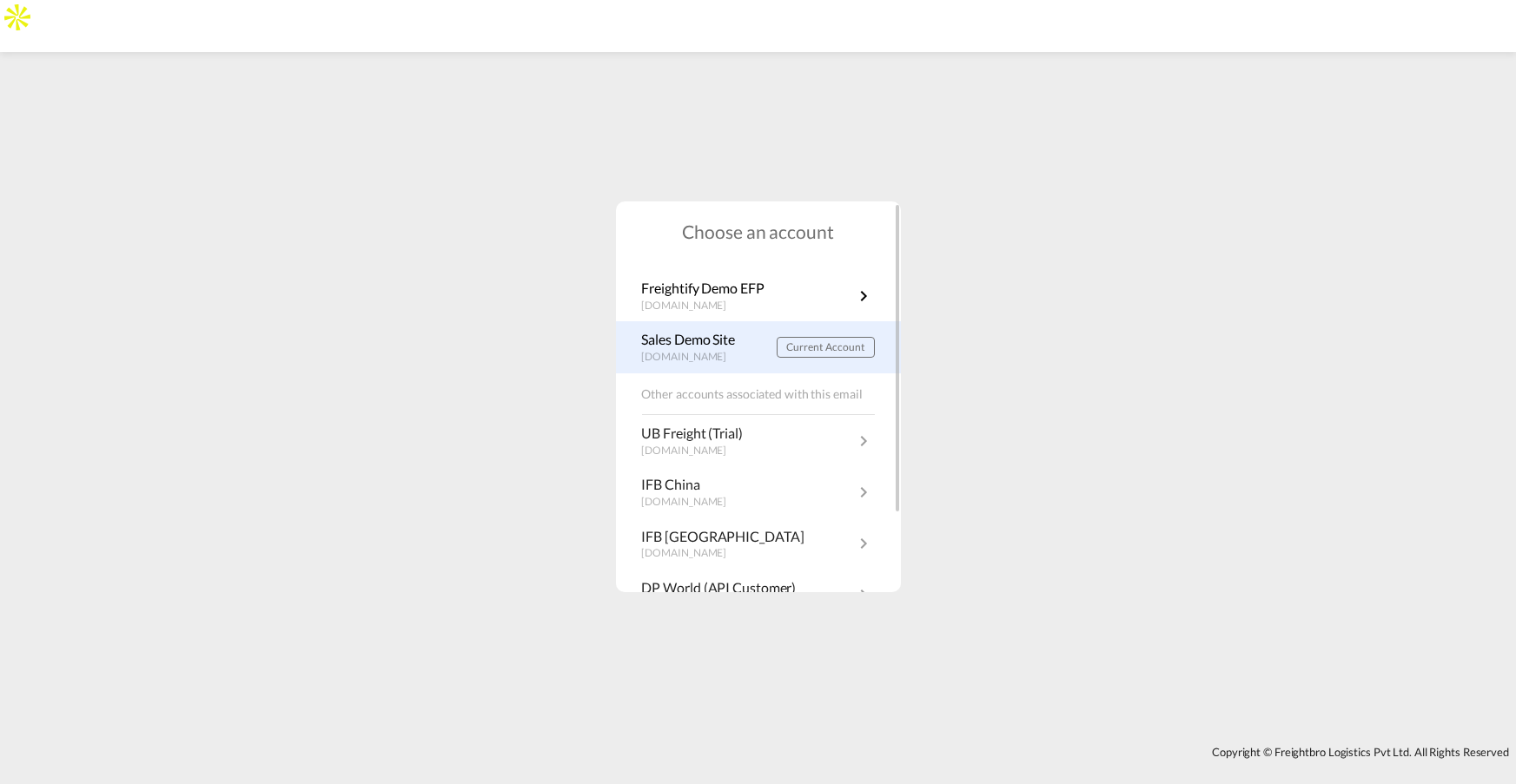
click at [710, 351] on p "demo.freightify.com" at bounding box center [693, 357] width 102 height 14
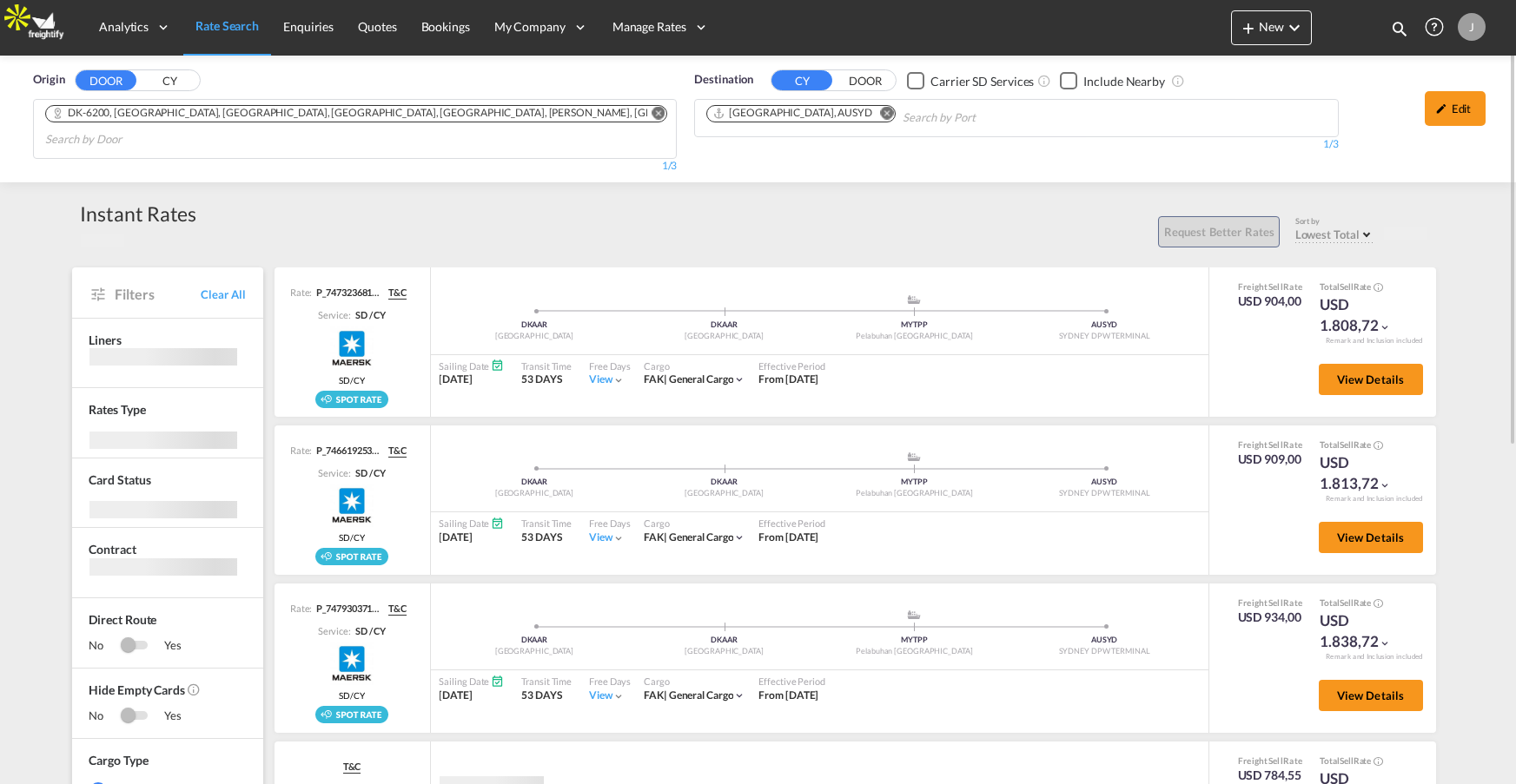
click at [1473, 35] on div "J" at bounding box center [1472, 27] width 28 height 28
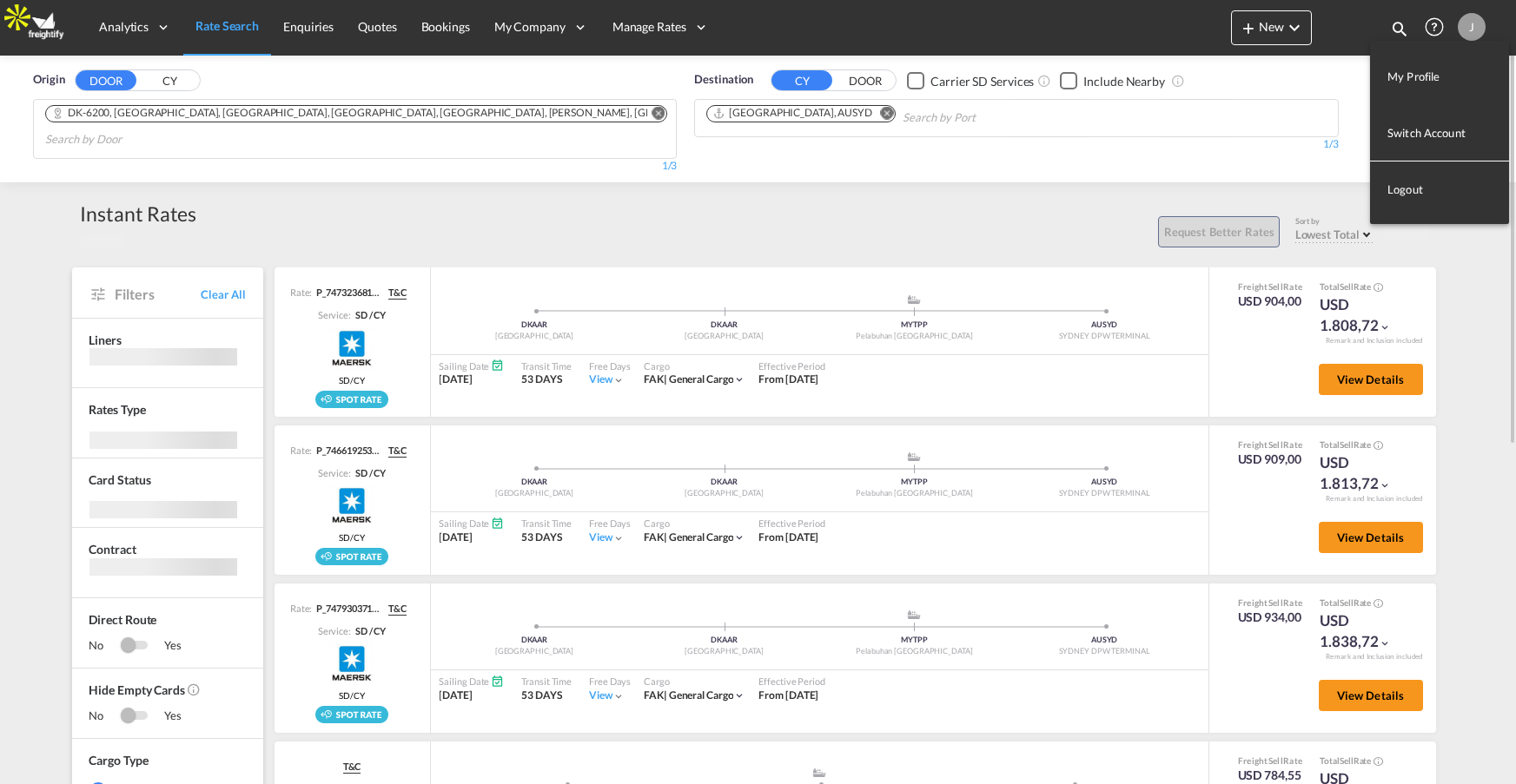
click at [1403, 186] on button "Logout" at bounding box center [1440, 189] width 139 height 35
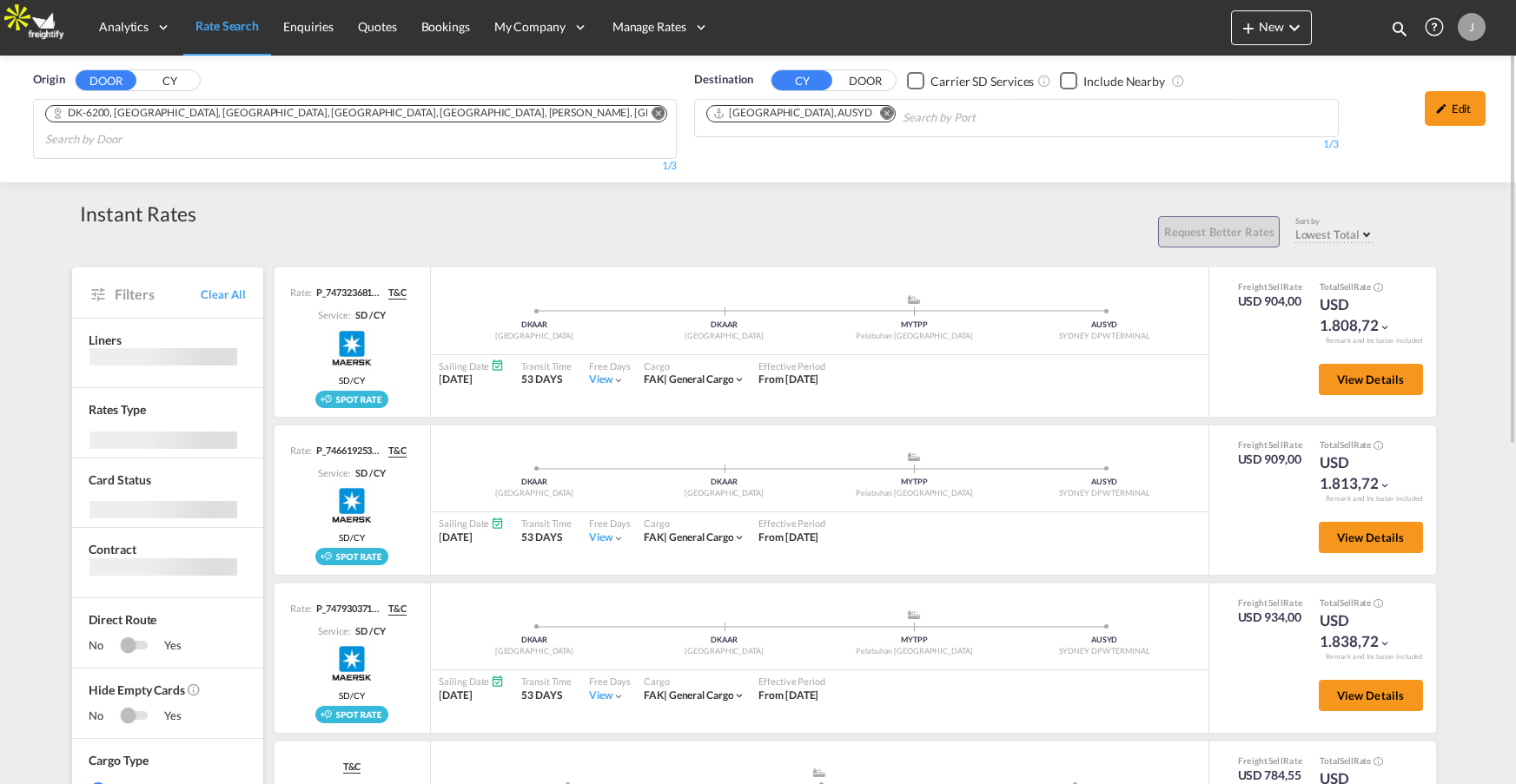
click at [1474, 27] on div "J" at bounding box center [1472, 27] width 28 height 28
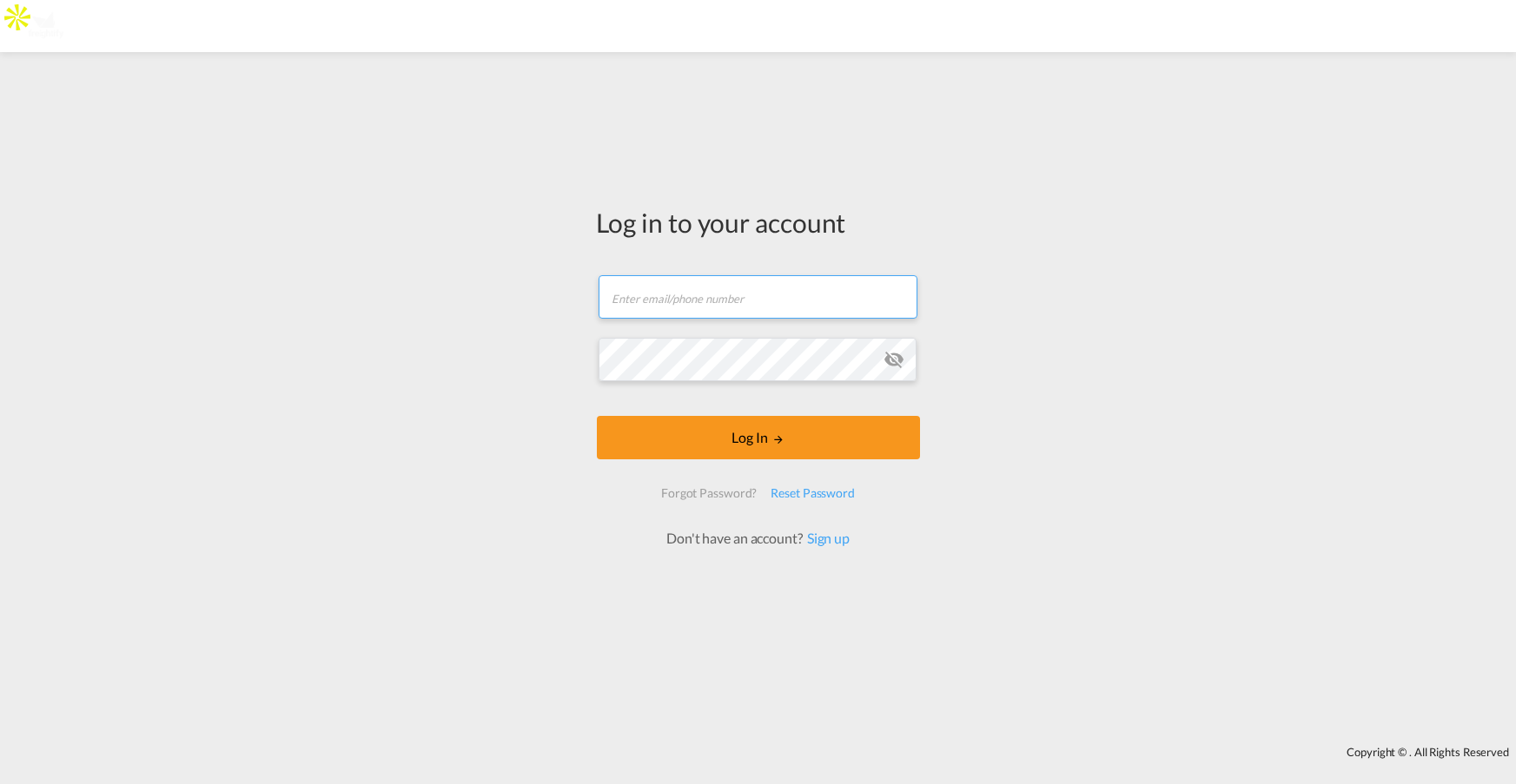
type input "[PERSON_NAME][EMAIL_ADDRESS][DOMAIN_NAME]"
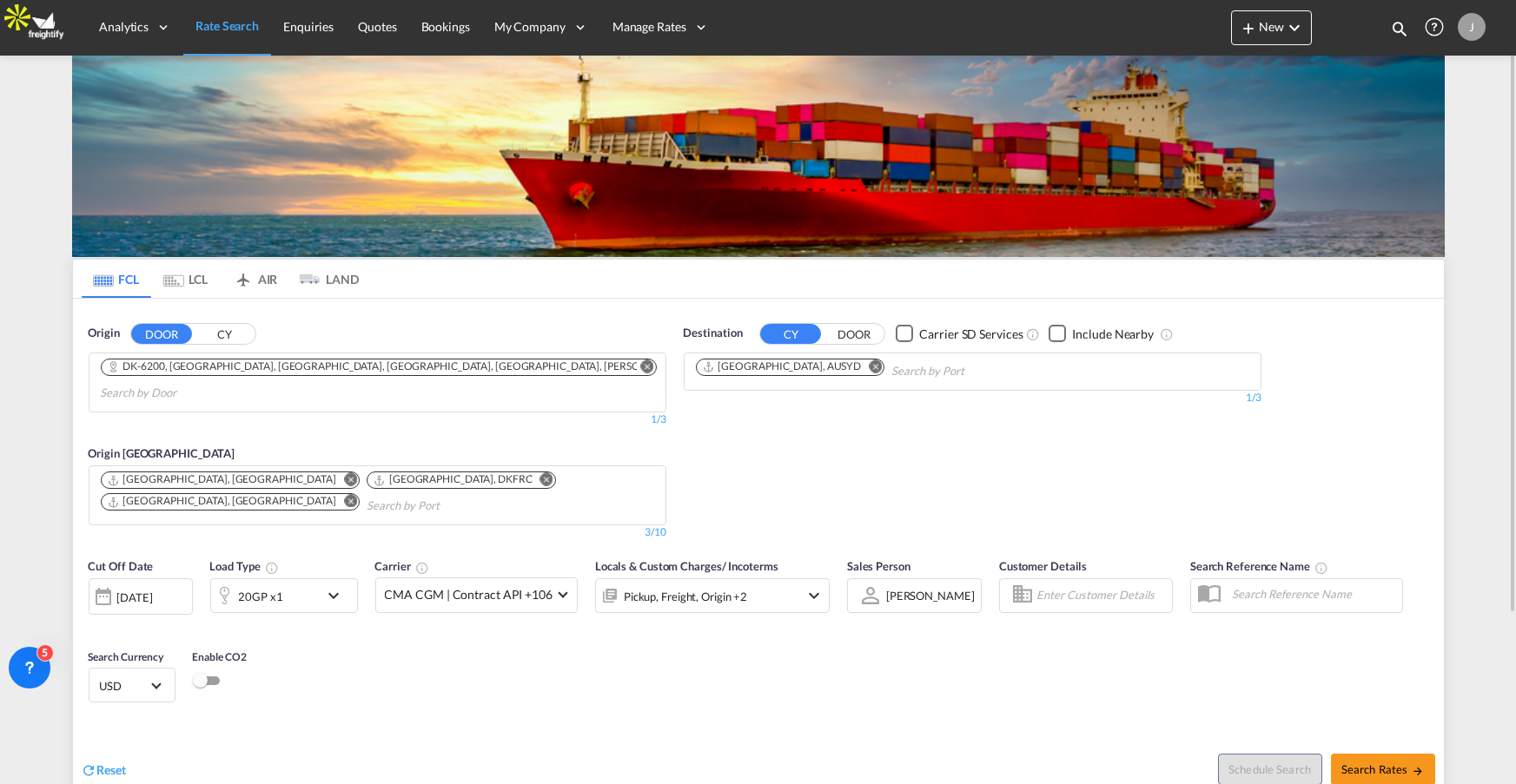
click at [1469, 25] on div "J" at bounding box center [1472, 27] width 28 height 28
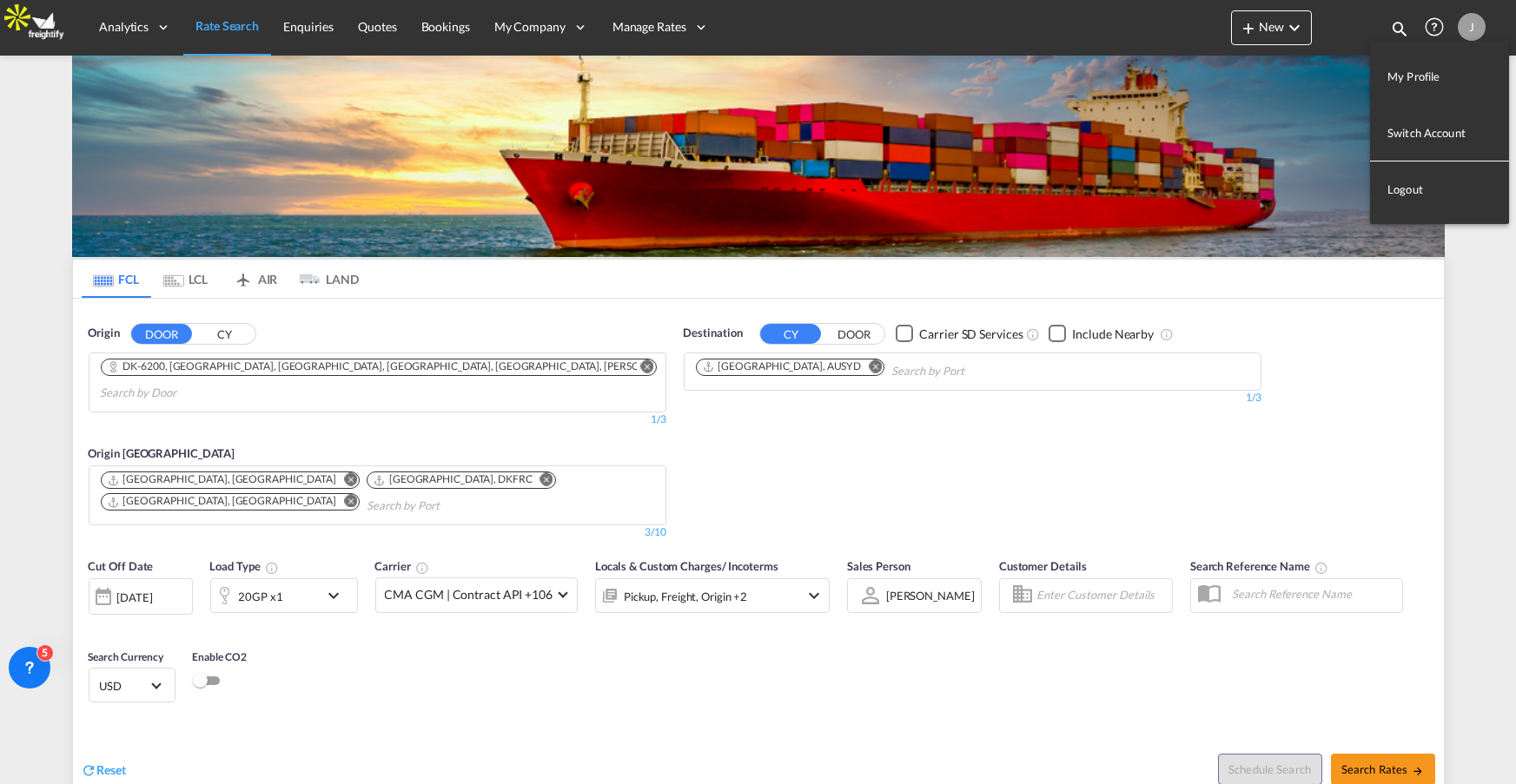
click at [1407, 193] on button "Logout" at bounding box center [1440, 189] width 139 height 35
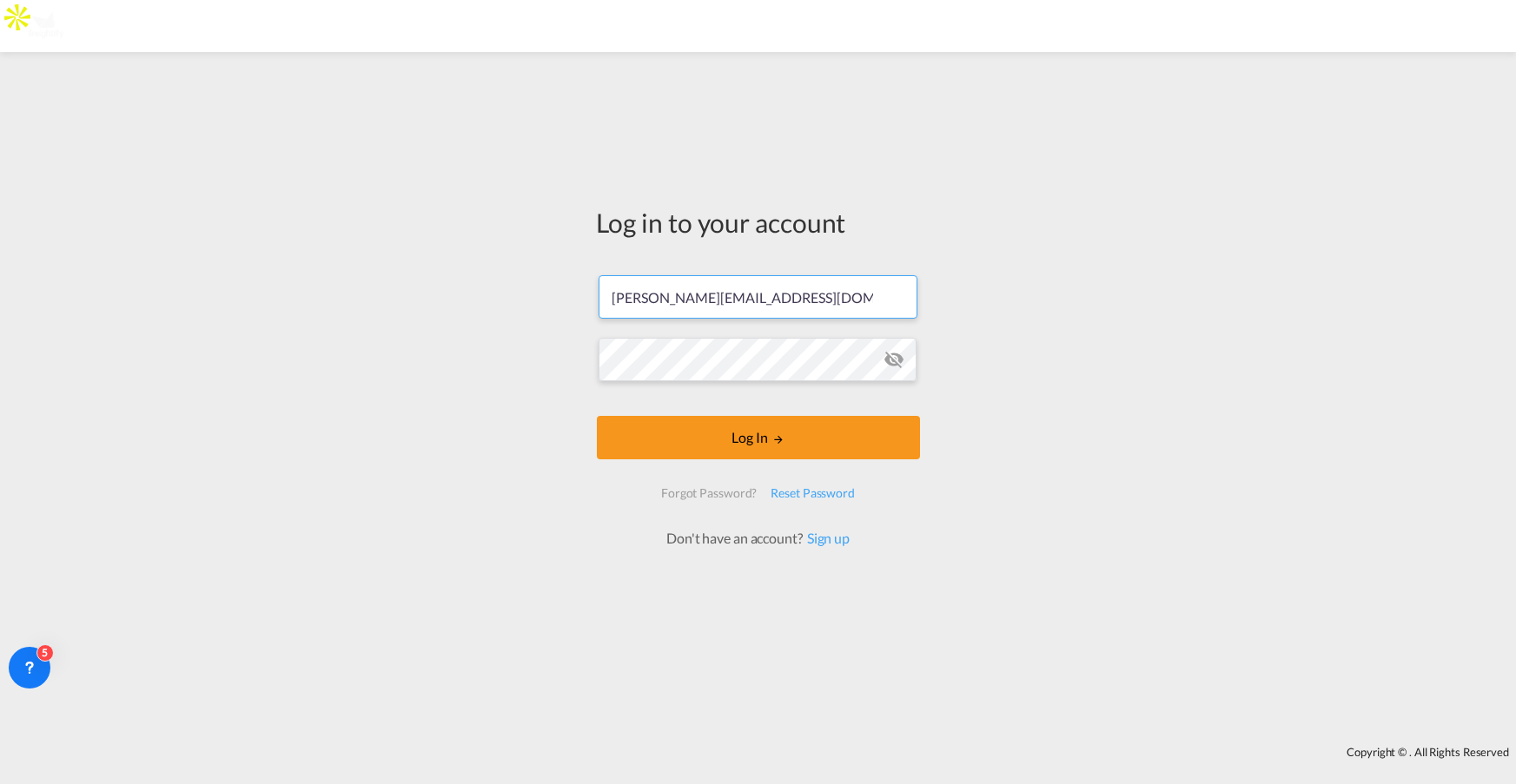
click at [721, 299] on input "[PERSON_NAME][EMAIL_ADDRESS][DOMAIN_NAME]" at bounding box center [758, 297] width 319 height 43
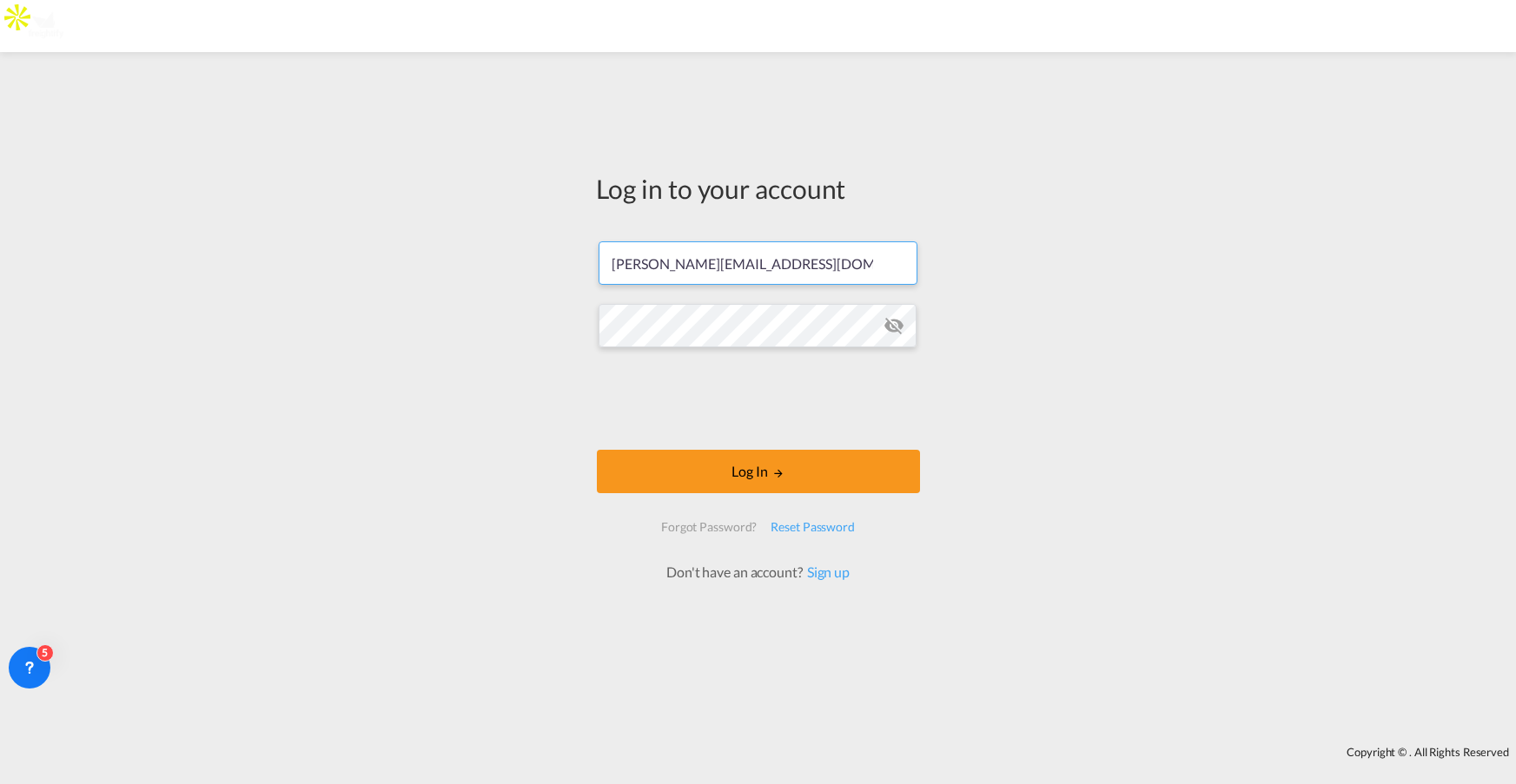
type input "[PERSON_NAME][EMAIL_ADDRESS][DOMAIN_NAME]"
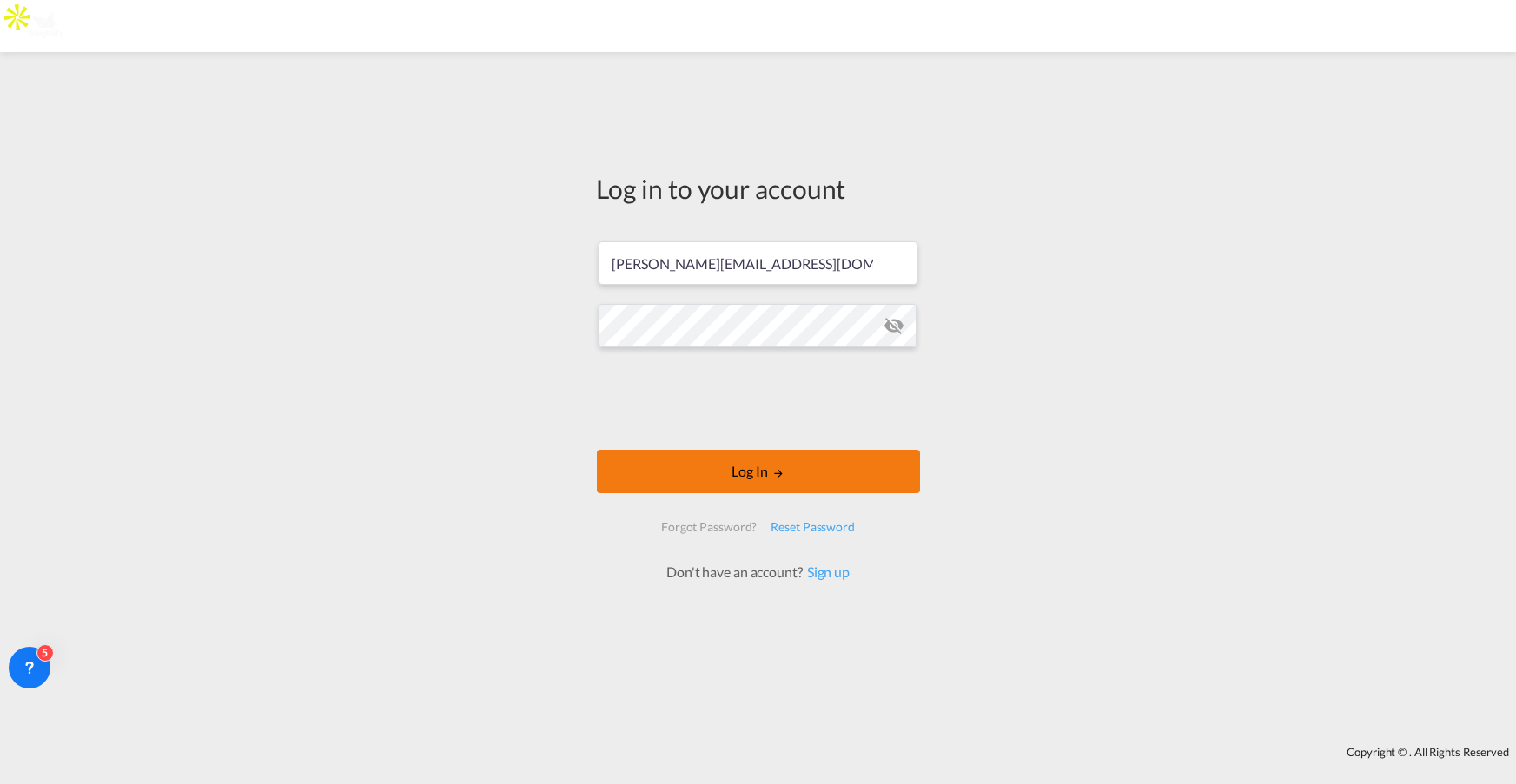
click at [755, 469] on button "Log In" at bounding box center [758, 472] width 323 height 43
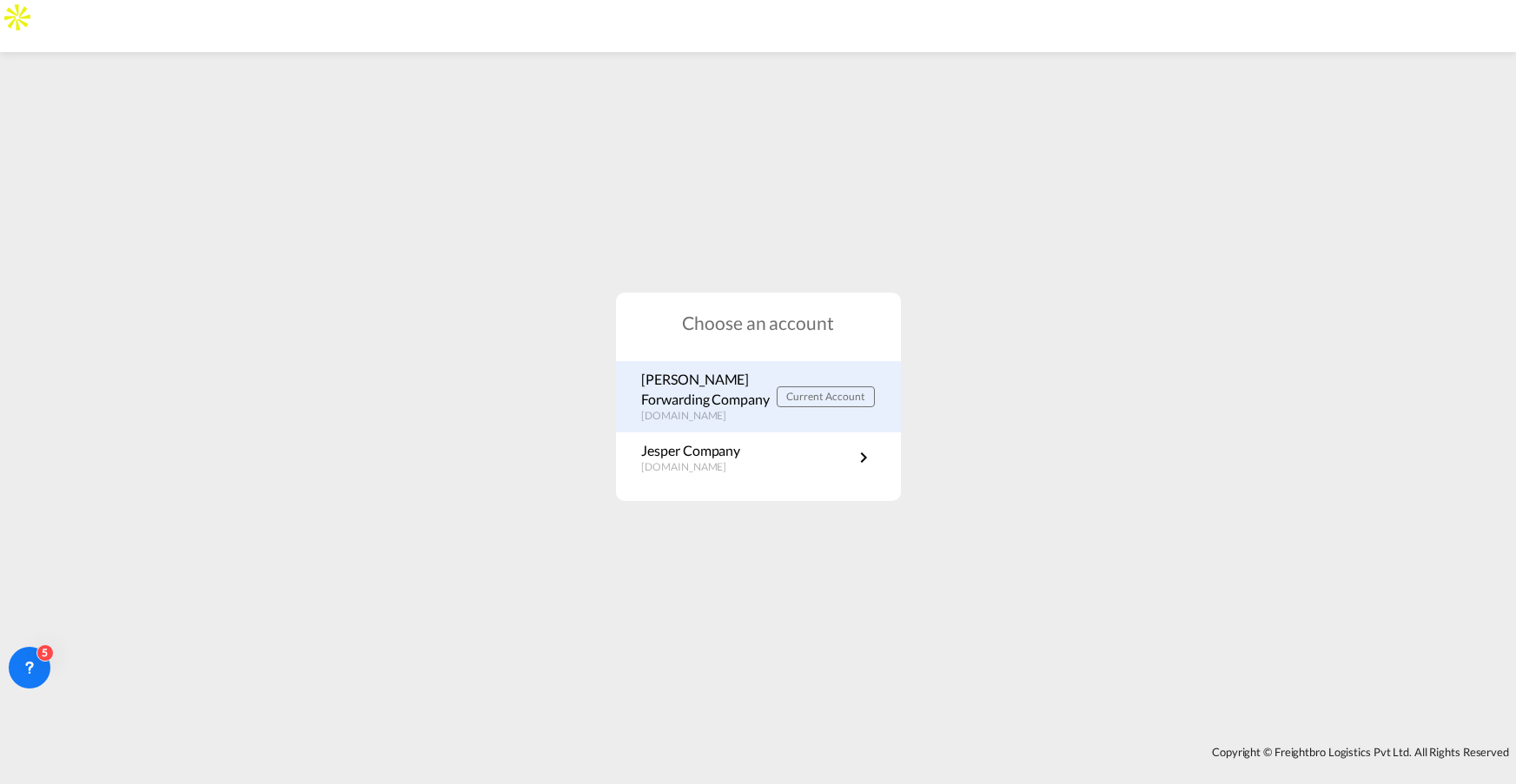
click at [709, 401] on p "[PERSON_NAME] Forwarding Company" at bounding box center [710, 390] width 135 height 40
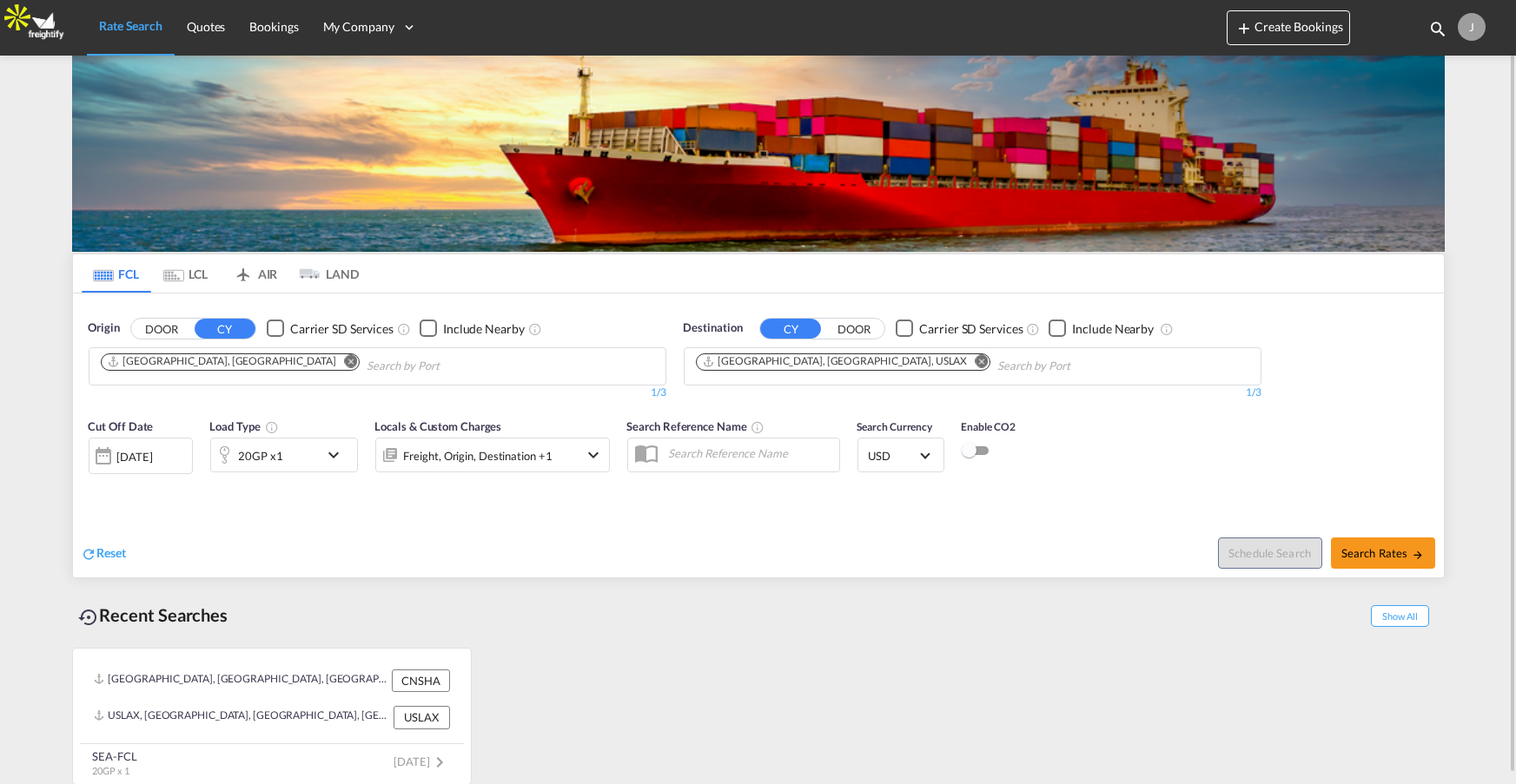
scroll to position [8, 0]
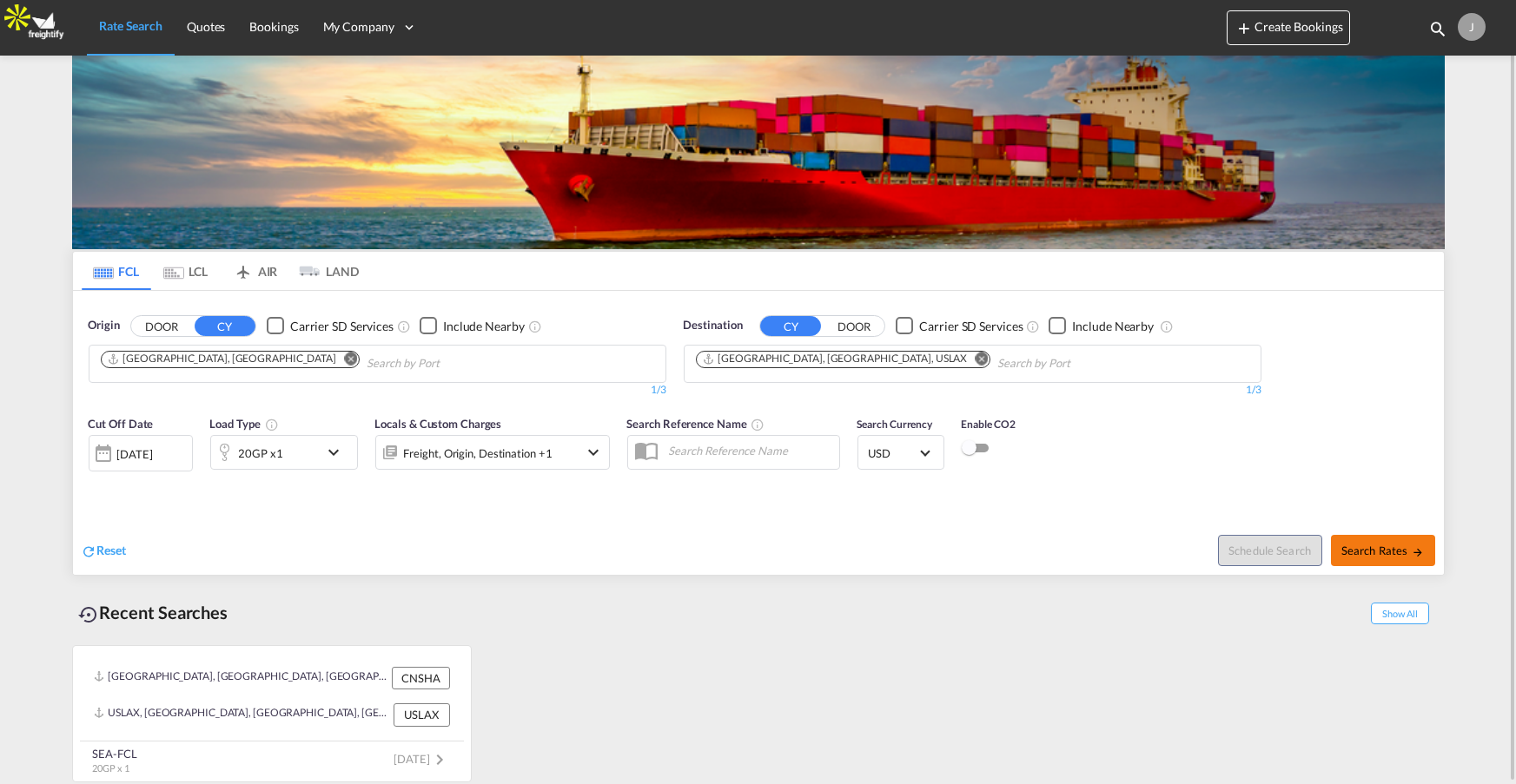
click at [1380, 552] on span "Search Rates" at bounding box center [1383, 551] width 83 height 14
type input "CNSHA to USLAX / [DATE]"
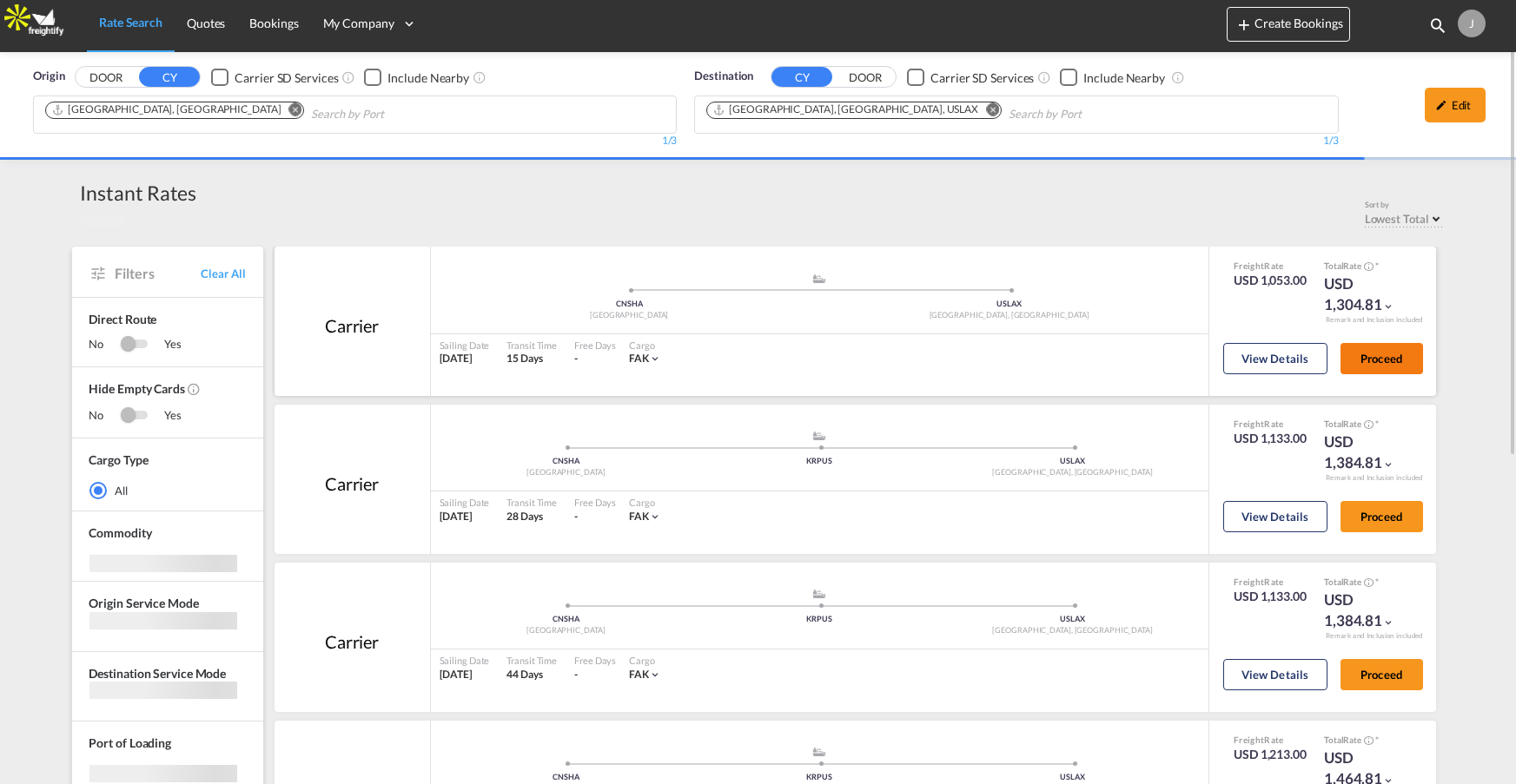
scroll to position [8, 0]
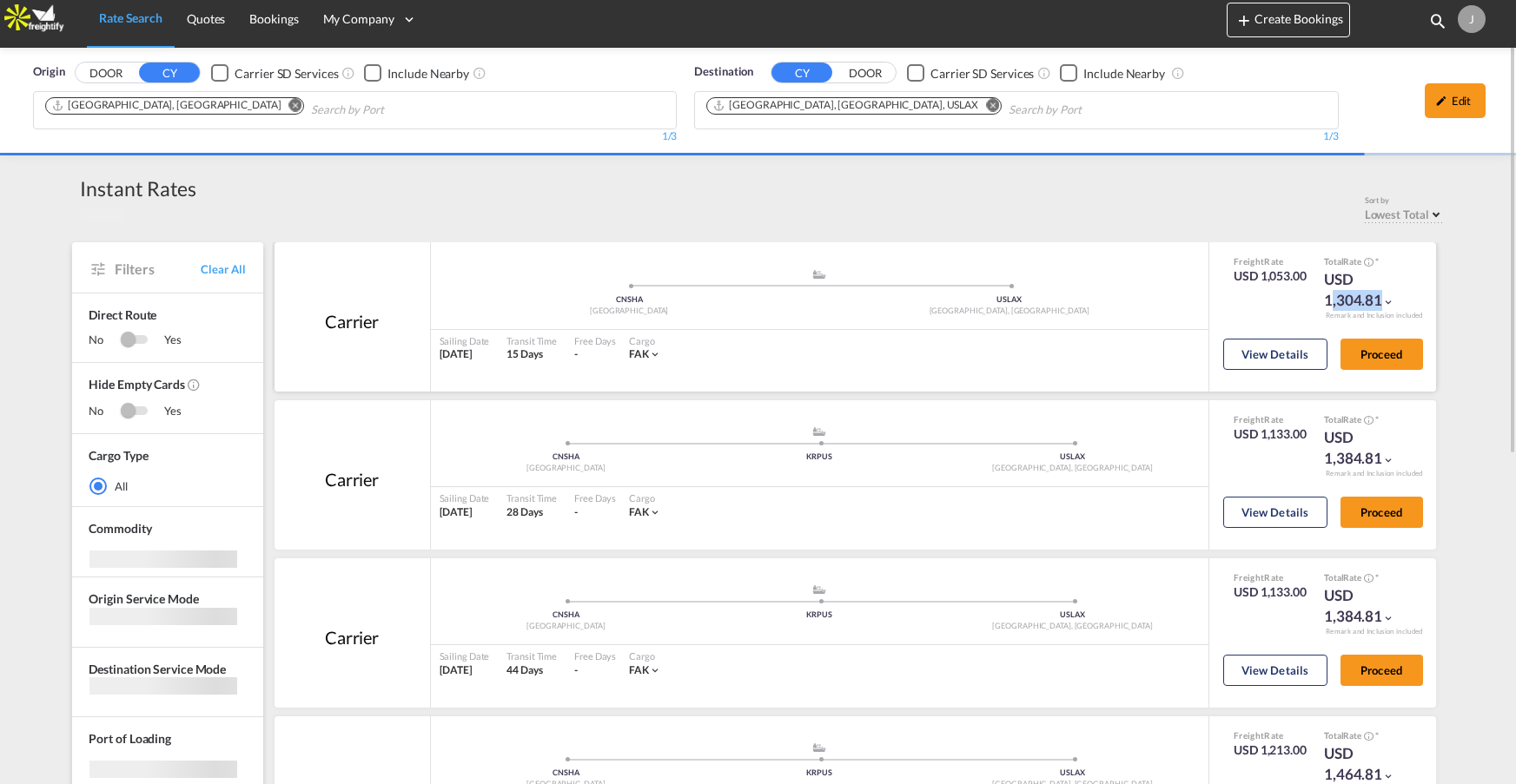
drag, startPoint x: 1326, startPoint y: 300, endPoint x: 1395, endPoint y: 302, distance: 69.0
click at [1395, 302] on div "USD 1,304.81" at bounding box center [1367, 289] width 87 height 41
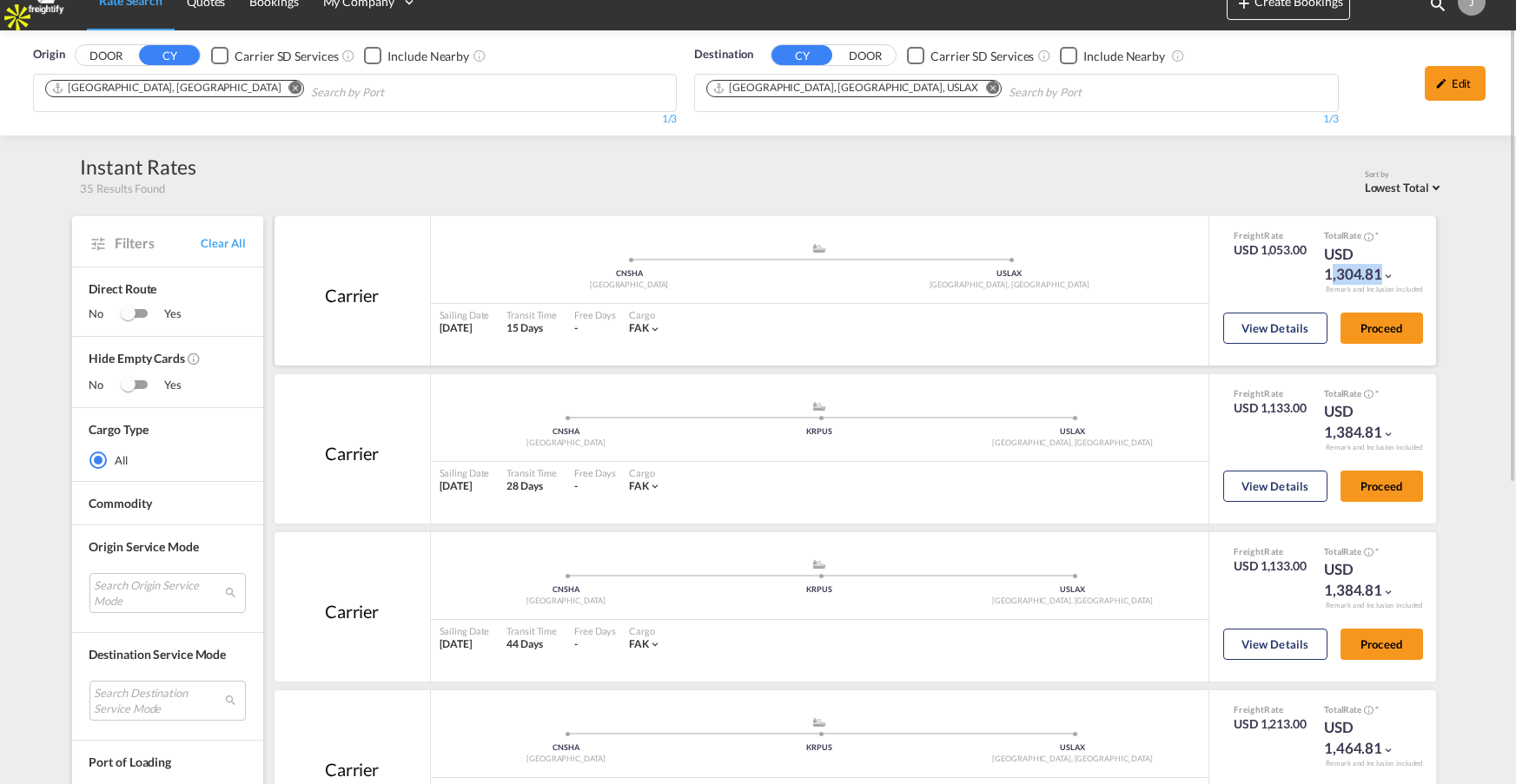
scroll to position [31, 0]
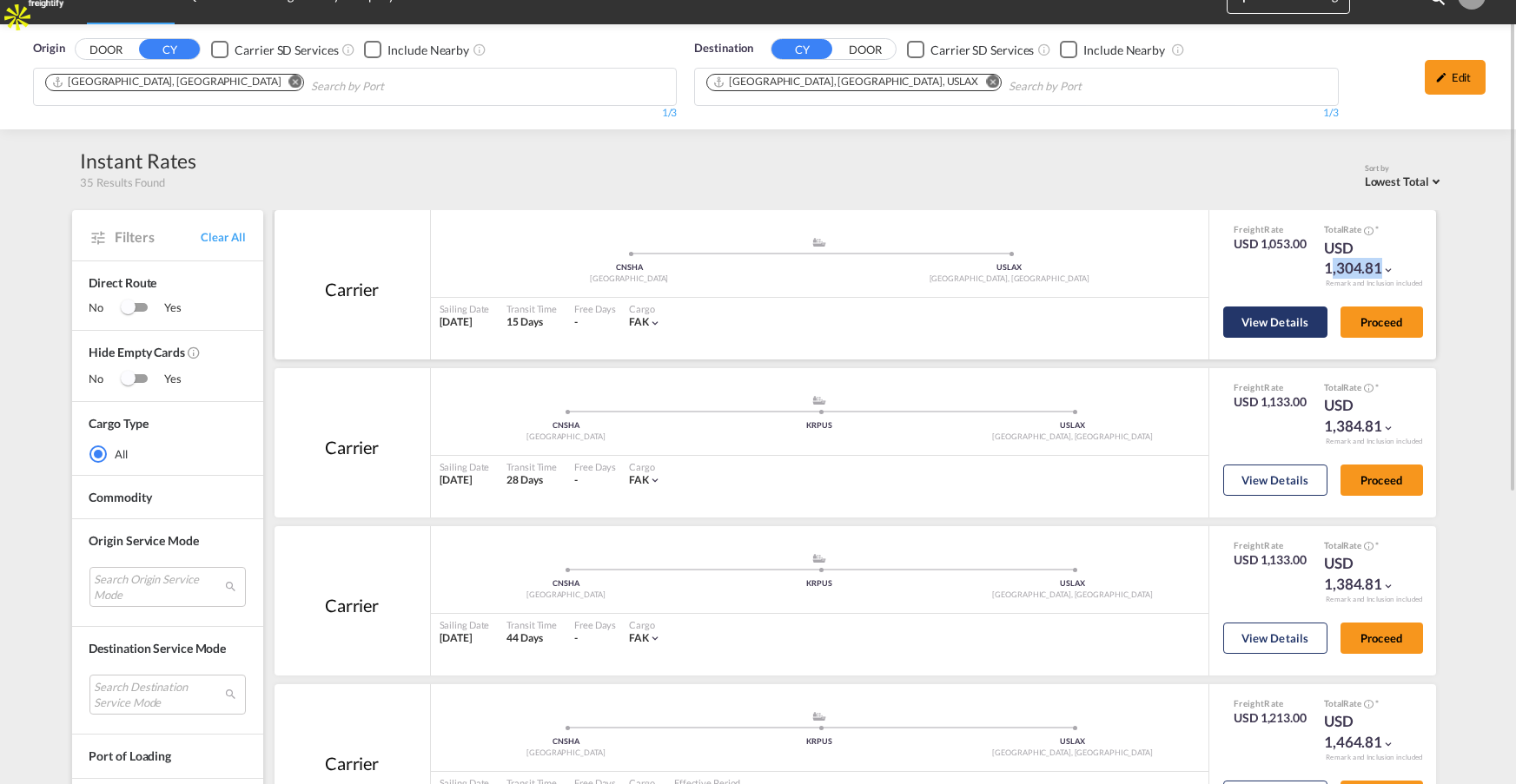
click at [1286, 318] on button "View Details" at bounding box center [1275, 322] width 104 height 31
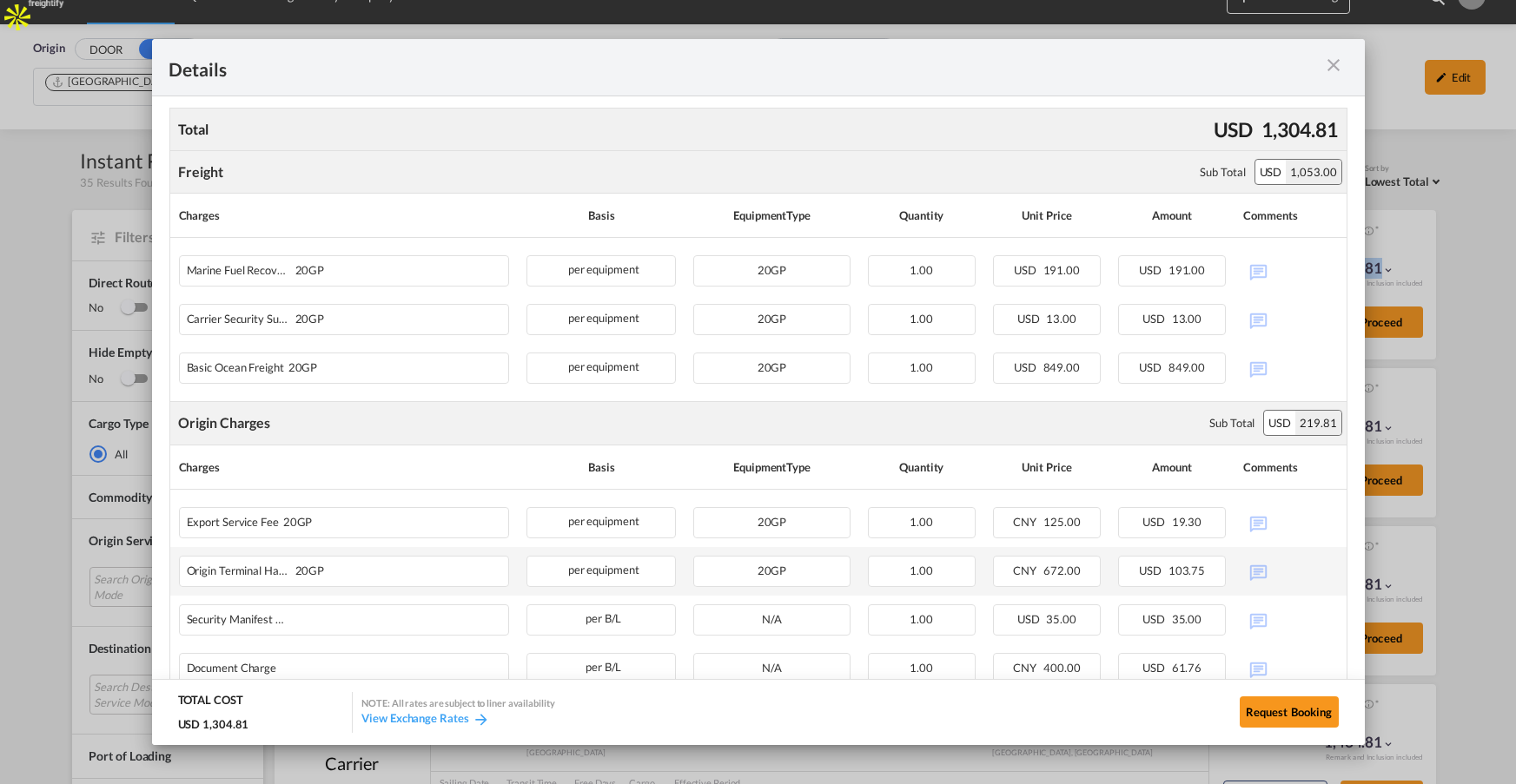
scroll to position [560, 0]
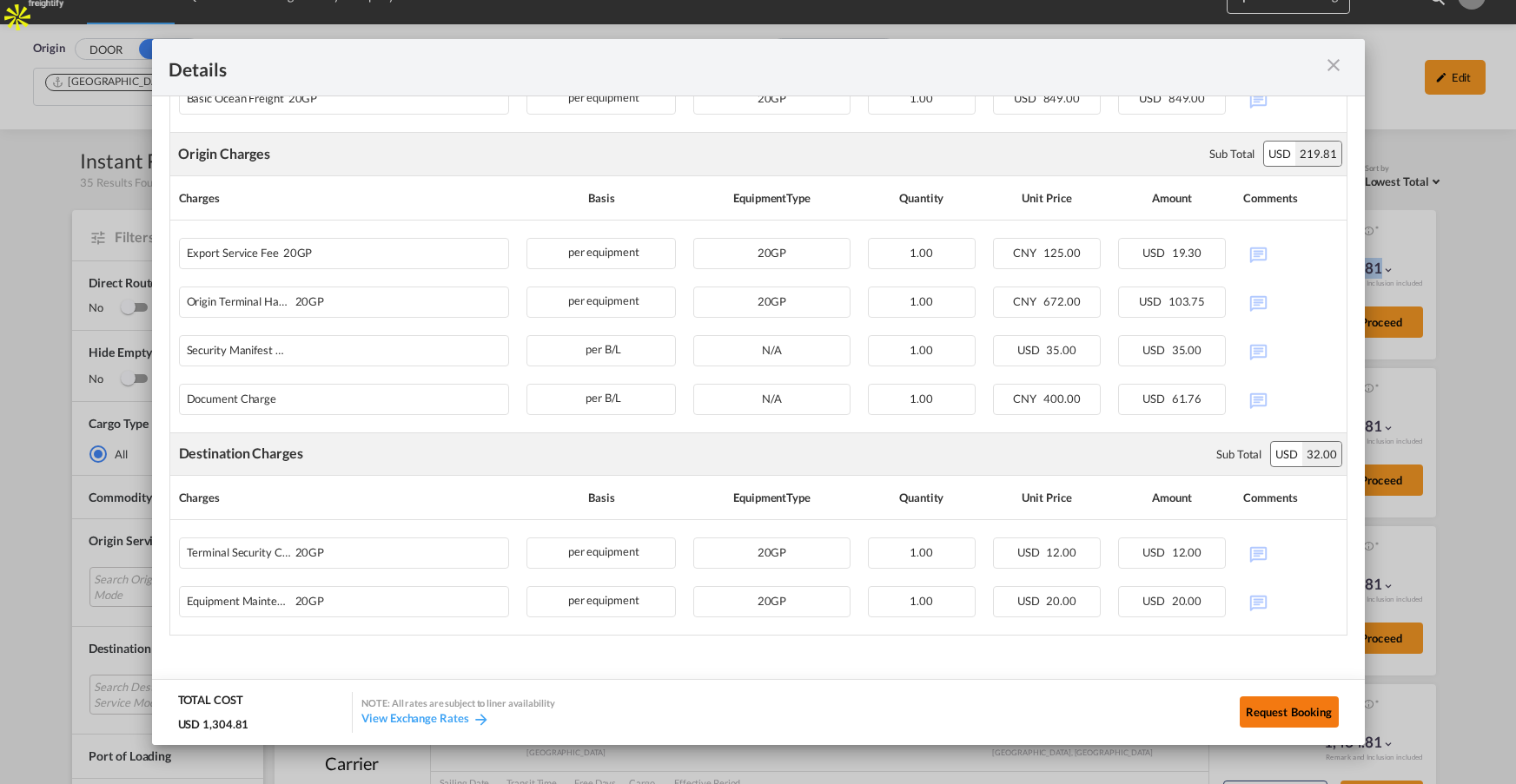
click at [1298, 713] on button "Request Booking" at bounding box center [1288, 712] width 99 height 31
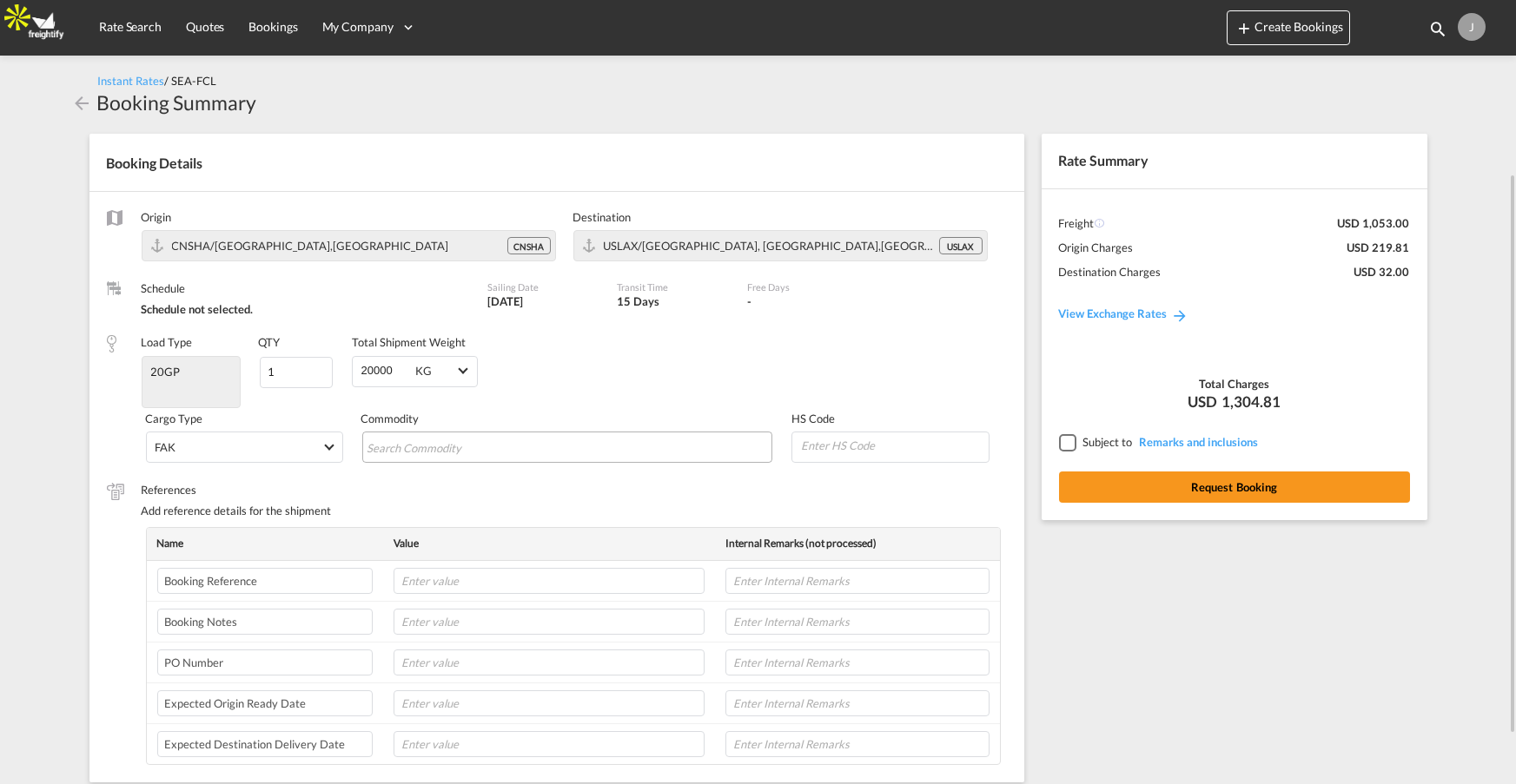
scroll to position [138, 0]
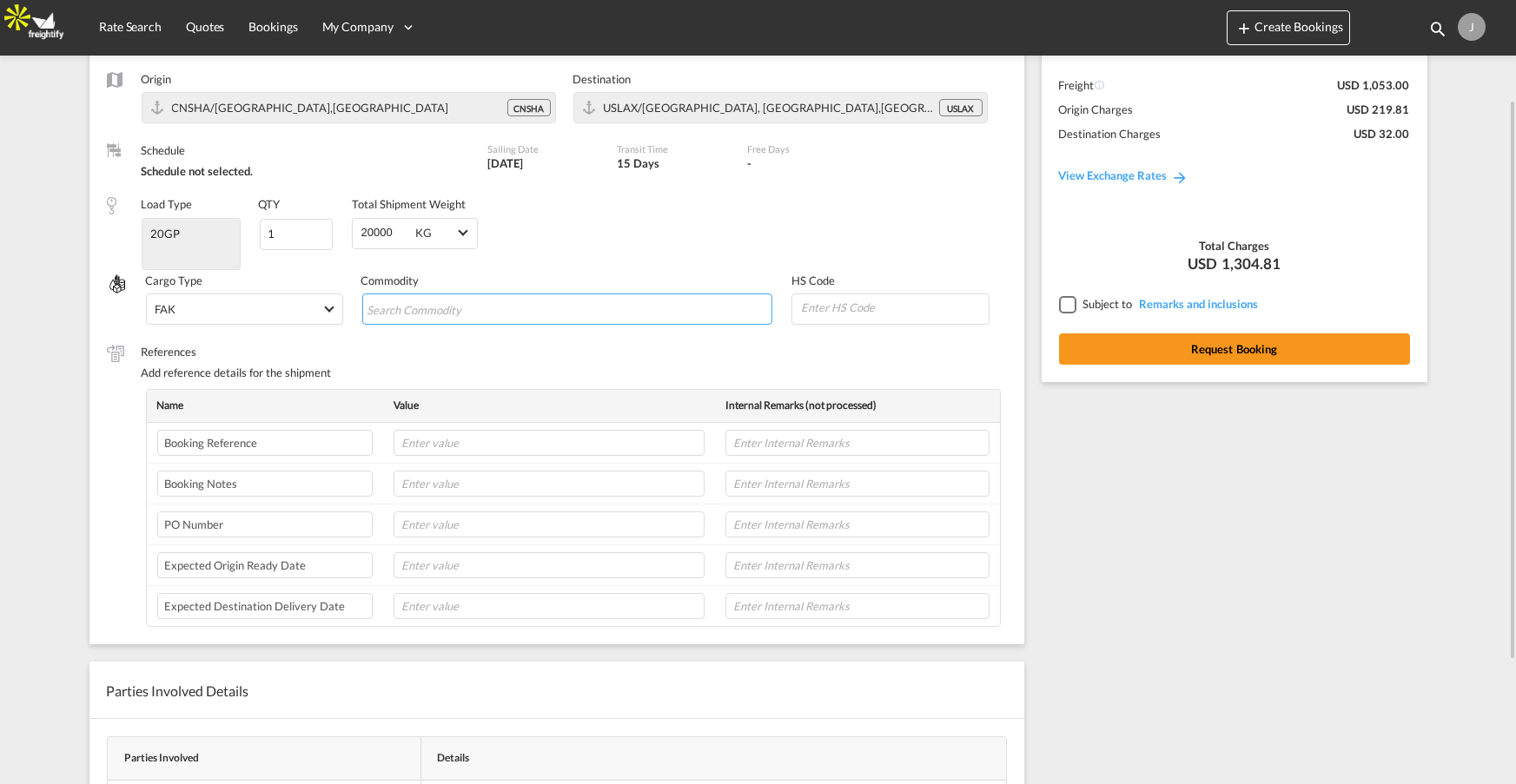
click at [448, 302] on input "Search Commodity" at bounding box center [446, 310] width 159 height 28
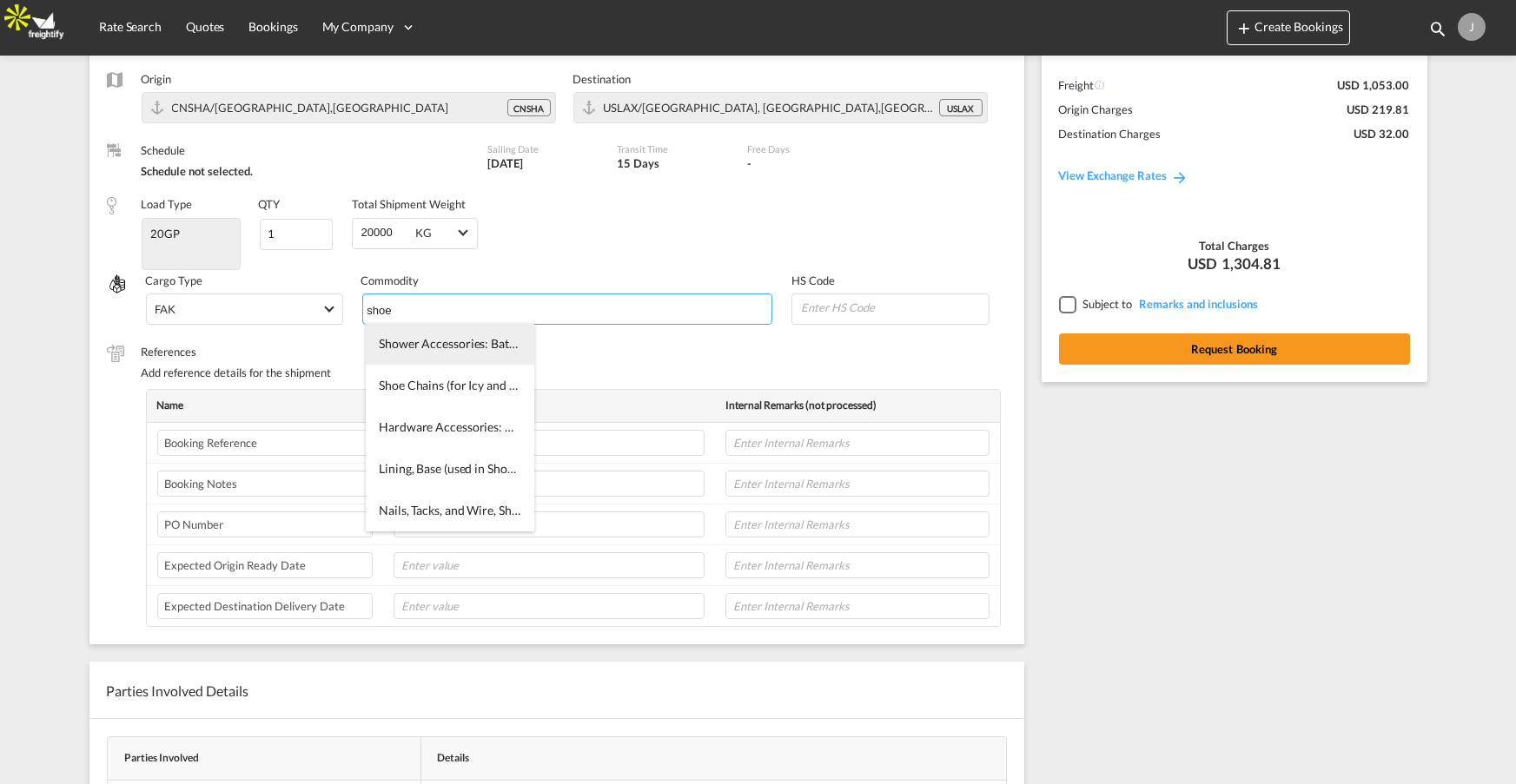
type input "shoe"
click at [447, 349] on span "Shower Accessories: Bath Robes, Caps, Shoes, Wraps, etc." at bounding box center [530, 343] width 303 height 14
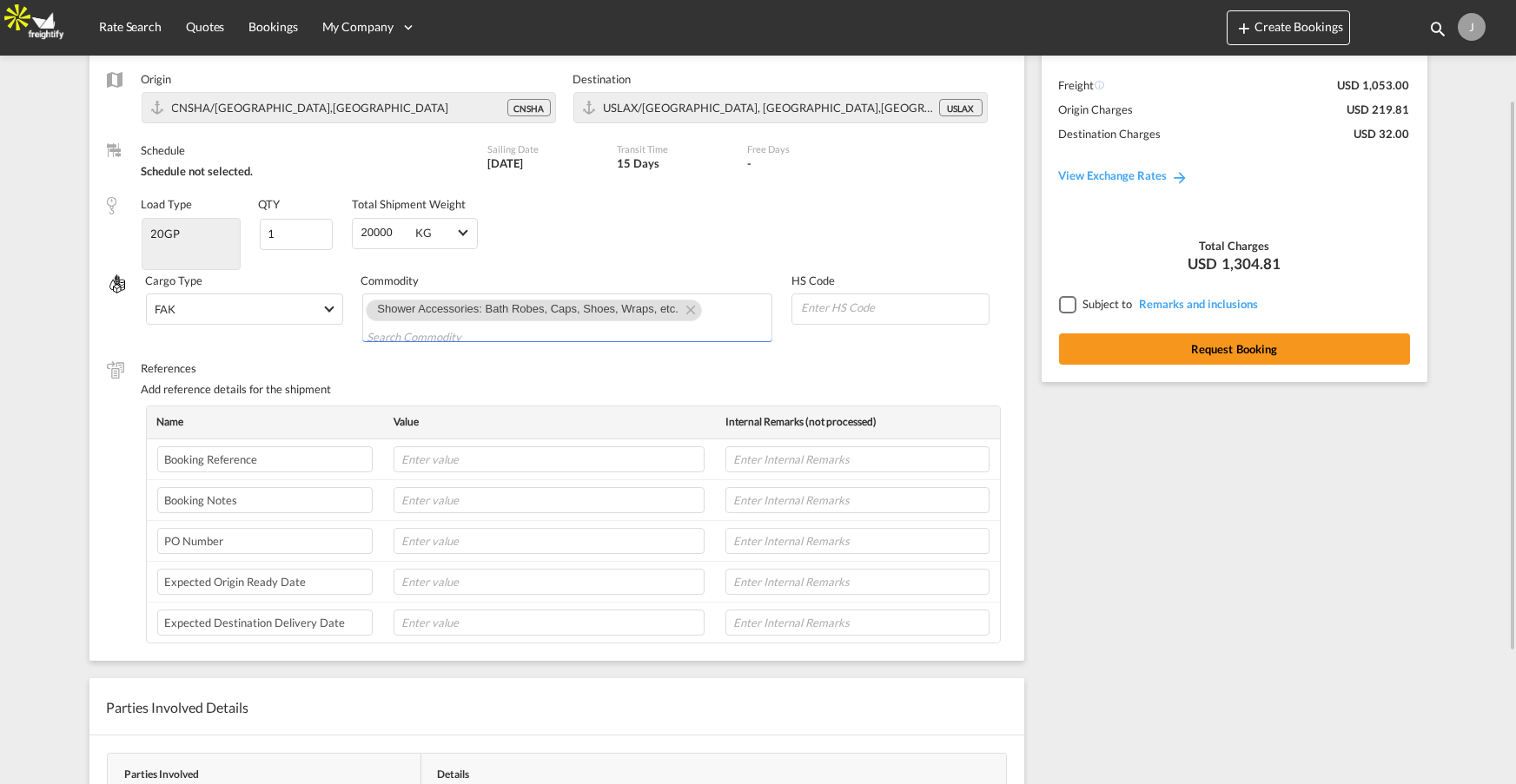
click at [655, 361] on label "References" at bounding box center [574, 368] width 865 height 15
click at [1074, 301] on div at bounding box center [1067, 304] width 15 height 15
click at [1234, 343] on button "Request Booking" at bounding box center [1234, 349] width 351 height 31
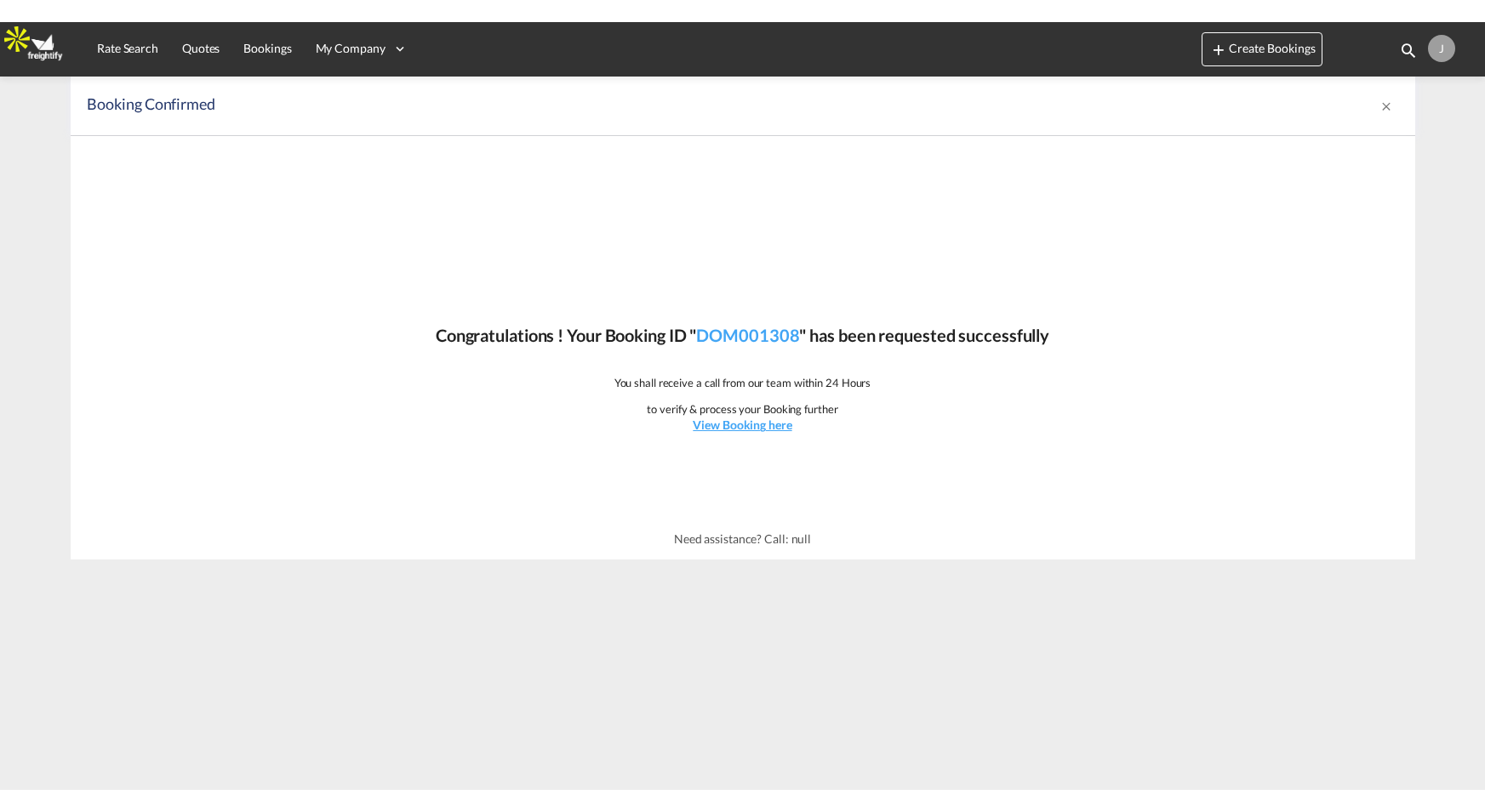
scroll to position [0, 0]
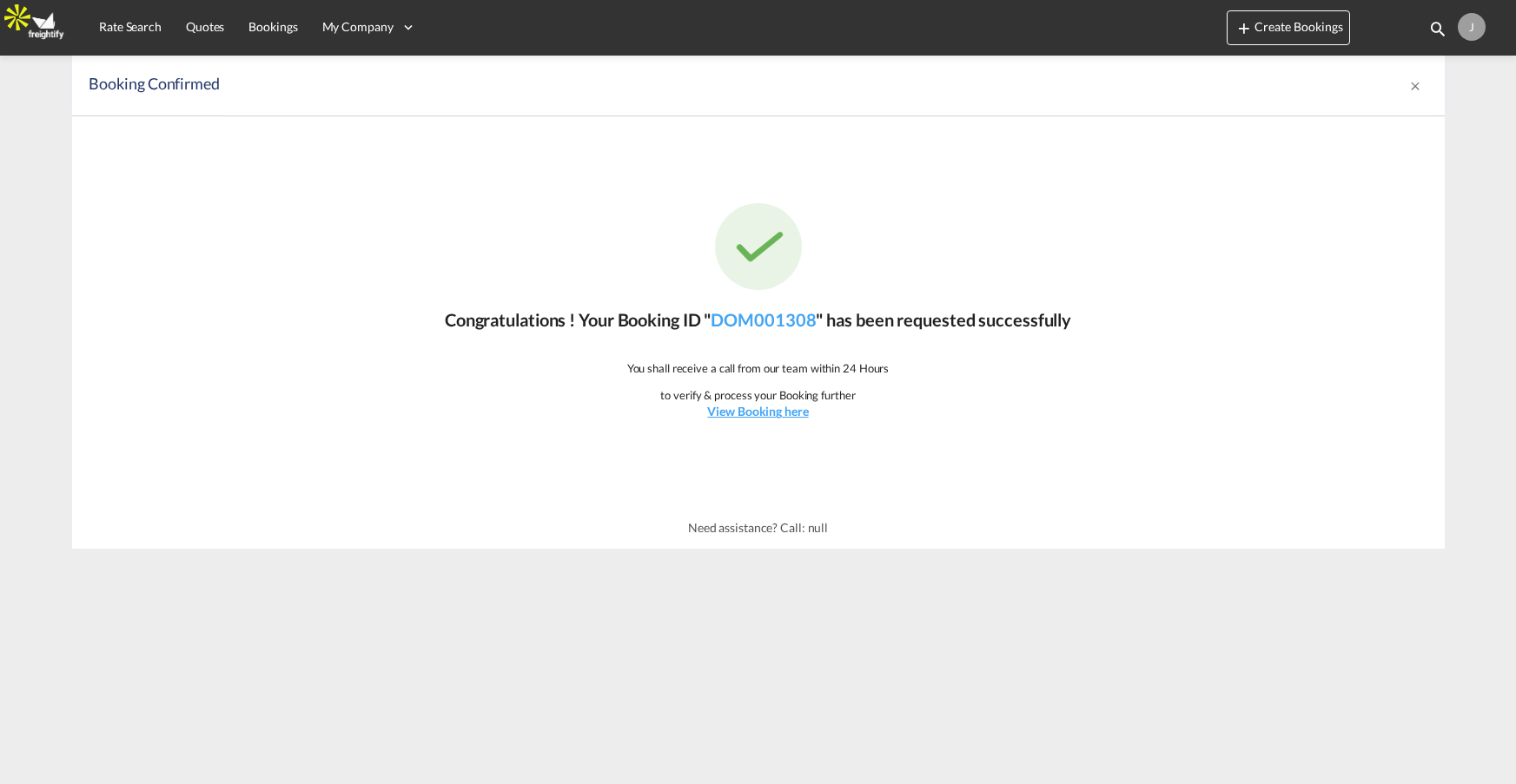
click at [1461, 29] on div "J" at bounding box center [1472, 27] width 28 height 28
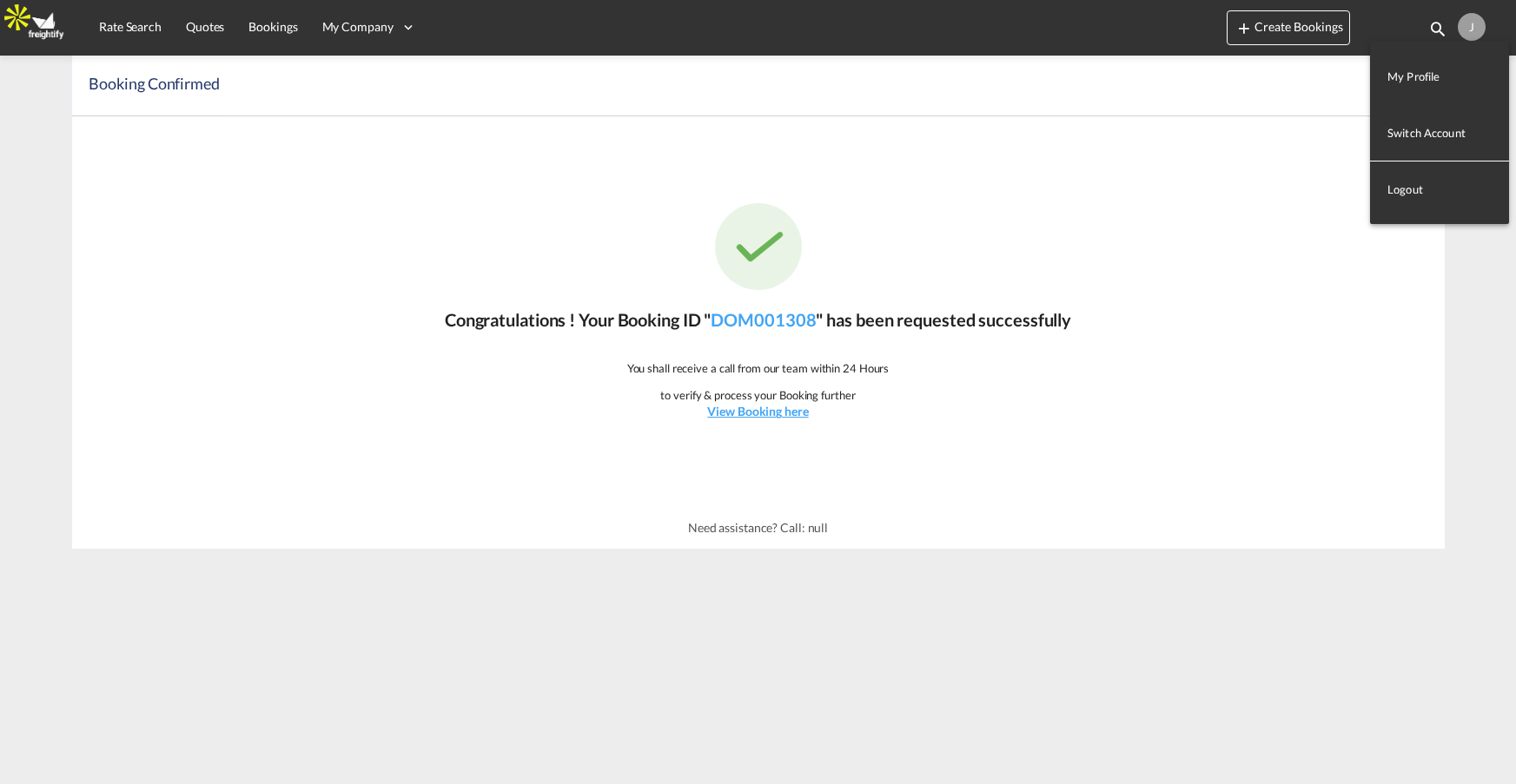
click at [1395, 192] on button "Logout" at bounding box center [1440, 189] width 139 height 35
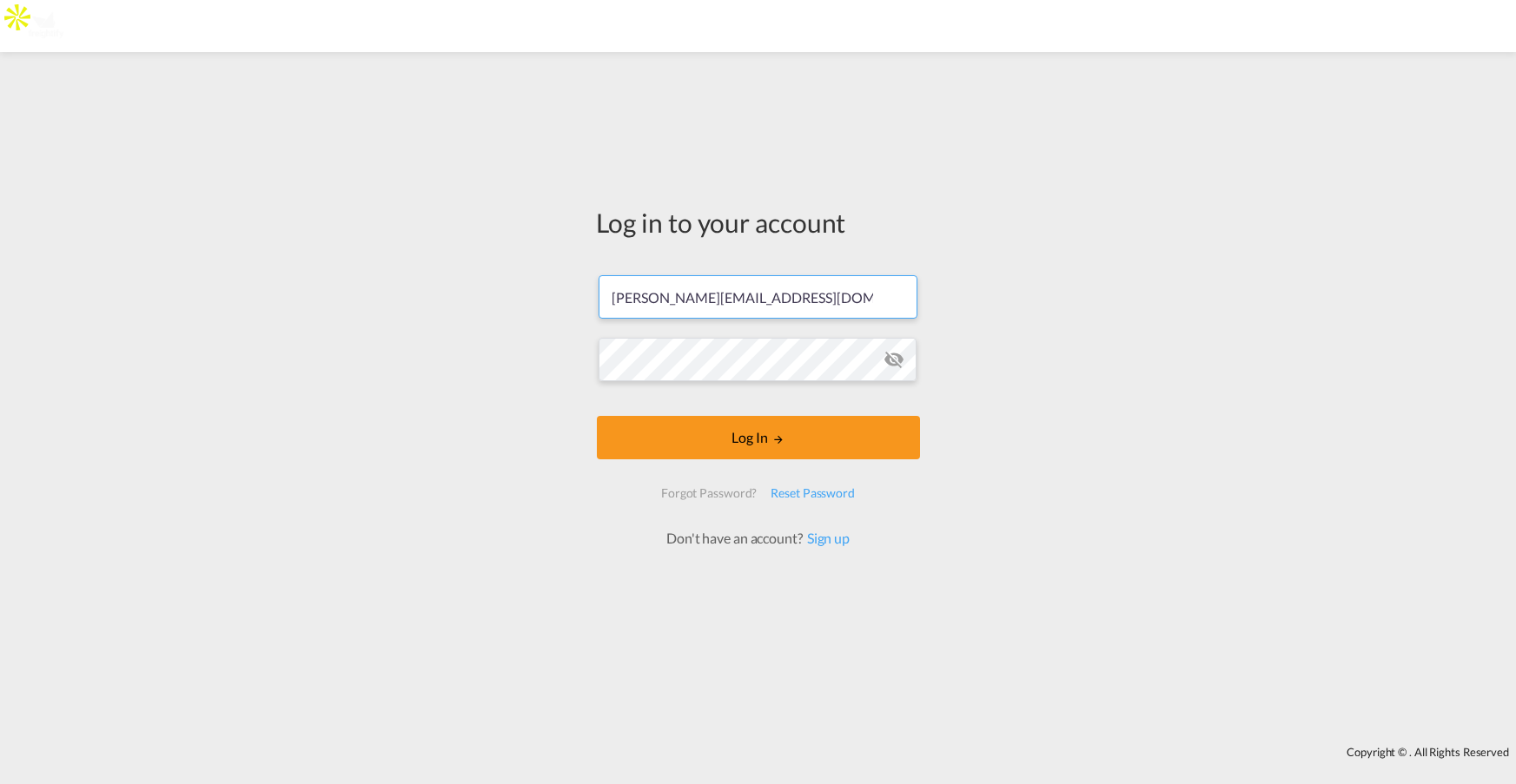
click at [723, 298] on input "[PERSON_NAME][EMAIL_ADDRESS][DOMAIN_NAME]" at bounding box center [758, 297] width 319 height 43
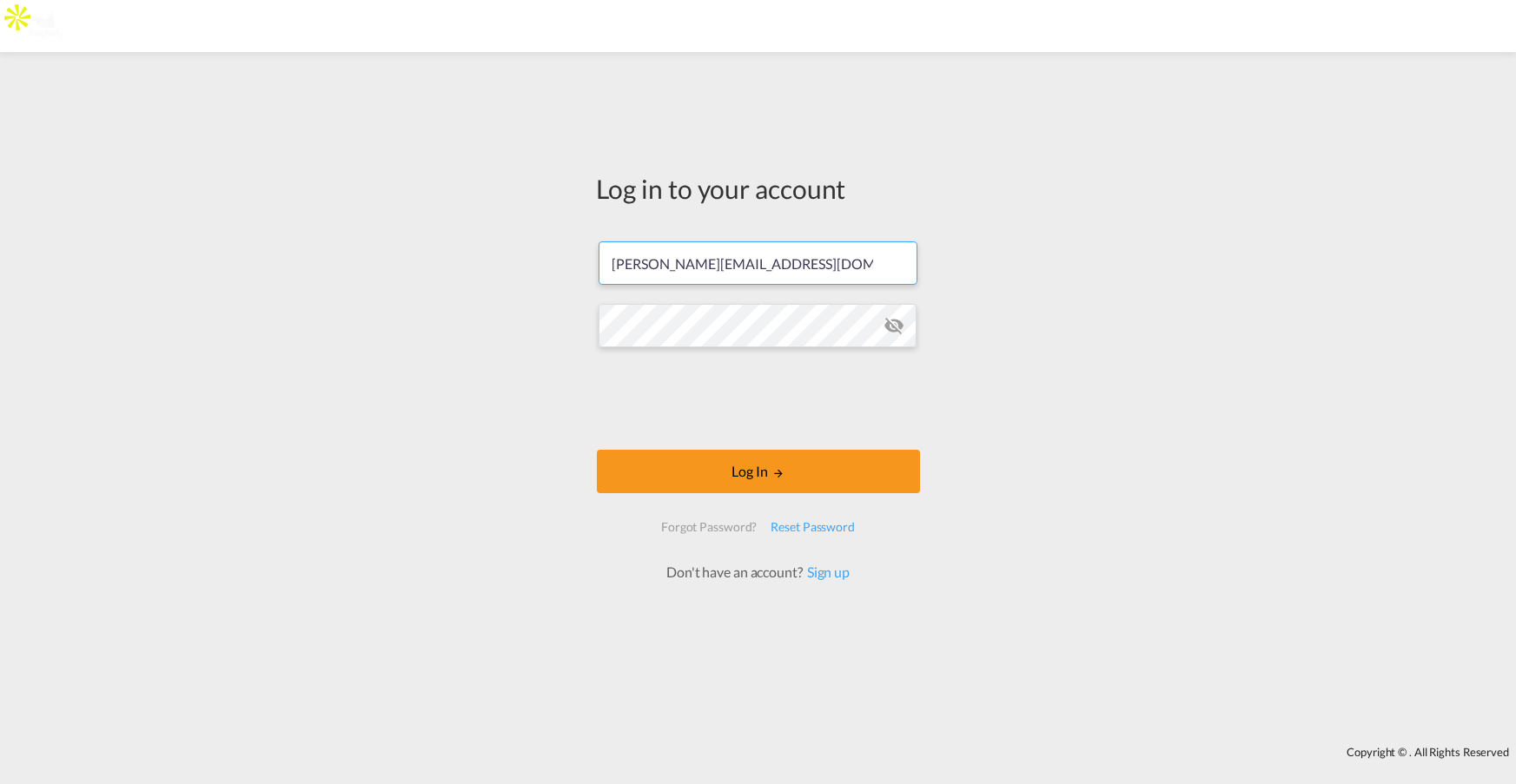
click at [793, 262] on input "[PERSON_NAME][EMAIL_ADDRESS][DOMAIN_NAME]" at bounding box center [758, 262] width 319 height 43
type input "jesper.johansen@freightify.com"
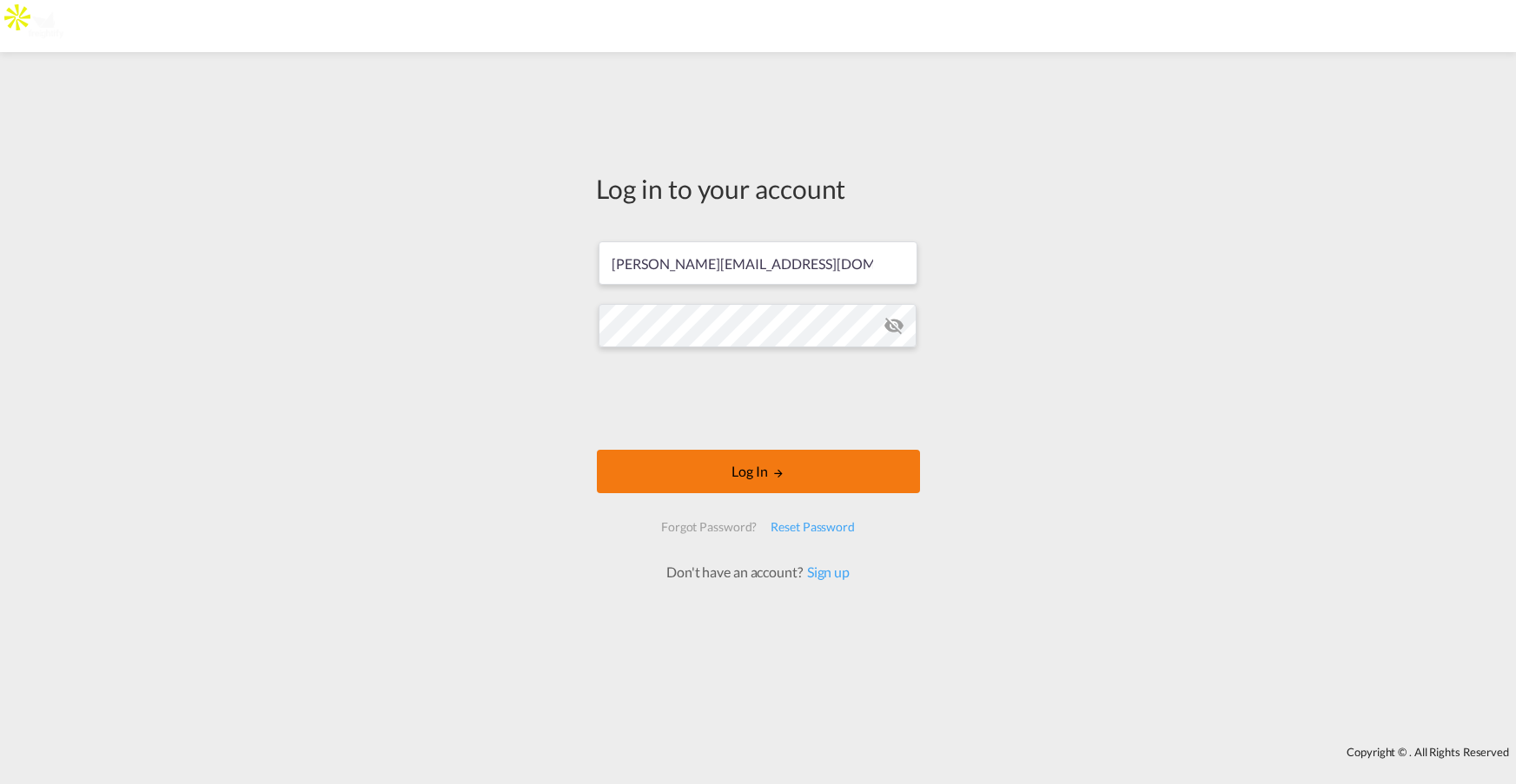
click at [728, 473] on button "Log In" at bounding box center [758, 472] width 323 height 43
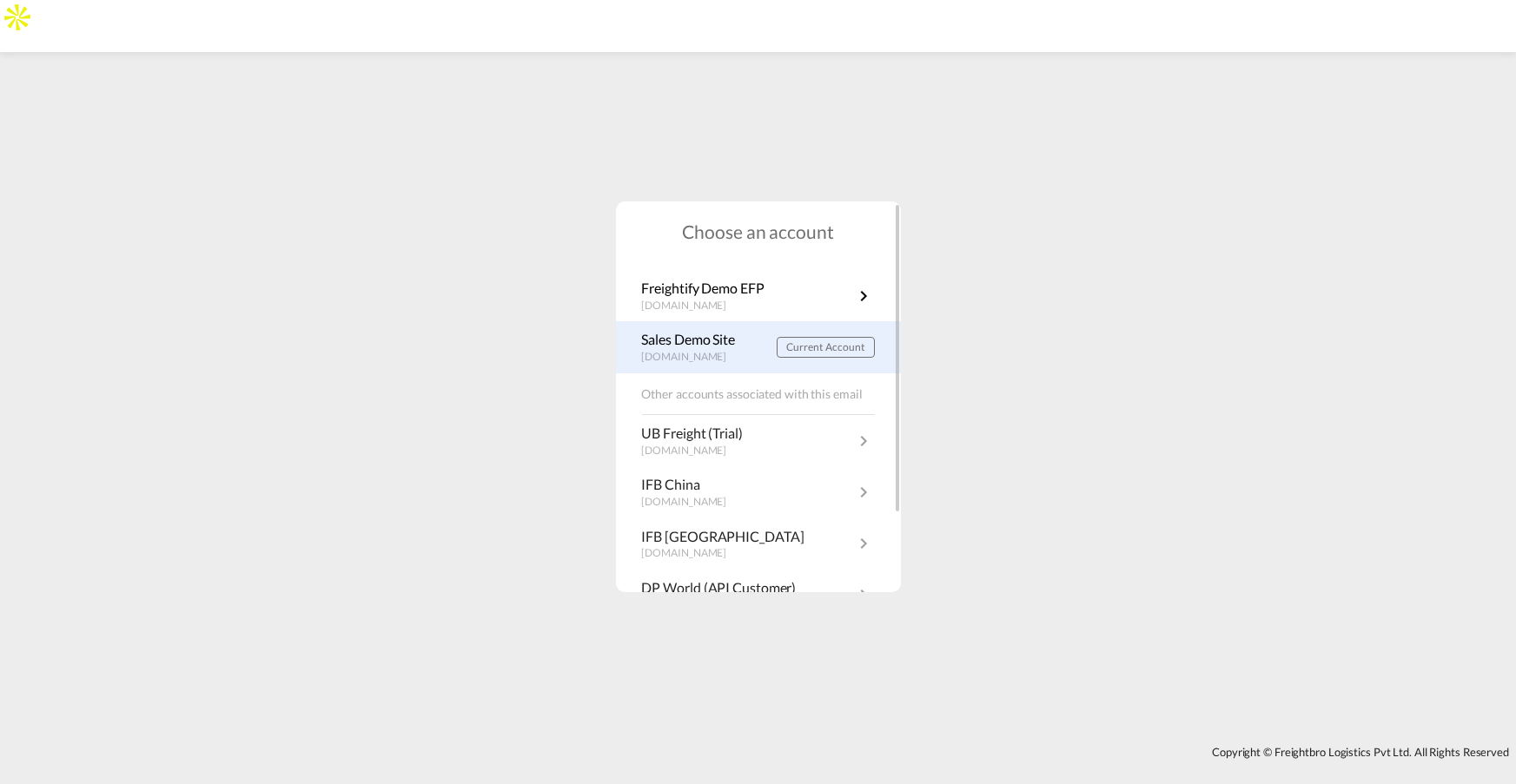
click at [724, 350] on p "demo.freightify.com" at bounding box center [693, 357] width 102 height 14
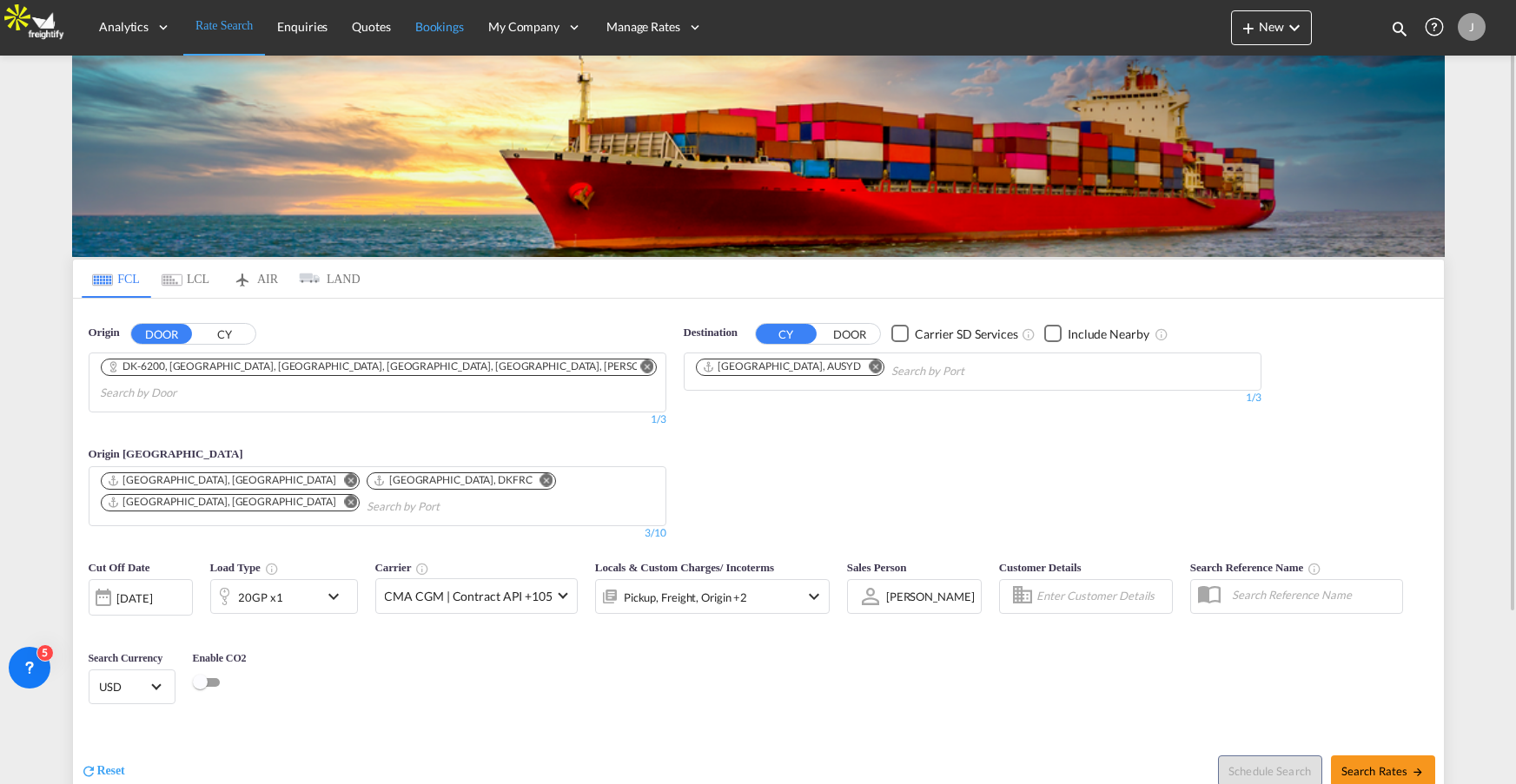
click at [446, 22] on span "Bookings" at bounding box center [440, 26] width 48 height 14
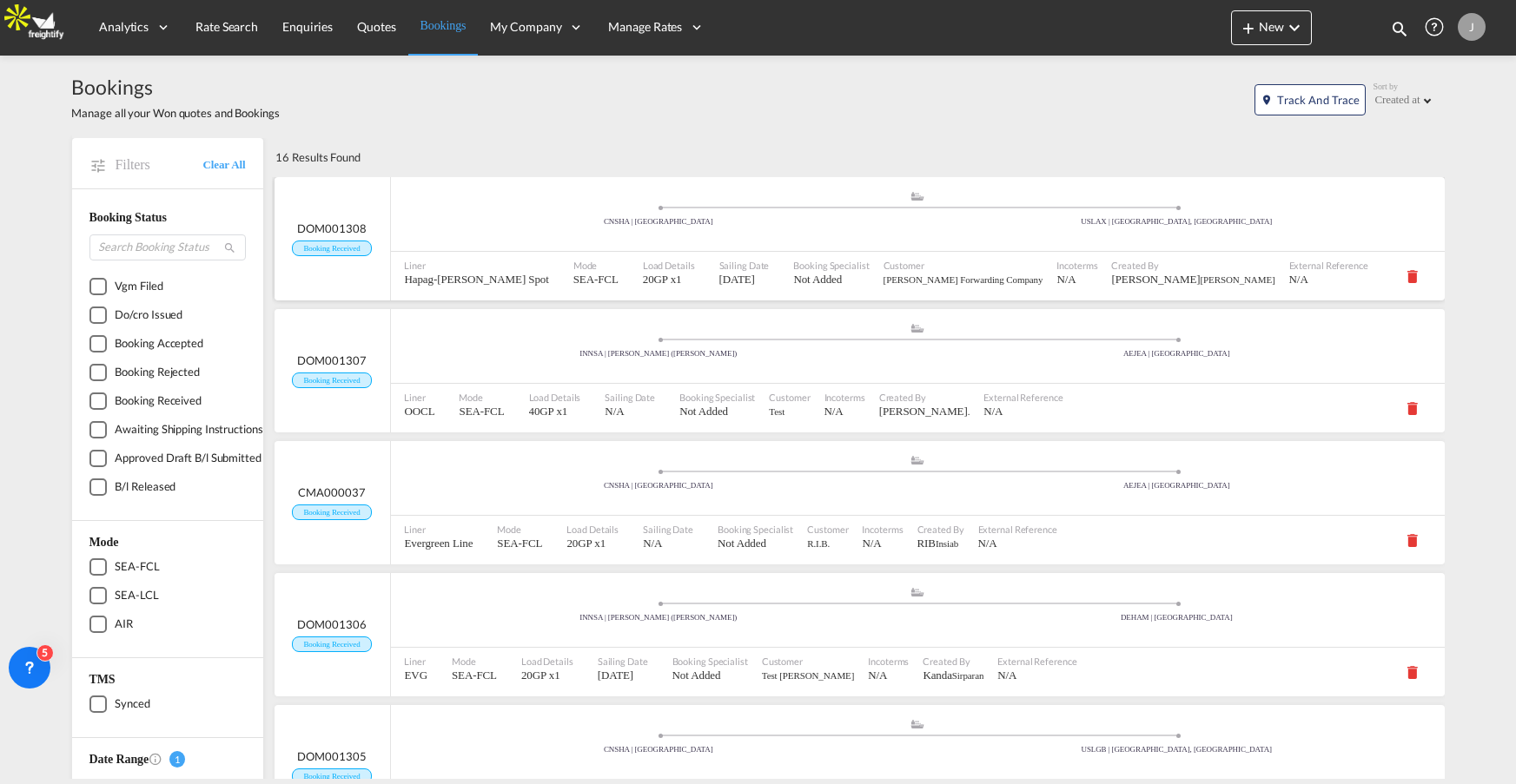
click at [1200, 275] on span "[PERSON_NAME]" at bounding box center [1236, 280] width 74 height 11
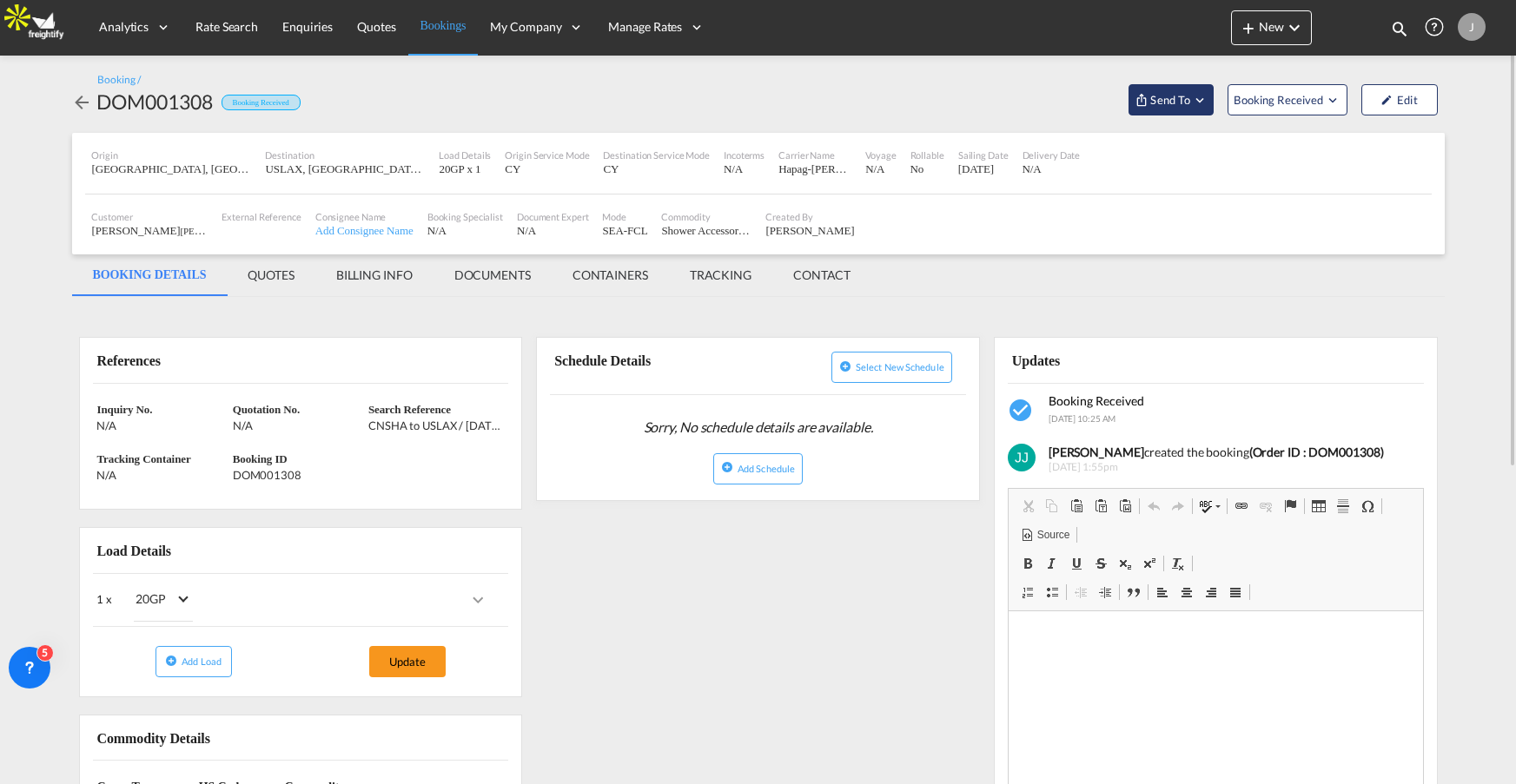
click at [1178, 100] on span "Send To" at bounding box center [1170, 100] width 43 height 17
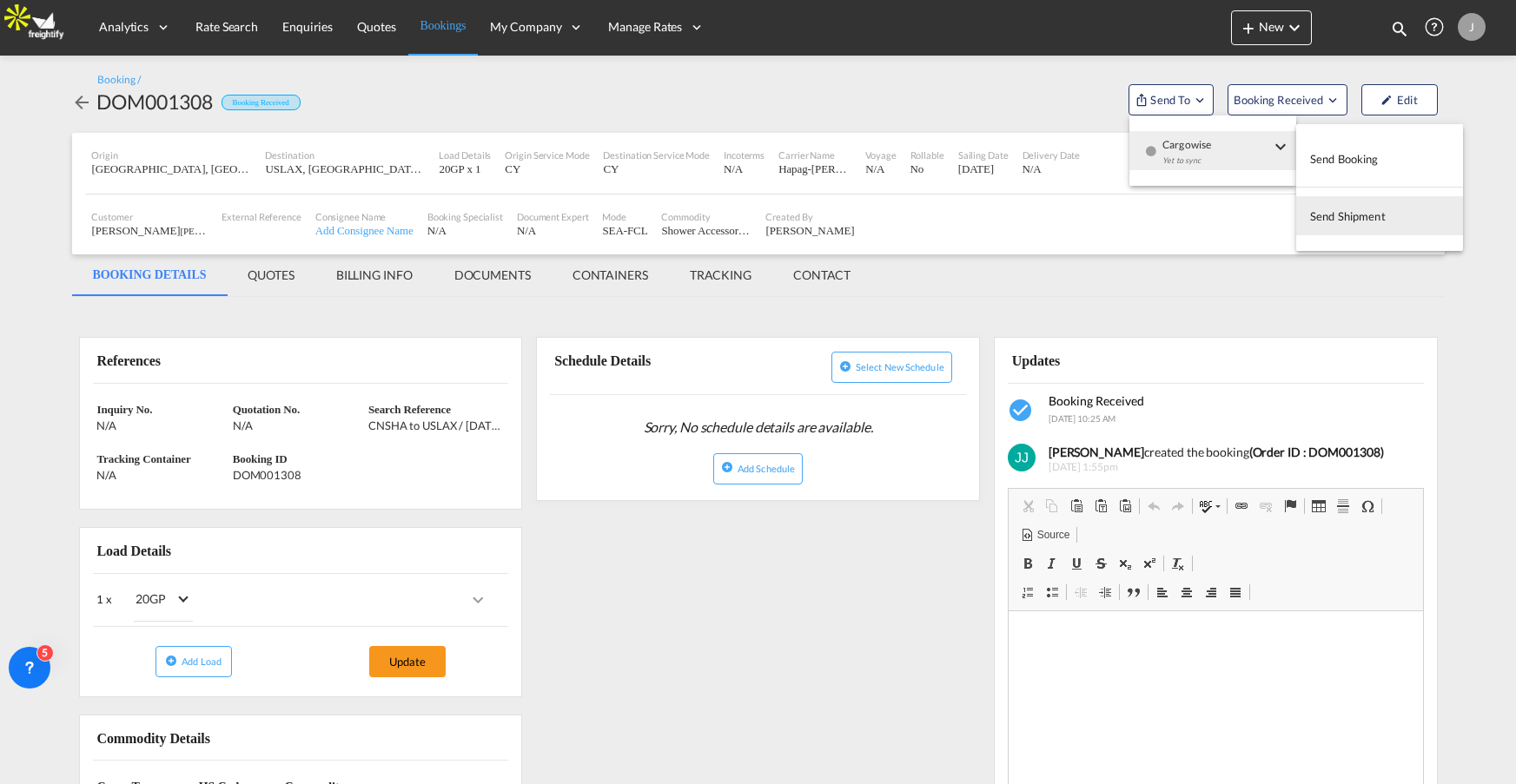
click at [374, 277] on md-backdrop at bounding box center [758, 392] width 1516 height 784
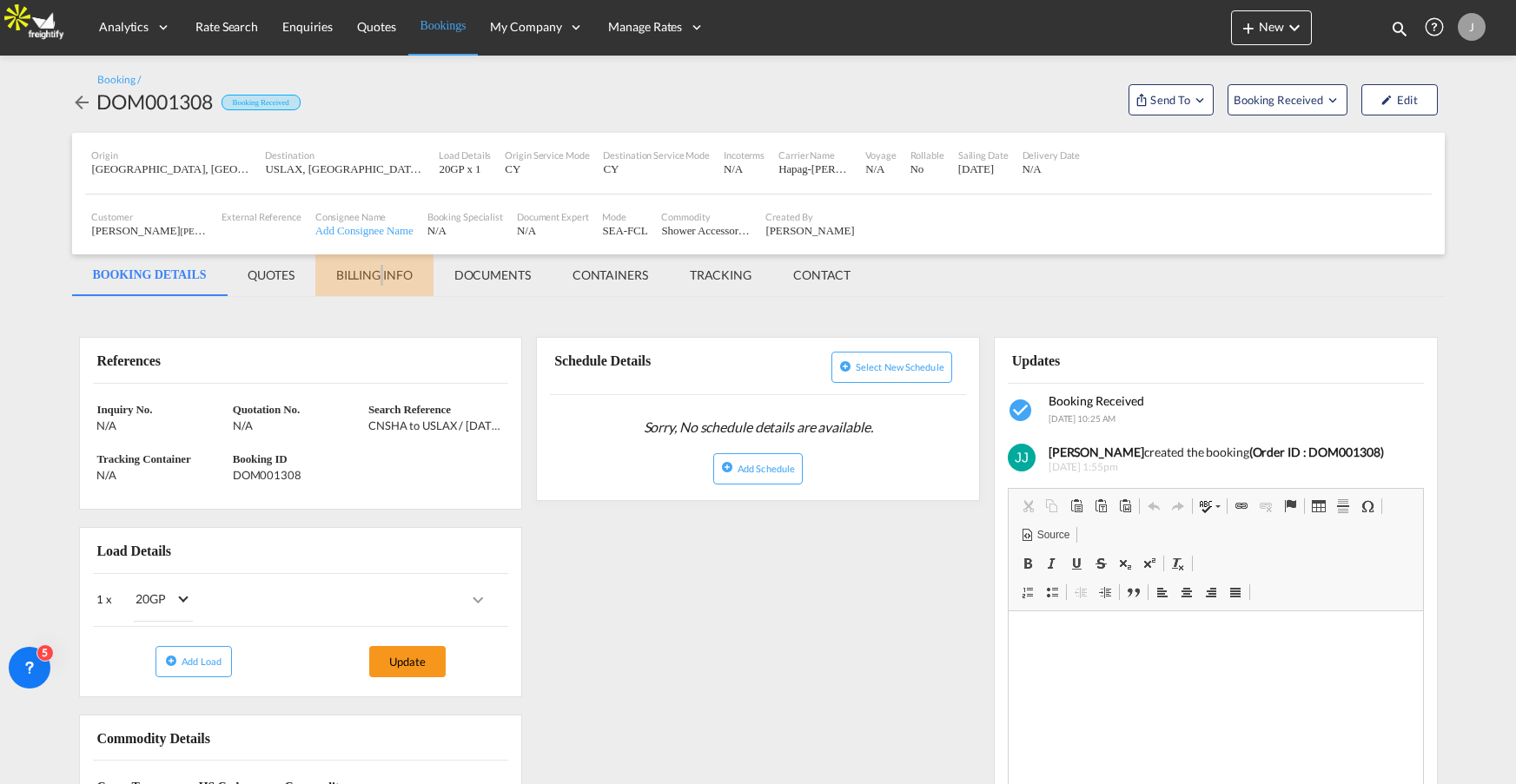
click at [374, 277] on md-tab-item "BILLING INFO" at bounding box center [374, 275] width 119 height 41
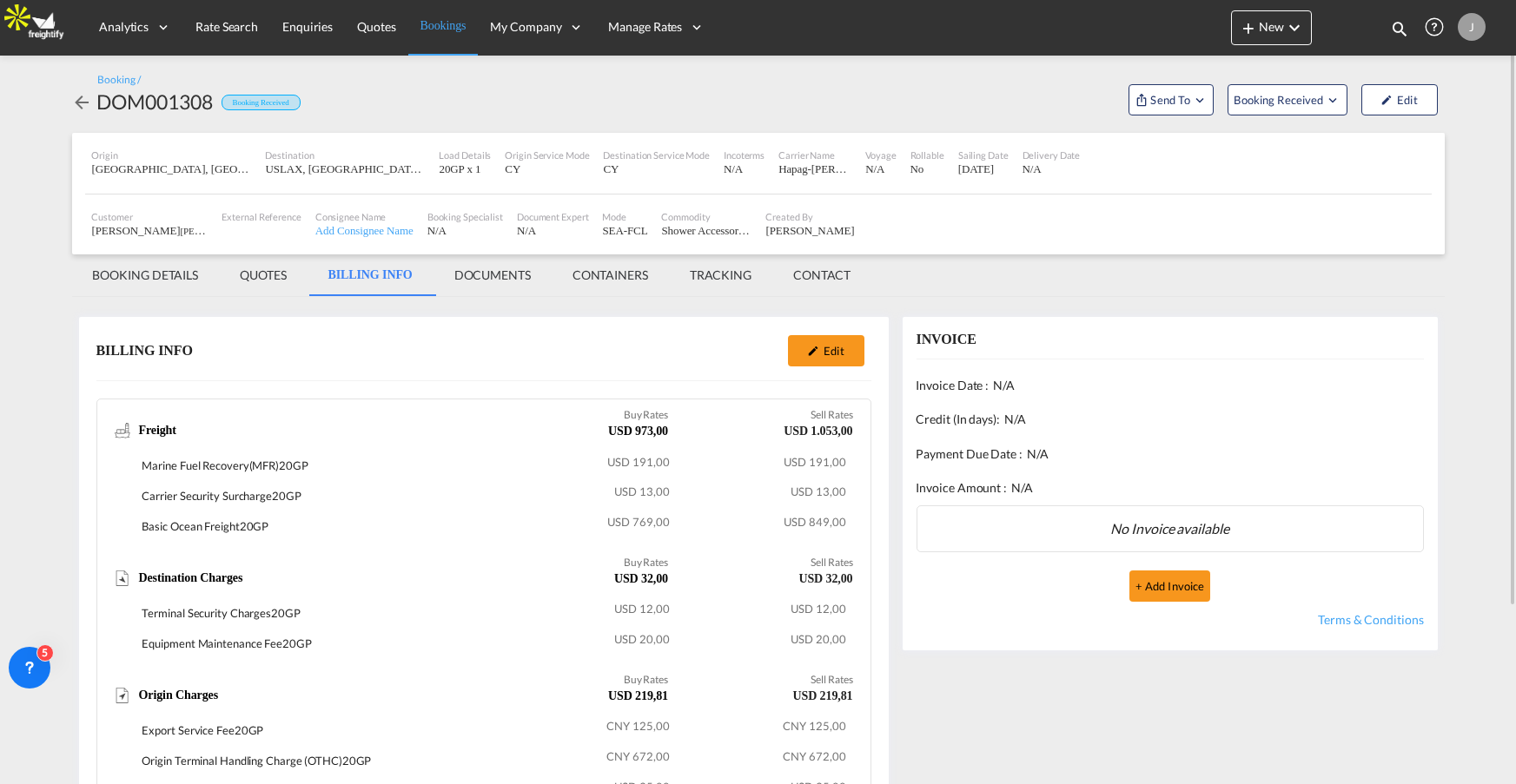
click at [171, 276] on md-tab-item "BOOKING DETAILS" at bounding box center [146, 275] width 148 height 41
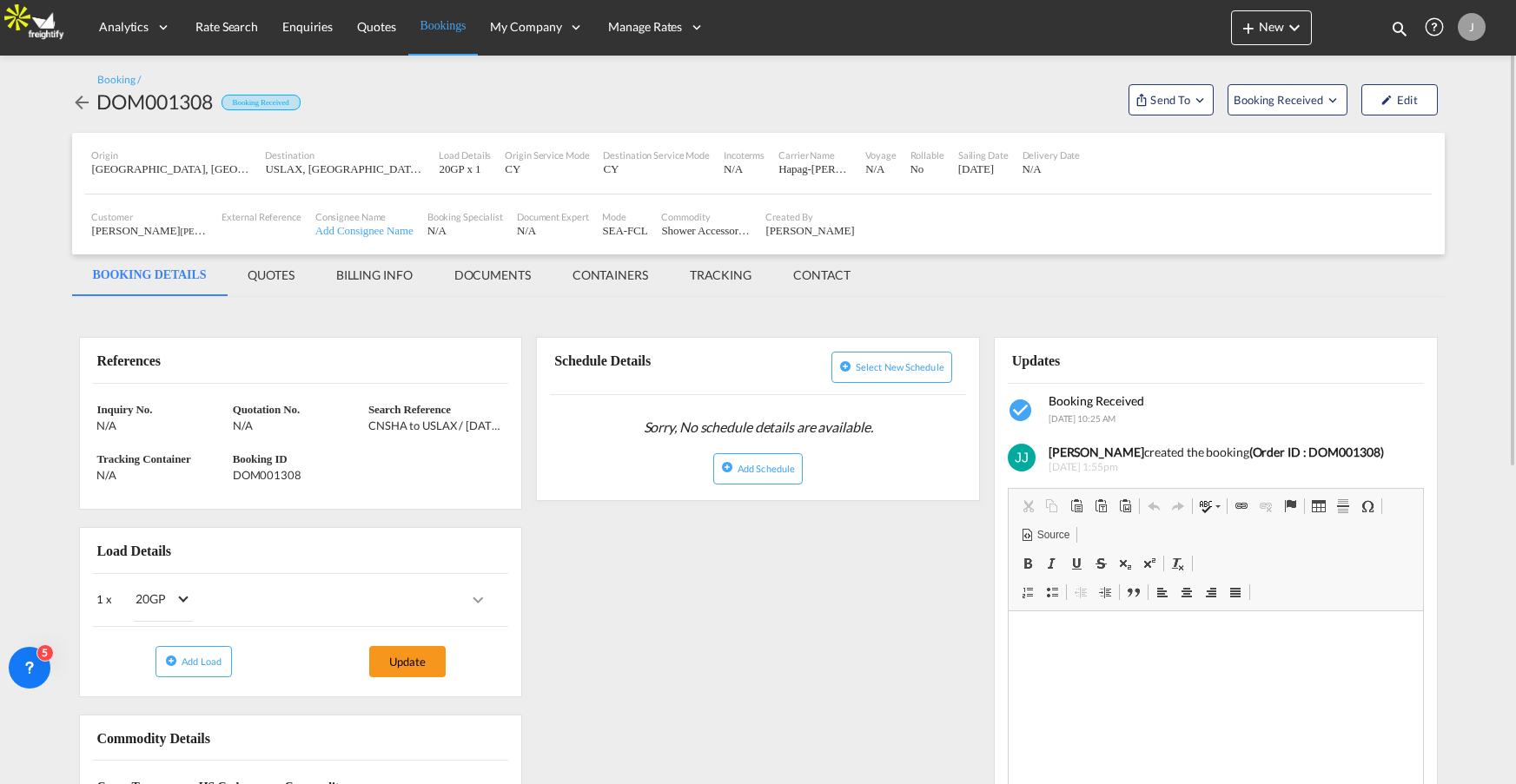
click at [516, 278] on md-tab-item "DOCUMENTS" at bounding box center [493, 275] width 119 height 41
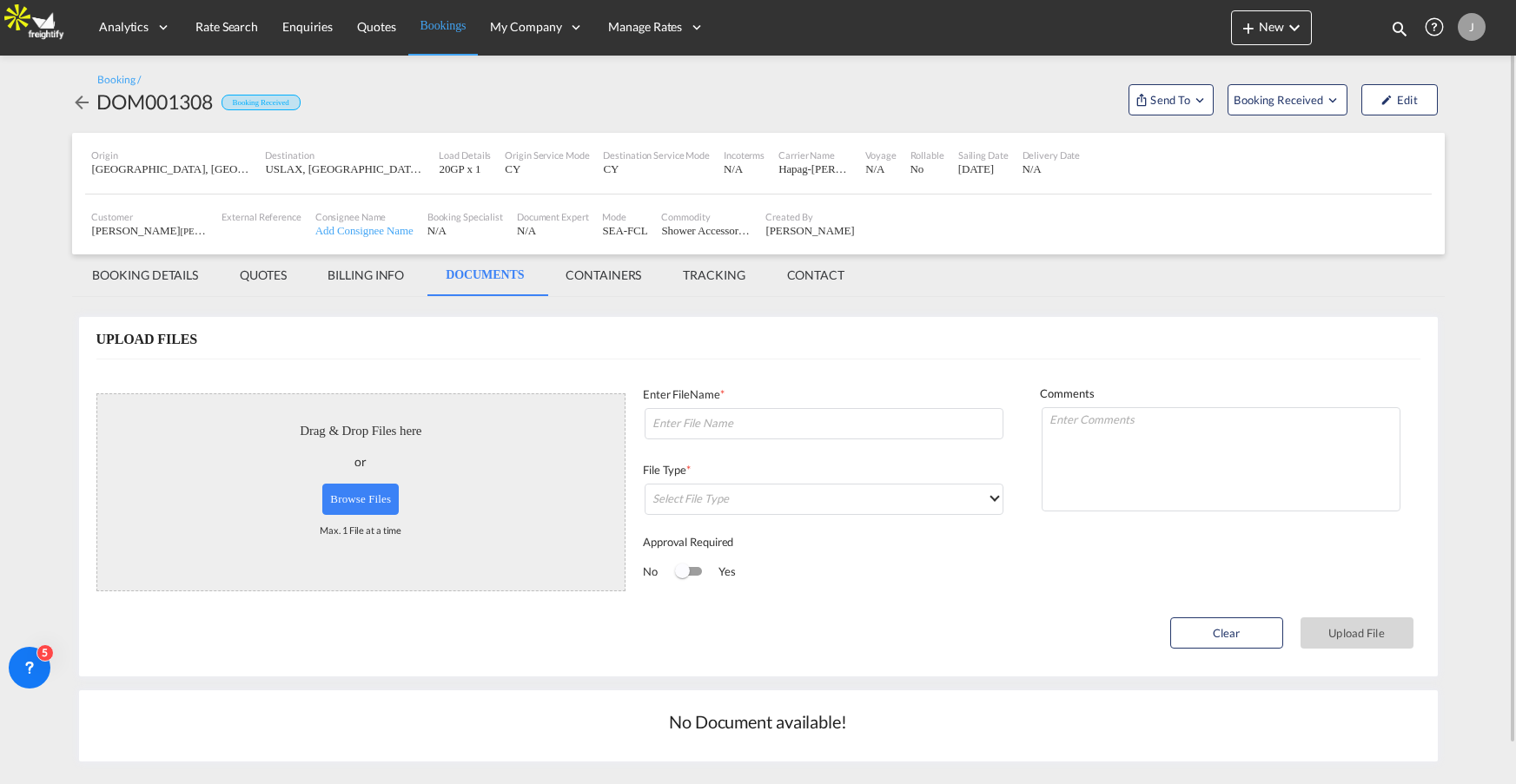
click at [142, 271] on md-tab-item "BOOKING DETAILS" at bounding box center [146, 275] width 148 height 41
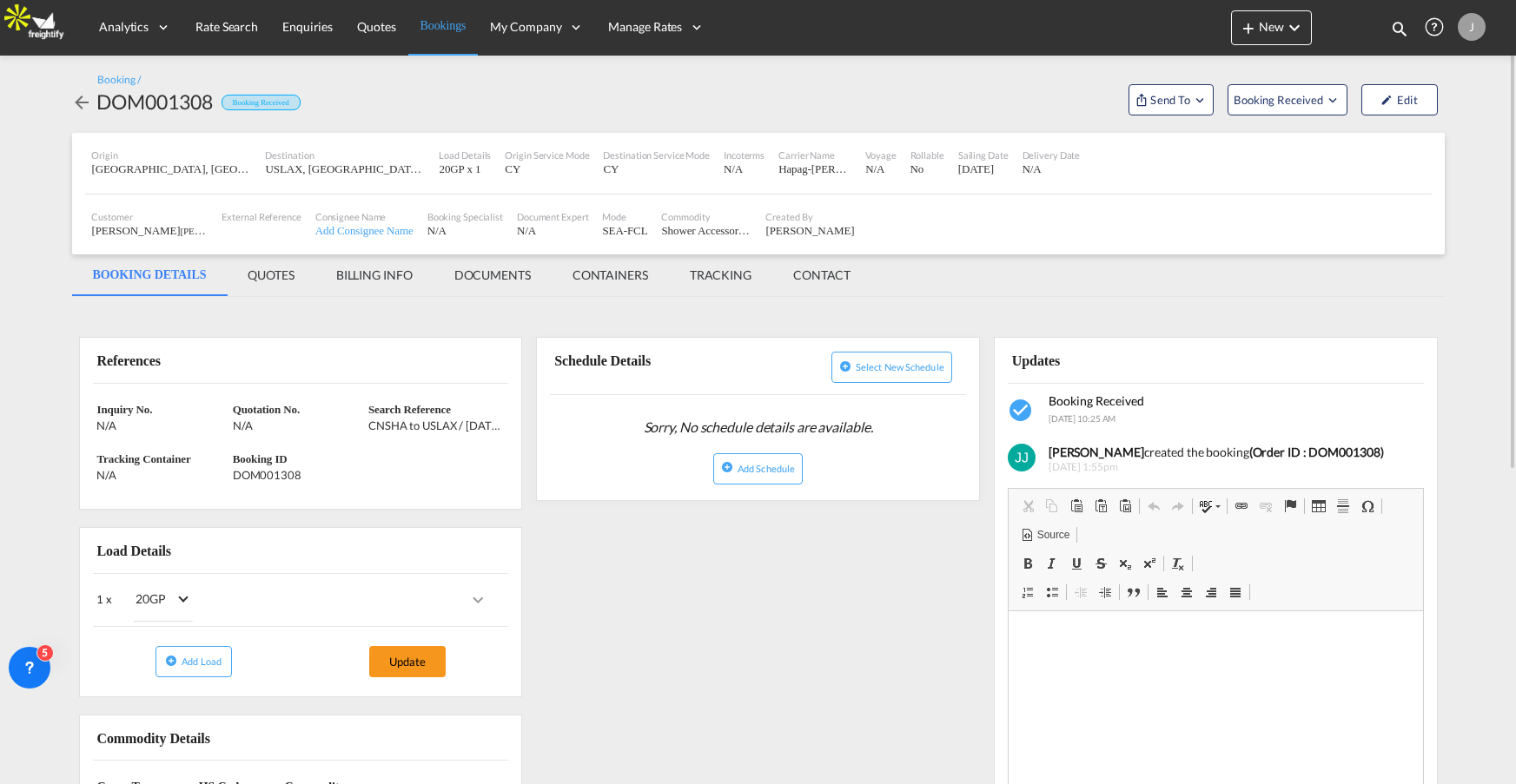
scroll to position [1, 0]
click at [241, 28] on span "Rate Search" at bounding box center [227, 26] width 63 height 14
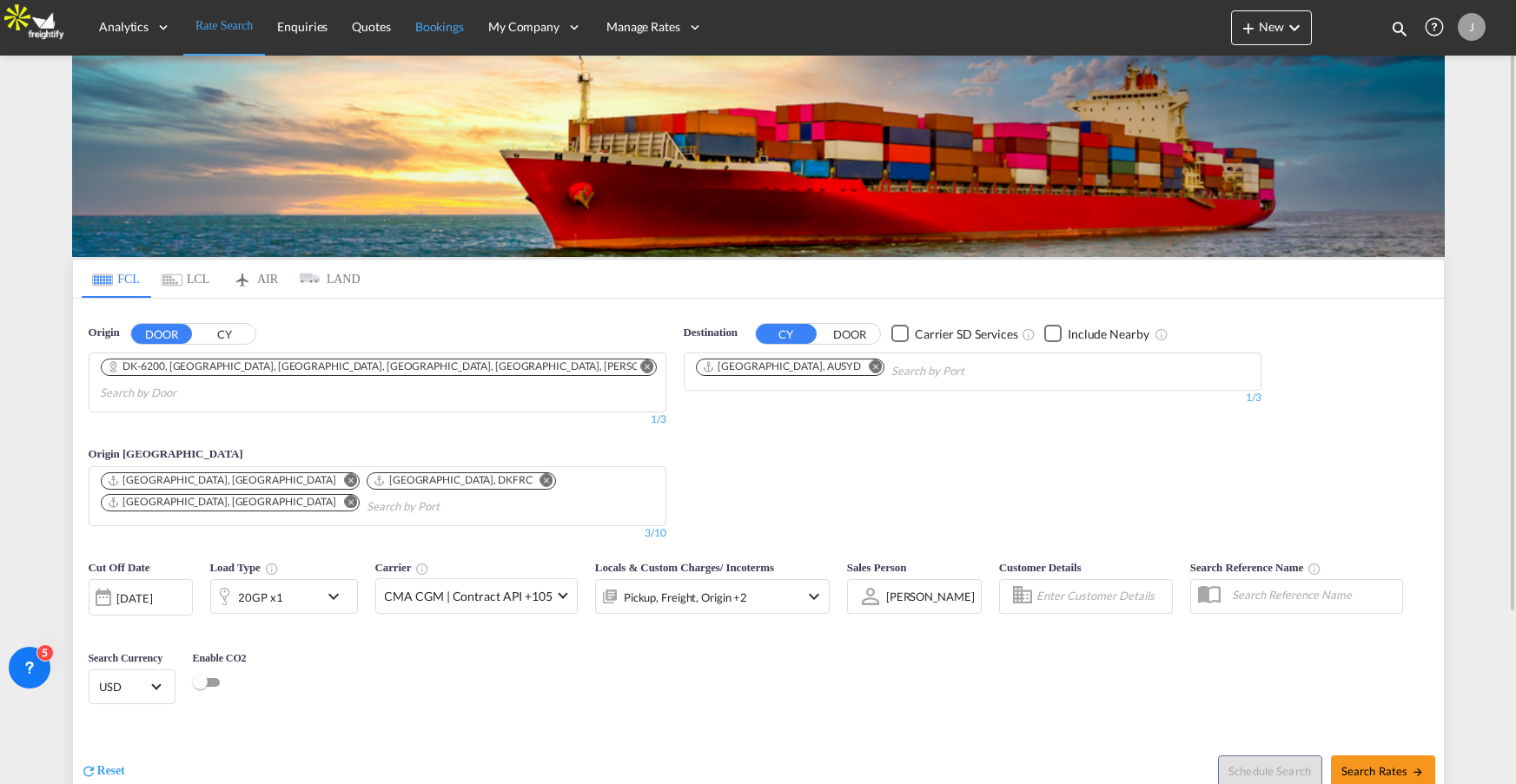
click at [434, 20] on span "Bookings" at bounding box center [440, 26] width 48 height 14
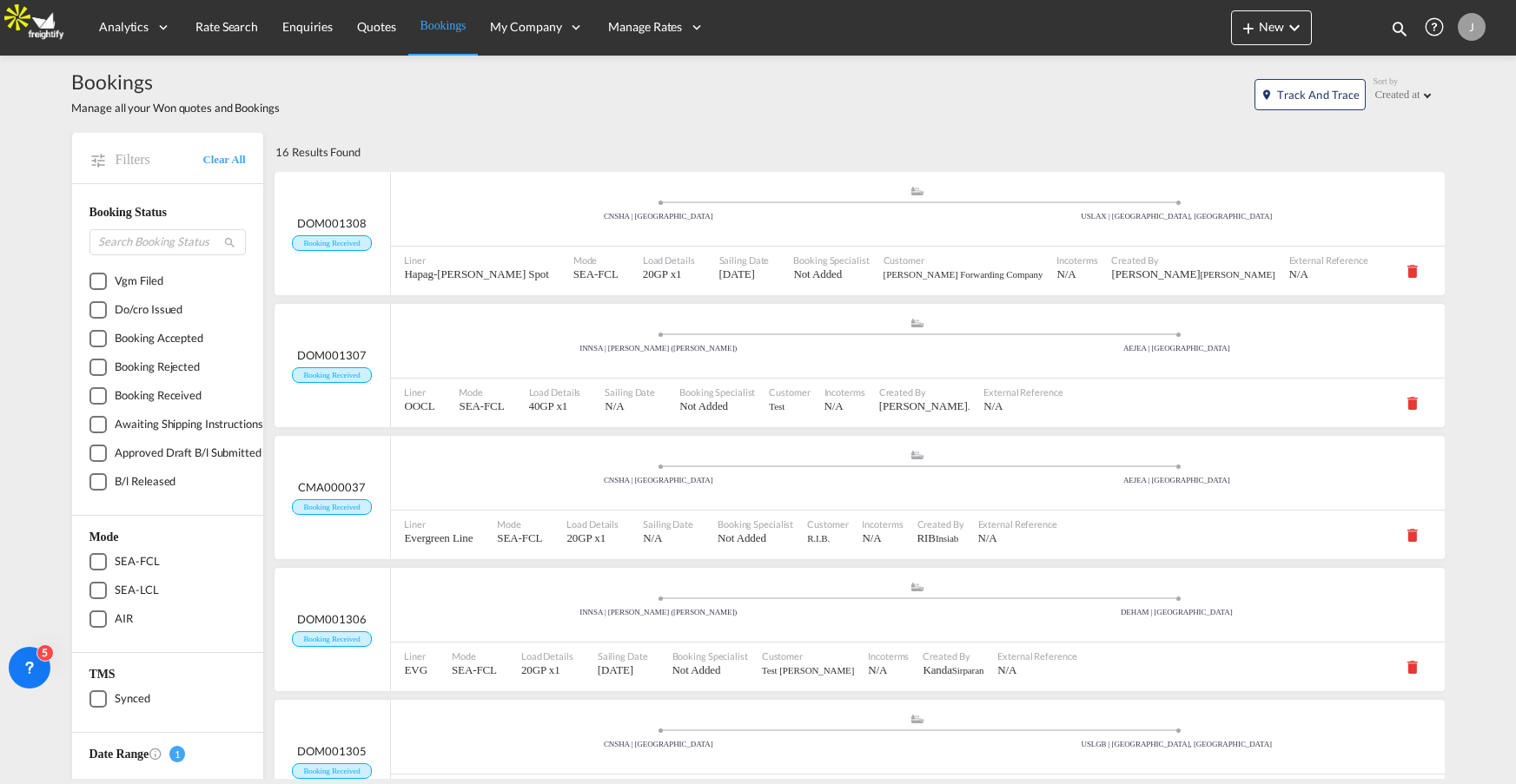
scroll to position [5, 0]
click at [237, 20] on span "Rate Search" at bounding box center [227, 26] width 63 height 14
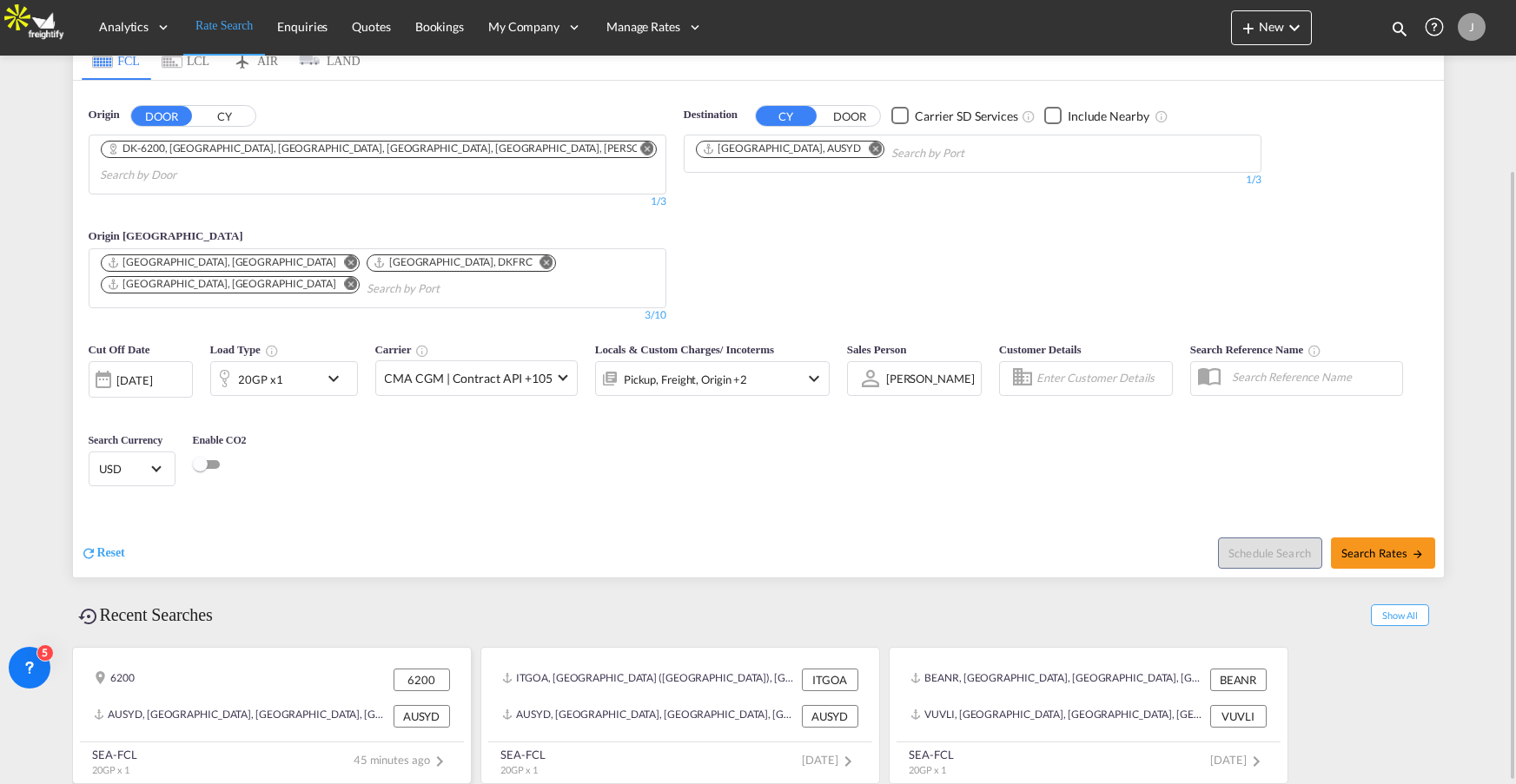
scroll to position [217, 0]
click at [1075, 706] on div "VUVLI, [GEOGRAPHIC_DATA], [GEOGRAPHIC_DATA], [GEOGRAPHIC_DATA], [GEOGRAPHIC_DAT…" at bounding box center [1058, 716] width 295 height 22
